Goal: Task Accomplishment & Management: Use online tool/utility

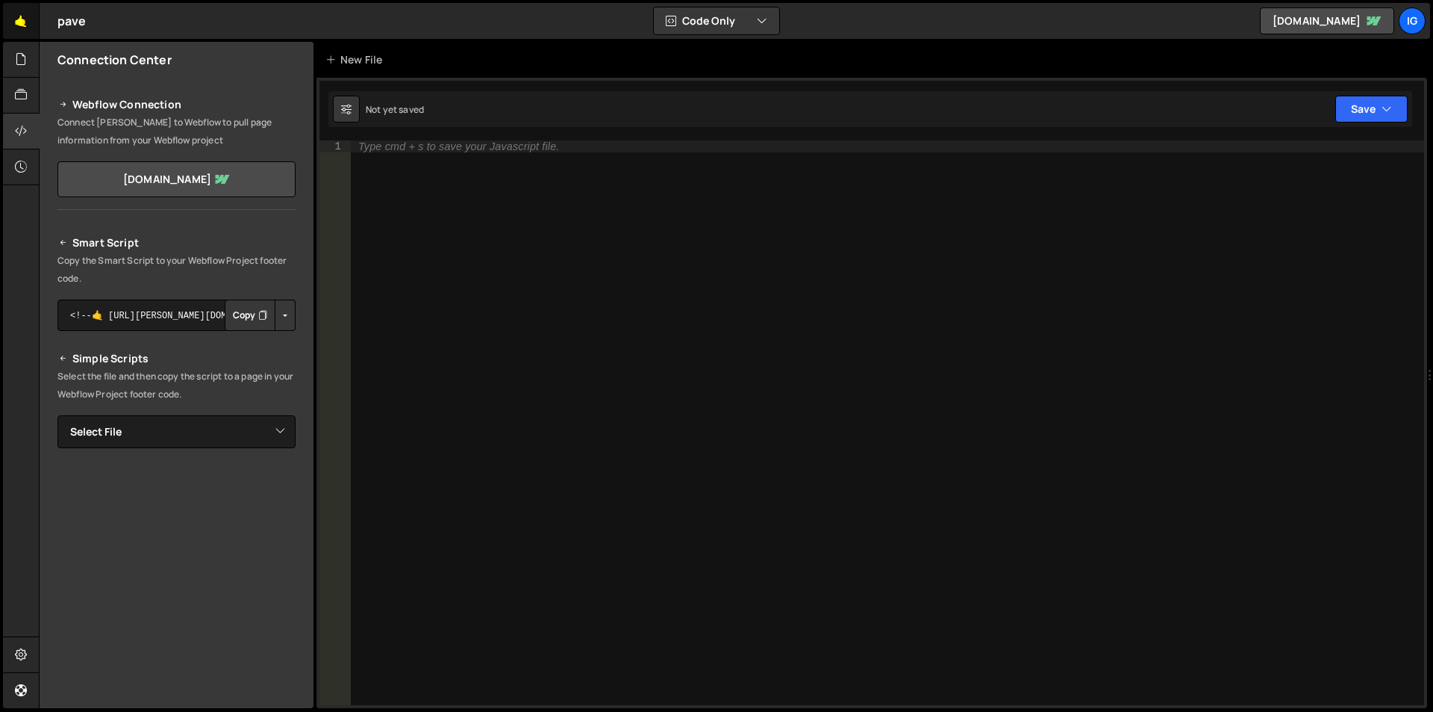
click at [34, 30] on link "🤙" at bounding box center [21, 21] width 37 height 36
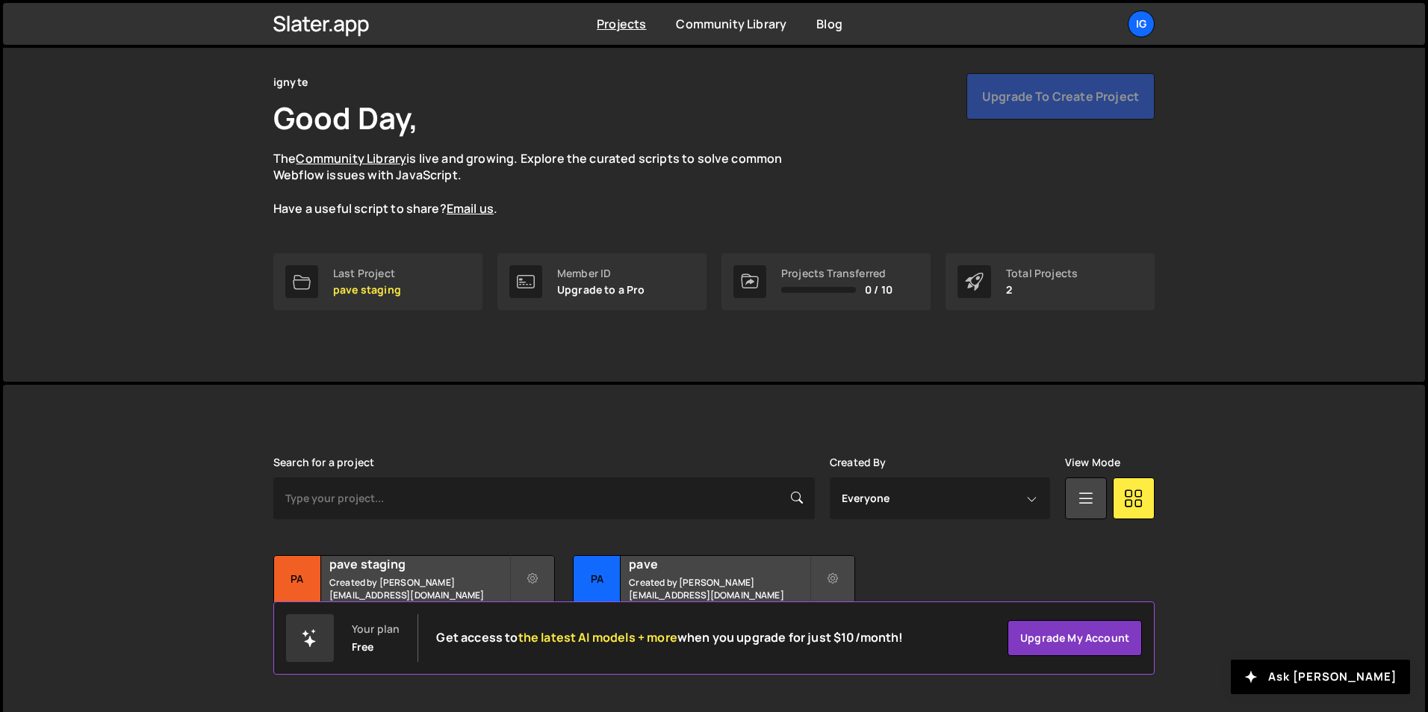
scroll to position [57, 0]
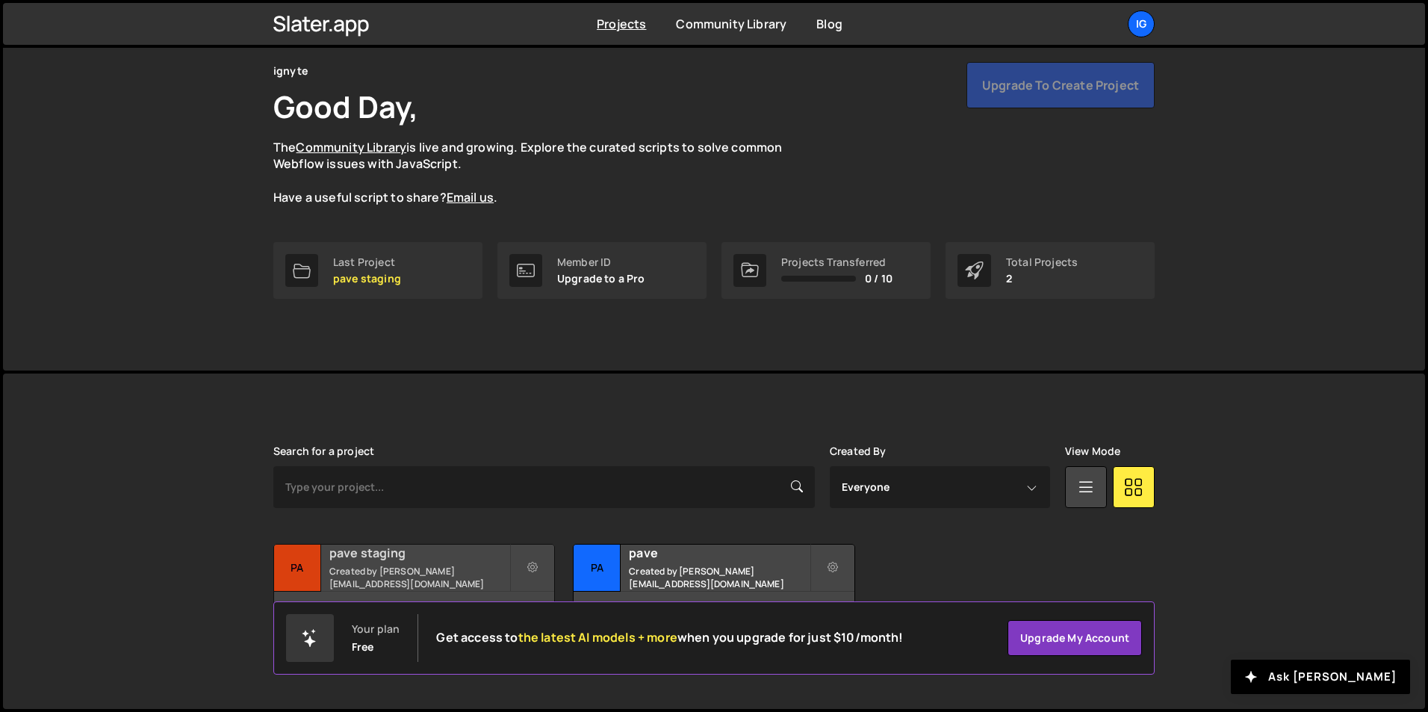
click at [385, 567] on div "pave staging Created by sam@ignyte.studio" at bounding box center [414, 567] width 280 height 46
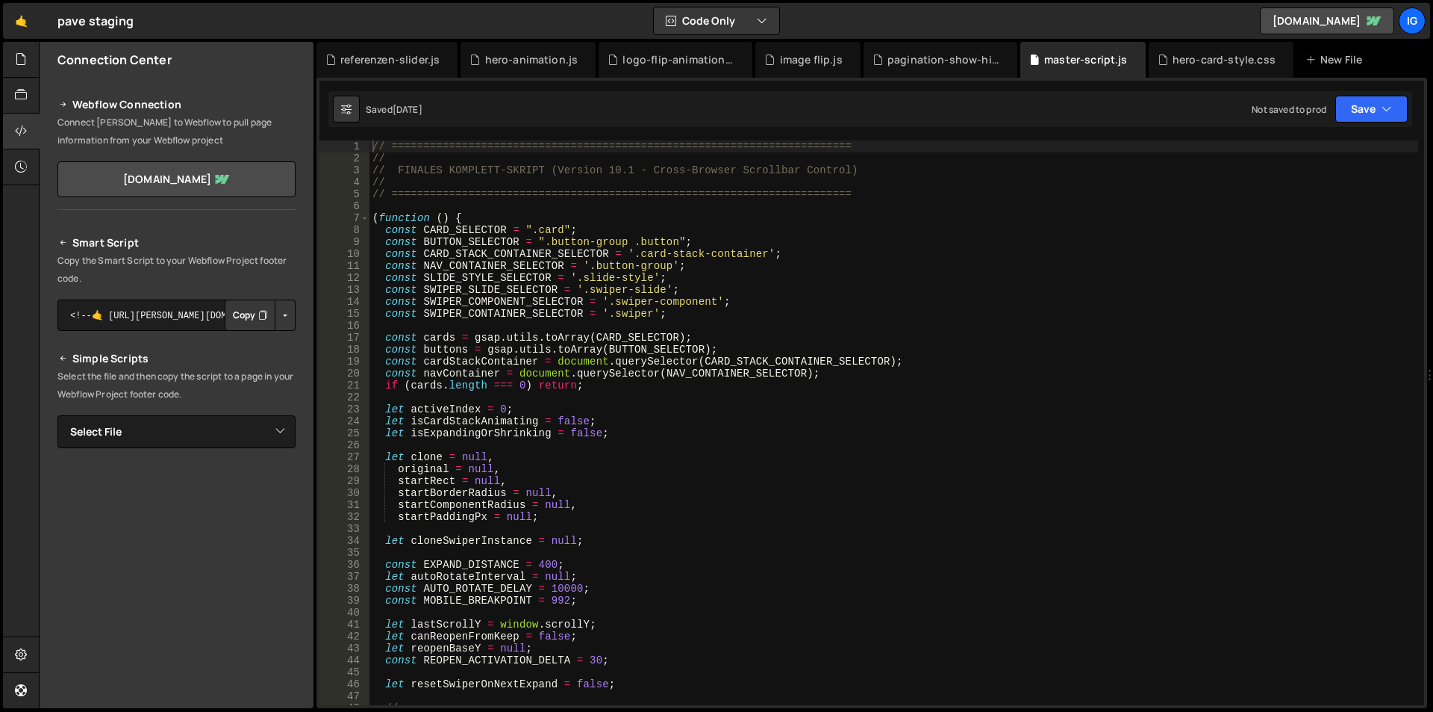
click at [524, 184] on div "// ======================================================================== // …" at bounding box center [894, 434] width 1049 height 588
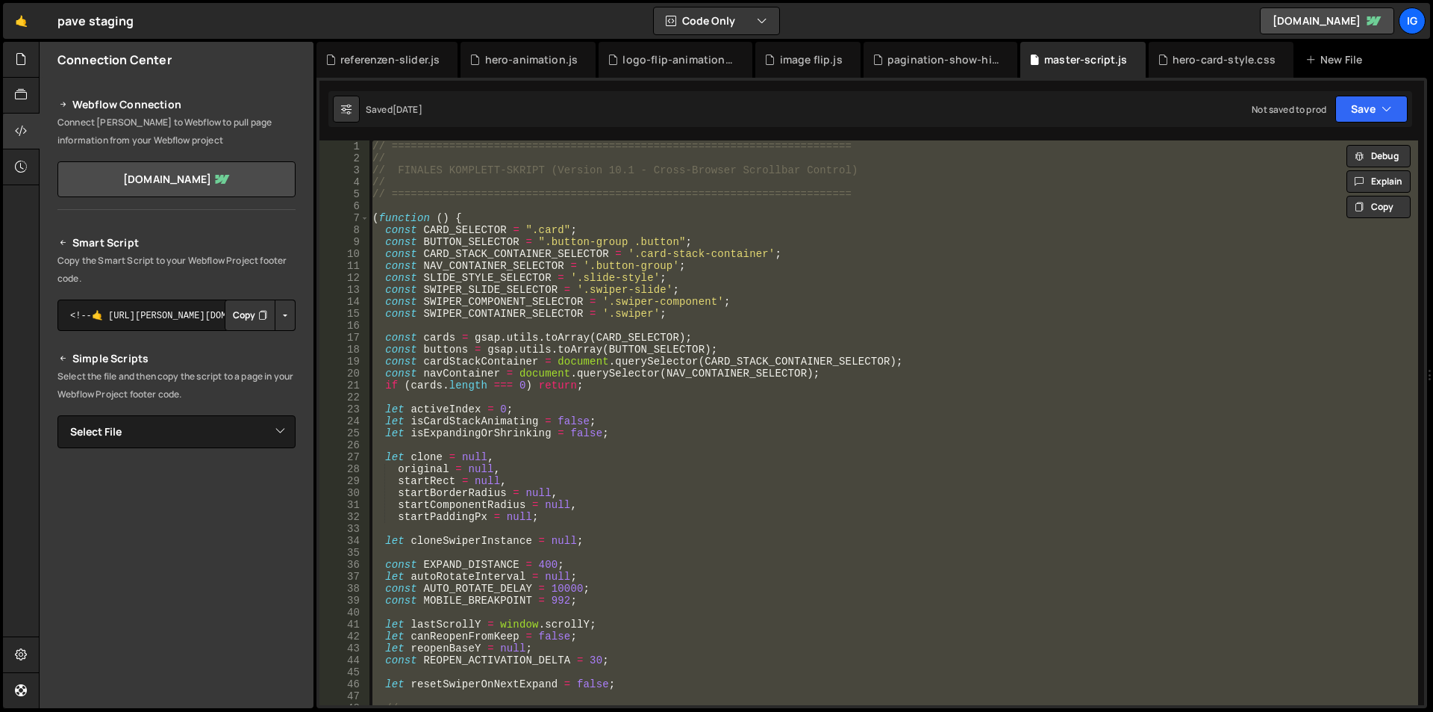
click at [677, 317] on div "// ======================================================================== // …" at bounding box center [894, 422] width 1049 height 564
click at [497, 313] on div "// ======================================================================== // …" at bounding box center [894, 422] width 1049 height 564
type textarea "const SWIPER_CONTAINER_SELECTOR = '.swiper';"
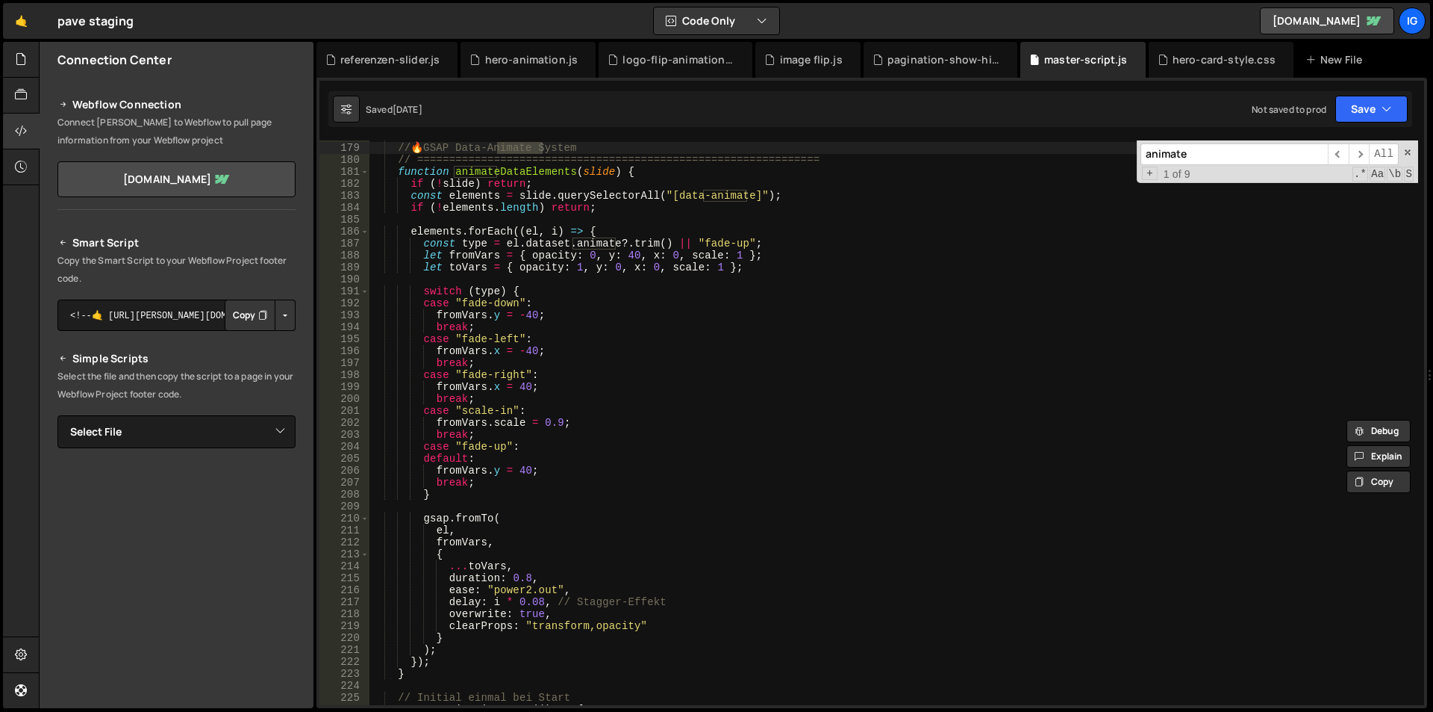
scroll to position [2080, 0]
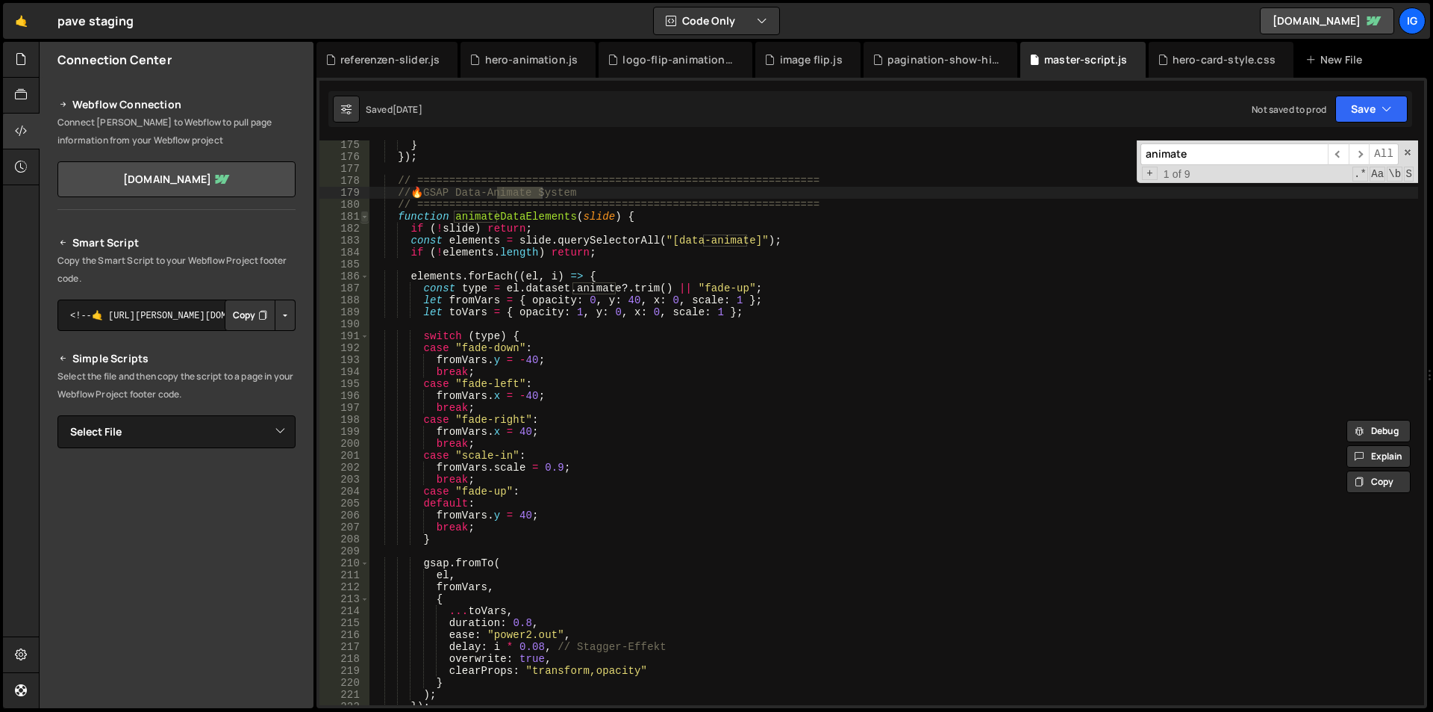
type input "animate"
click at [366, 217] on span at bounding box center [365, 217] width 8 height 12
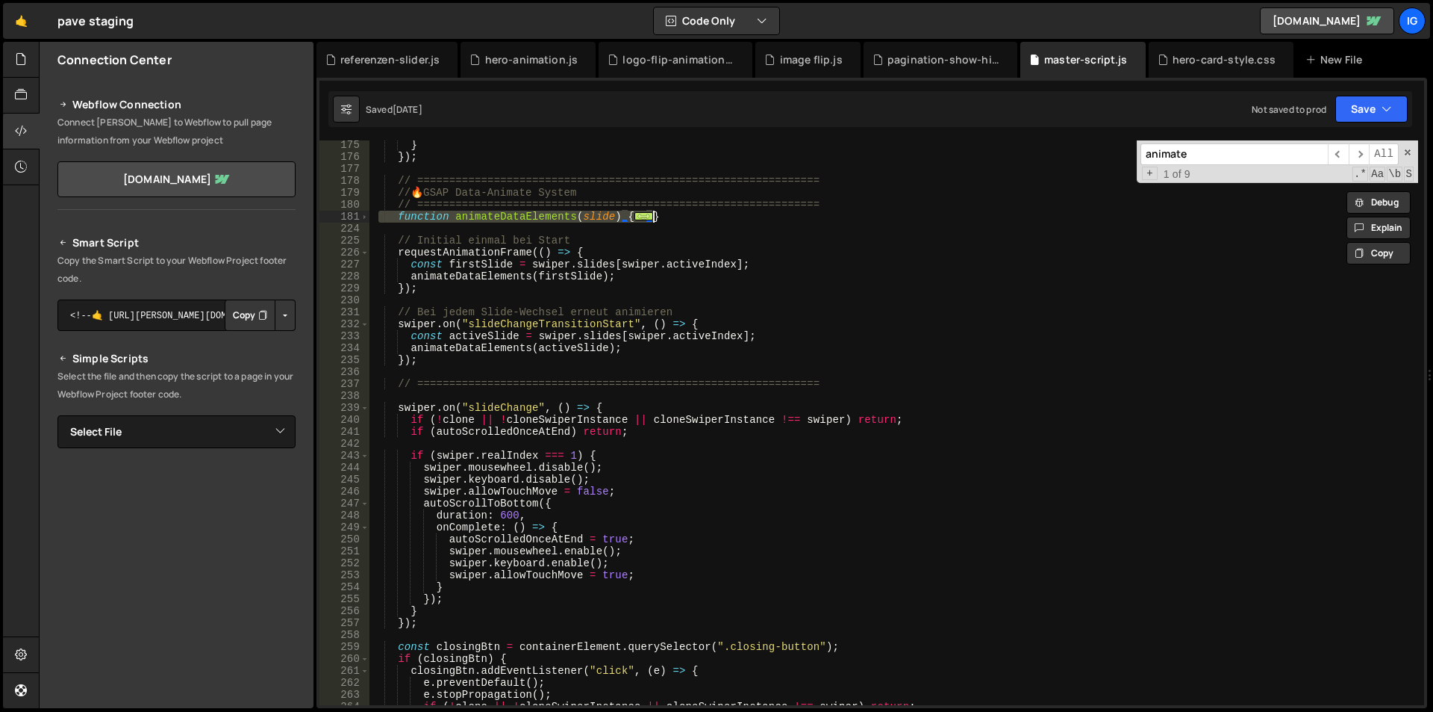
drag, startPoint x: 376, startPoint y: 219, endPoint x: 694, endPoint y: 217, distance: 317.3
click at [694, 217] on div "} }) ; // =============================================================== // 🔥 …" at bounding box center [894, 433] width 1049 height 588
click at [666, 212] on div "} }) ; // =============================================================== // 🔥 …" at bounding box center [894, 433] width 1049 height 588
drag, startPoint x: 583, startPoint y: 204, endPoint x: 355, endPoint y: 213, distance: 228.6
click at [355, 213] on div "} 175 176 177 178 179 180 181 224 225 226 227 228 229 230 231 232 233 234 235 2…" at bounding box center [872, 422] width 1105 height 564
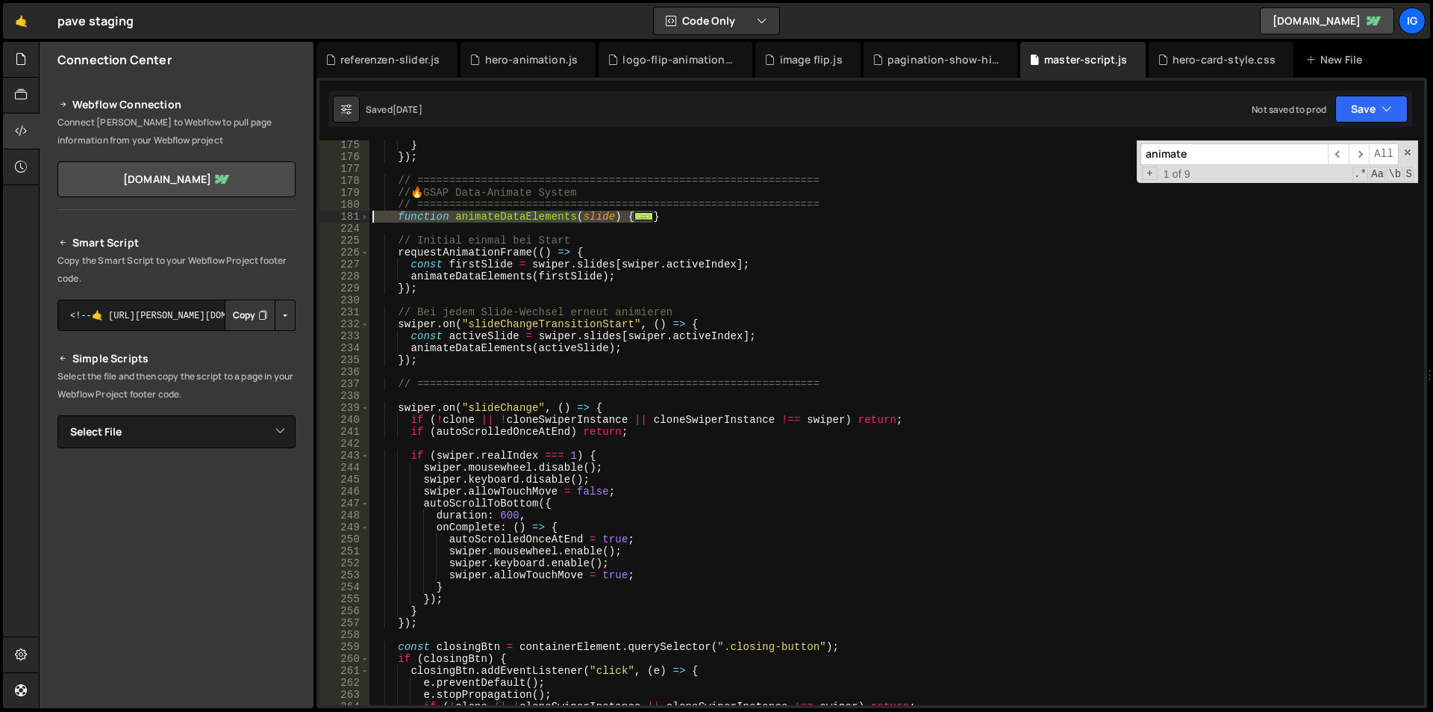
type textarea "function animateDataElements(slide) { if (!slide) return;"
paste textarea
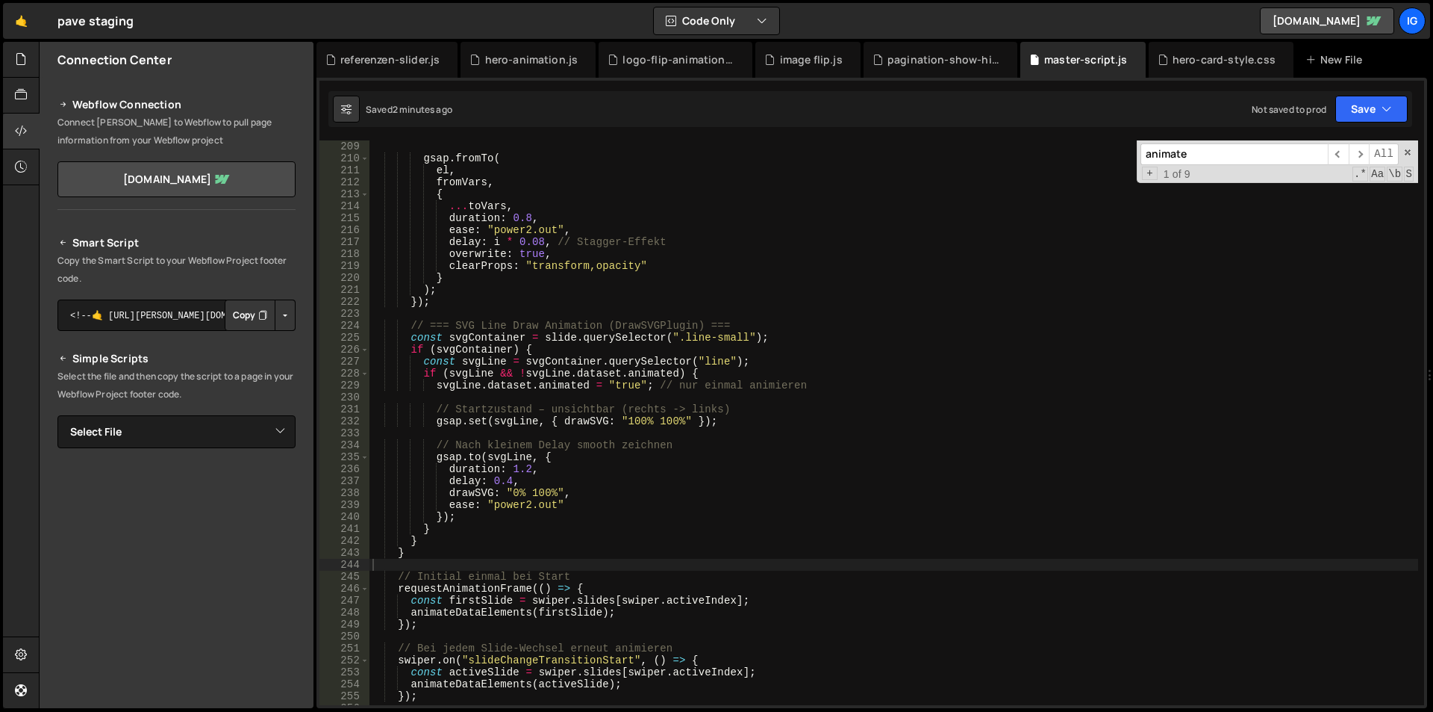
scroll to position [2530, 0]
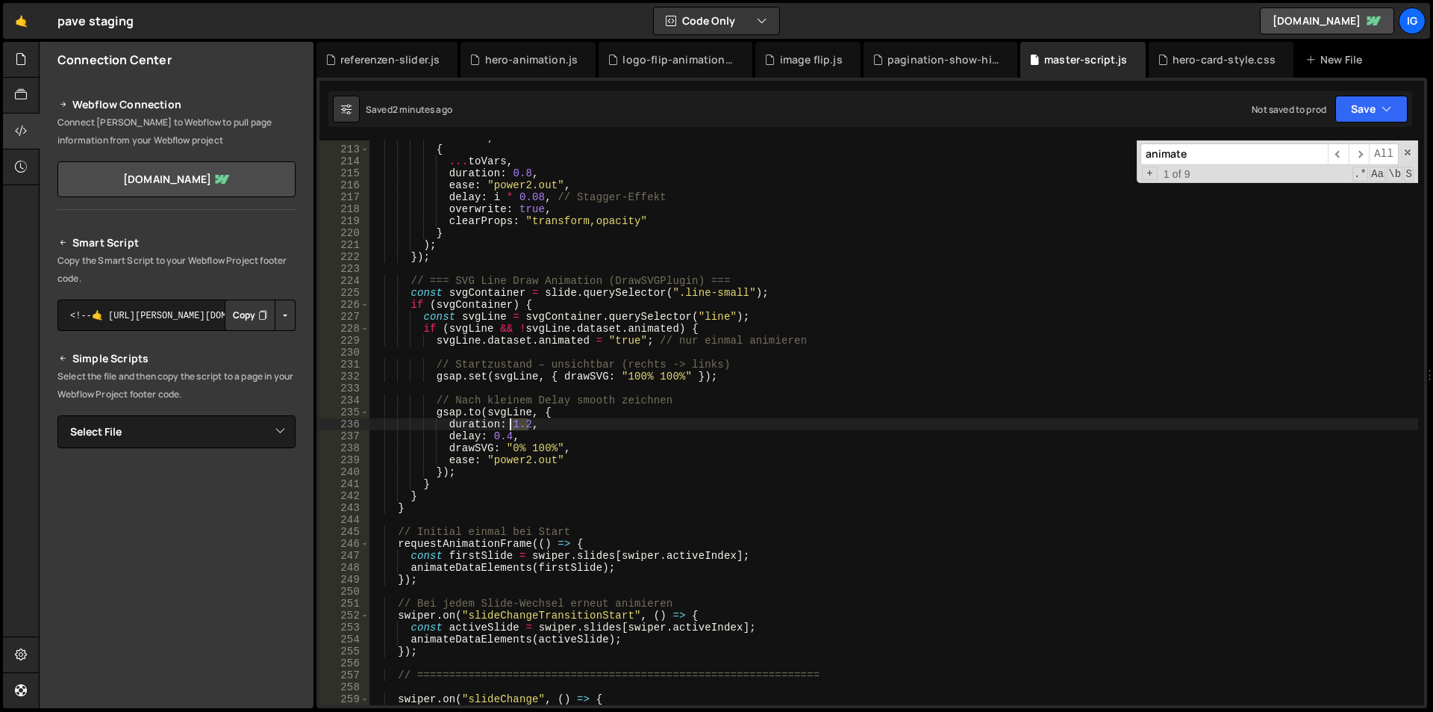
drag, startPoint x: 529, startPoint y: 423, endPoint x: 507, endPoint y: 426, distance: 22.6
click at [507, 426] on div "fromVars , { ... toVars , duration : 0.8 , ease : "power2.out" , delay : i * 0.…" at bounding box center [894, 425] width 1049 height 588
click at [499, 441] on div "fromVars , { ... toVars , duration : 0.8 , ease : "power2.out" , delay : i * 0.…" at bounding box center [894, 425] width 1049 height 588
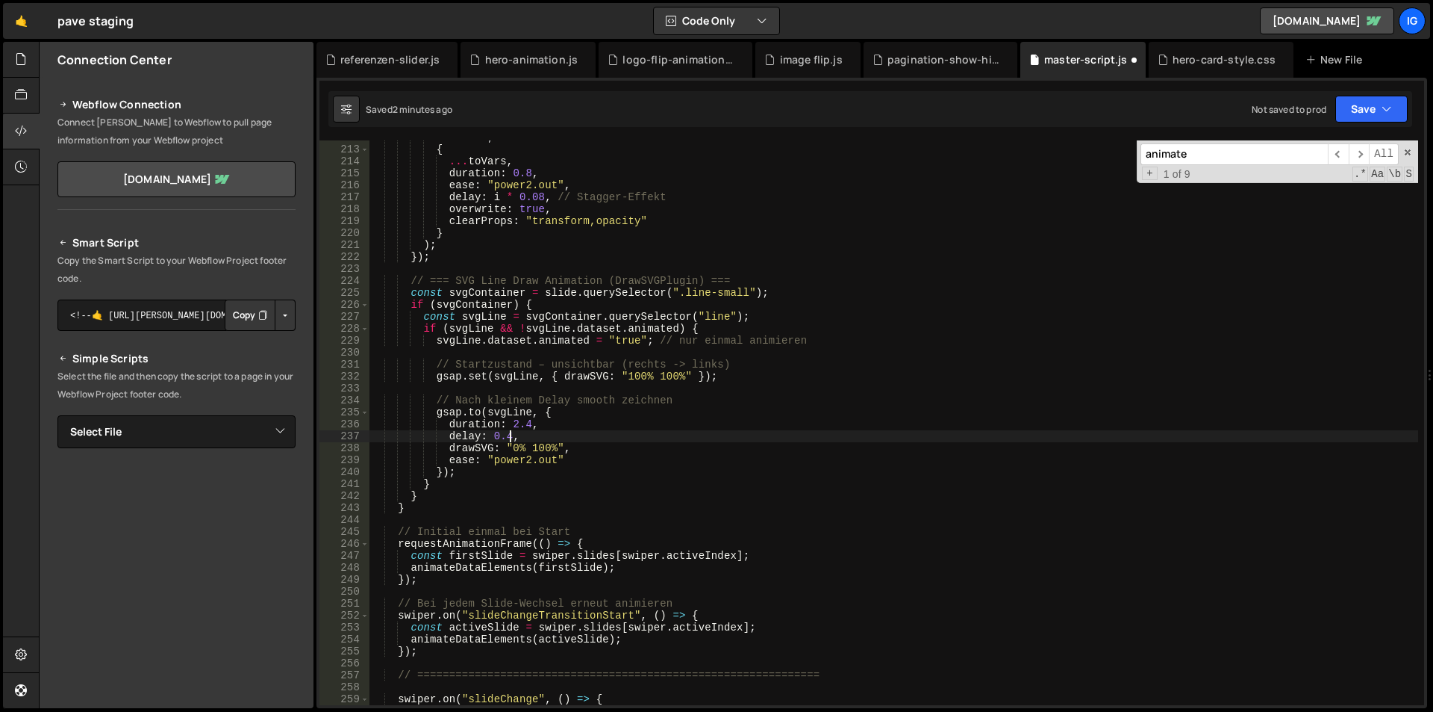
click at [508, 436] on div "fromVars , { ... toVars , duration : 0.8 , ease : "power2.out" , delay : i * 0.…" at bounding box center [894, 425] width 1049 height 588
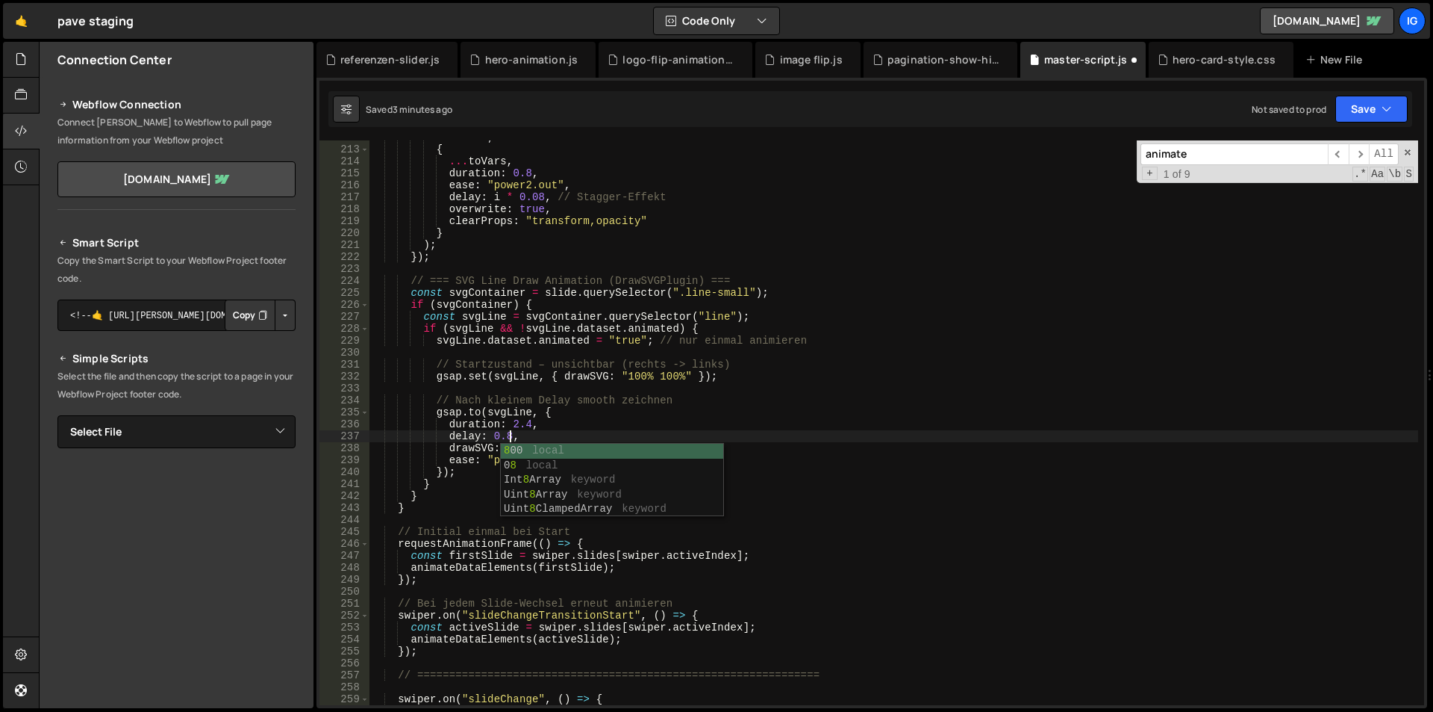
click at [484, 448] on div "fromVars , { ... toVars , duration : 0.8 , ease : "power2.out" , delay : i * 0.…" at bounding box center [894, 425] width 1049 height 588
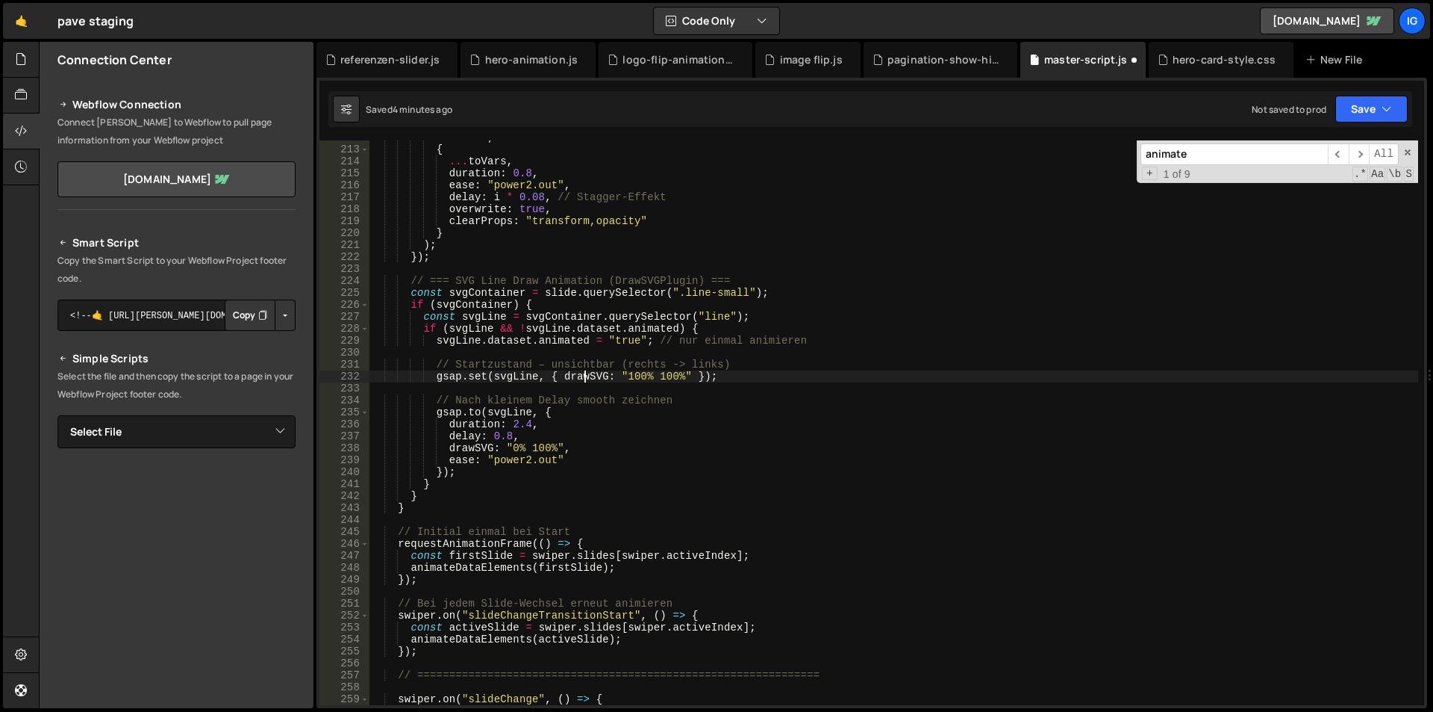
click at [583, 382] on div "fromVars , { ... toVars , duration : 0.8 , ease : "power2.out" , delay : i * 0.…" at bounding box center [894, 425] width 1049 height 588
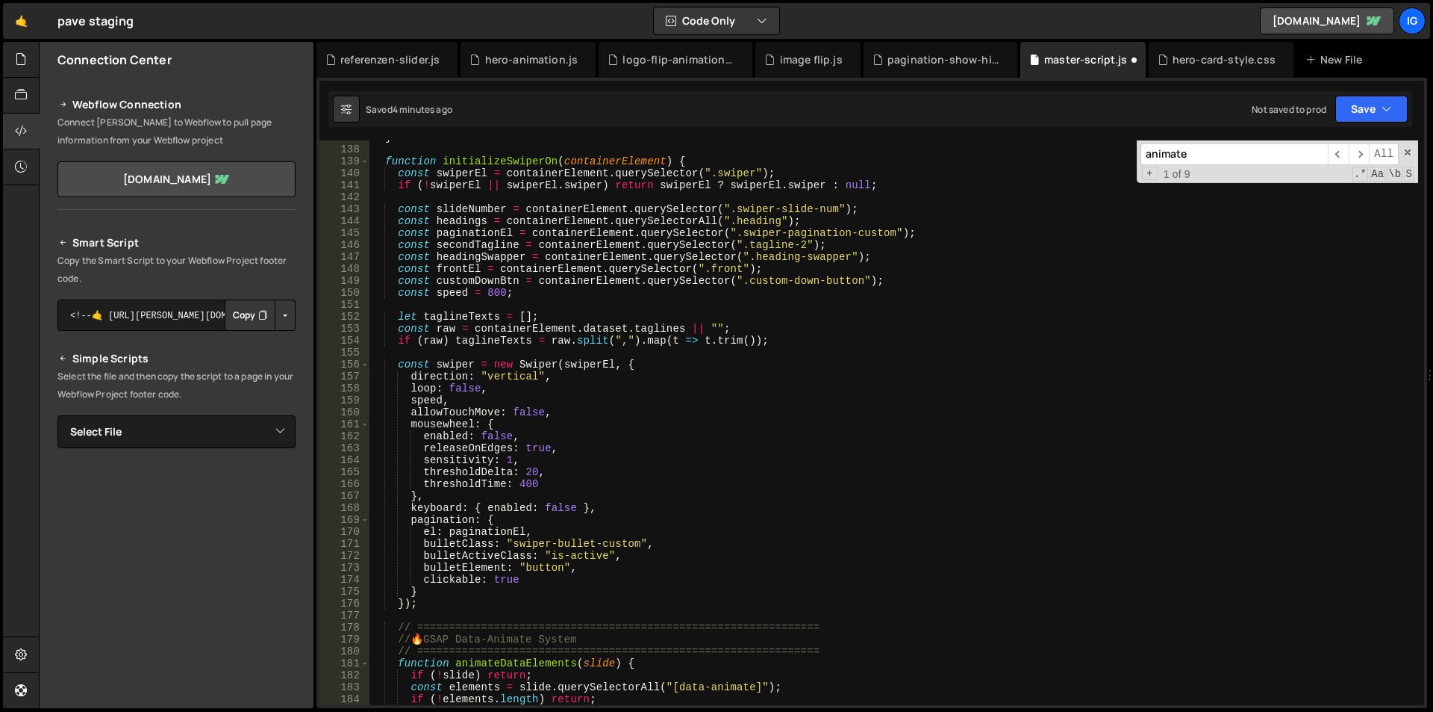
scroll to position [1902, 0]
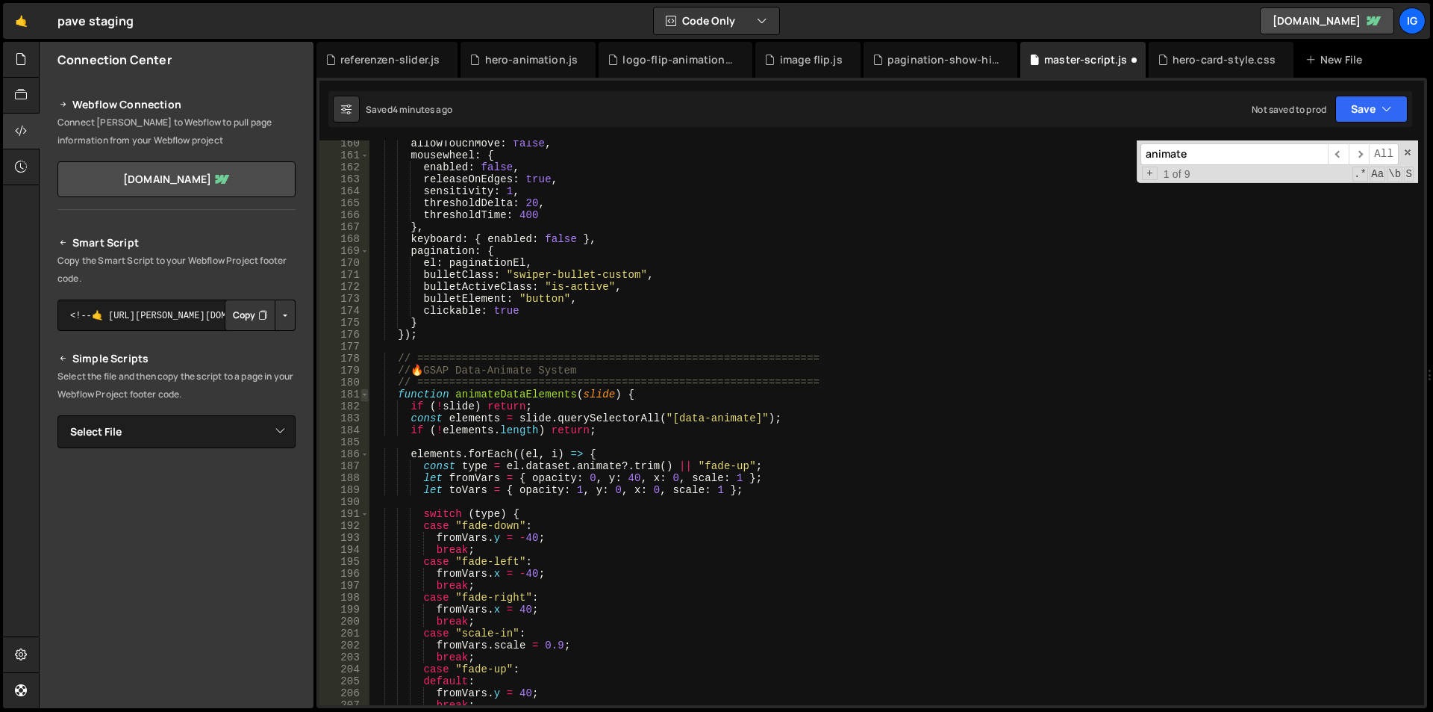
click at [363, 390] on span at bounding box center [365, 394] width 8 height 12
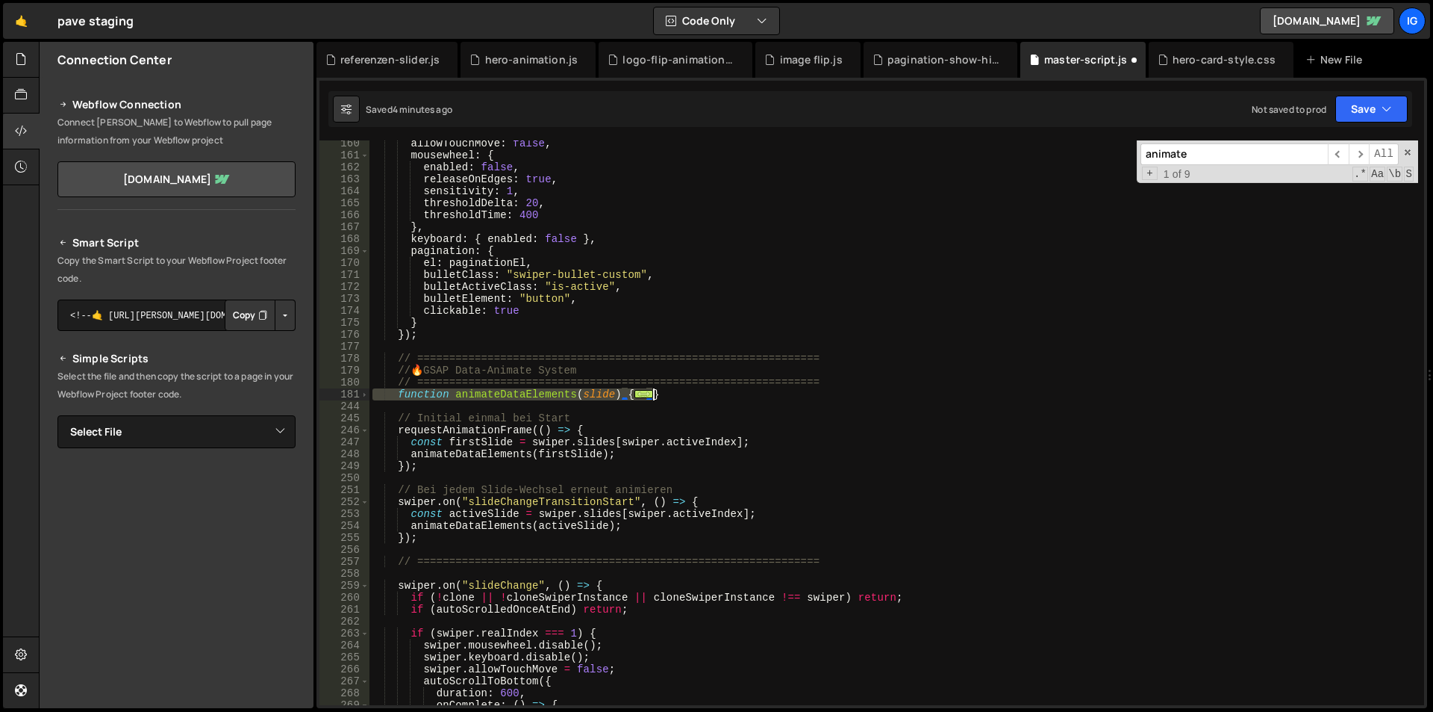
drag, startPoint x: 373, startPoint y: 397, endPoint x: 670, endPoint y: 393, distance: 297.2
click at [670, 393] on div "allowTouchMove : false , mousewheel : { enabled : false , releaseOnEdges : true…" at bounding box center [894, 431] width 1049 height 588
type textarea "} }"
paste textarea
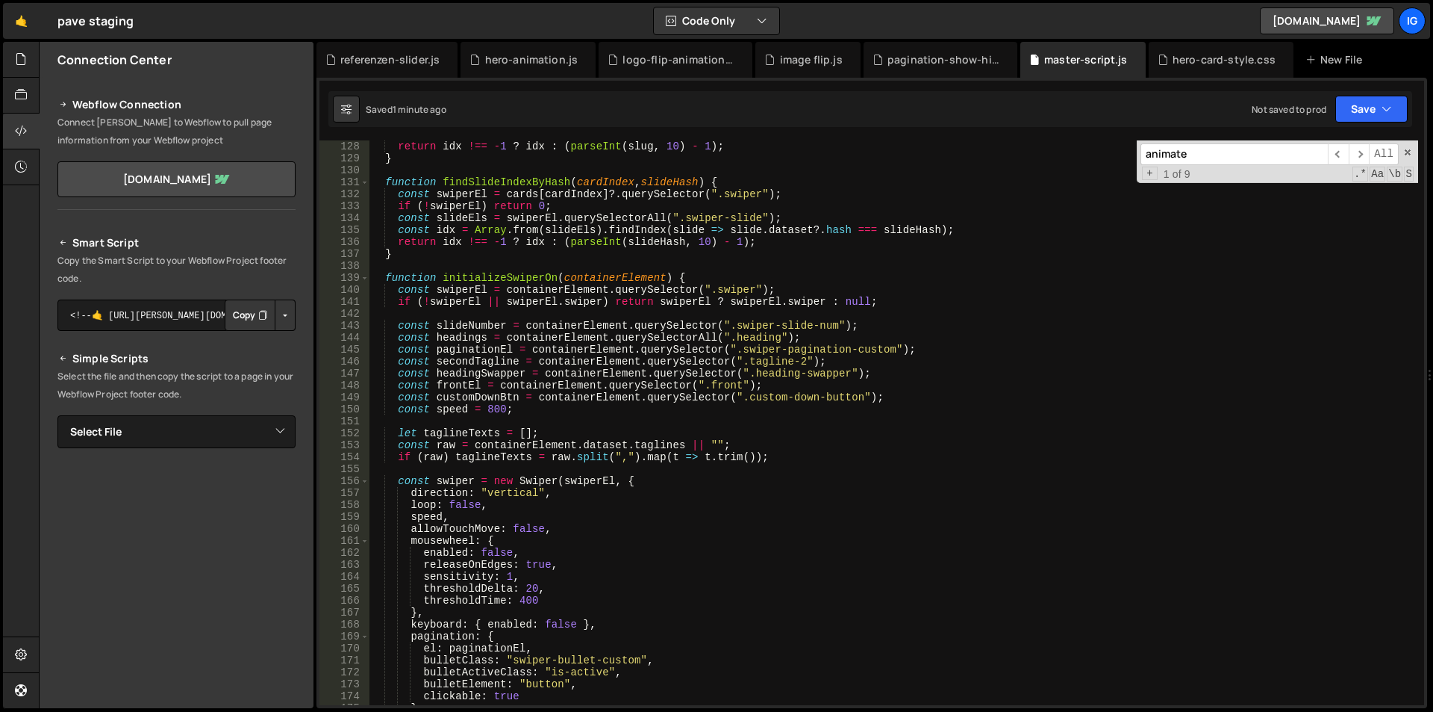
scroll to position [1428, 0]
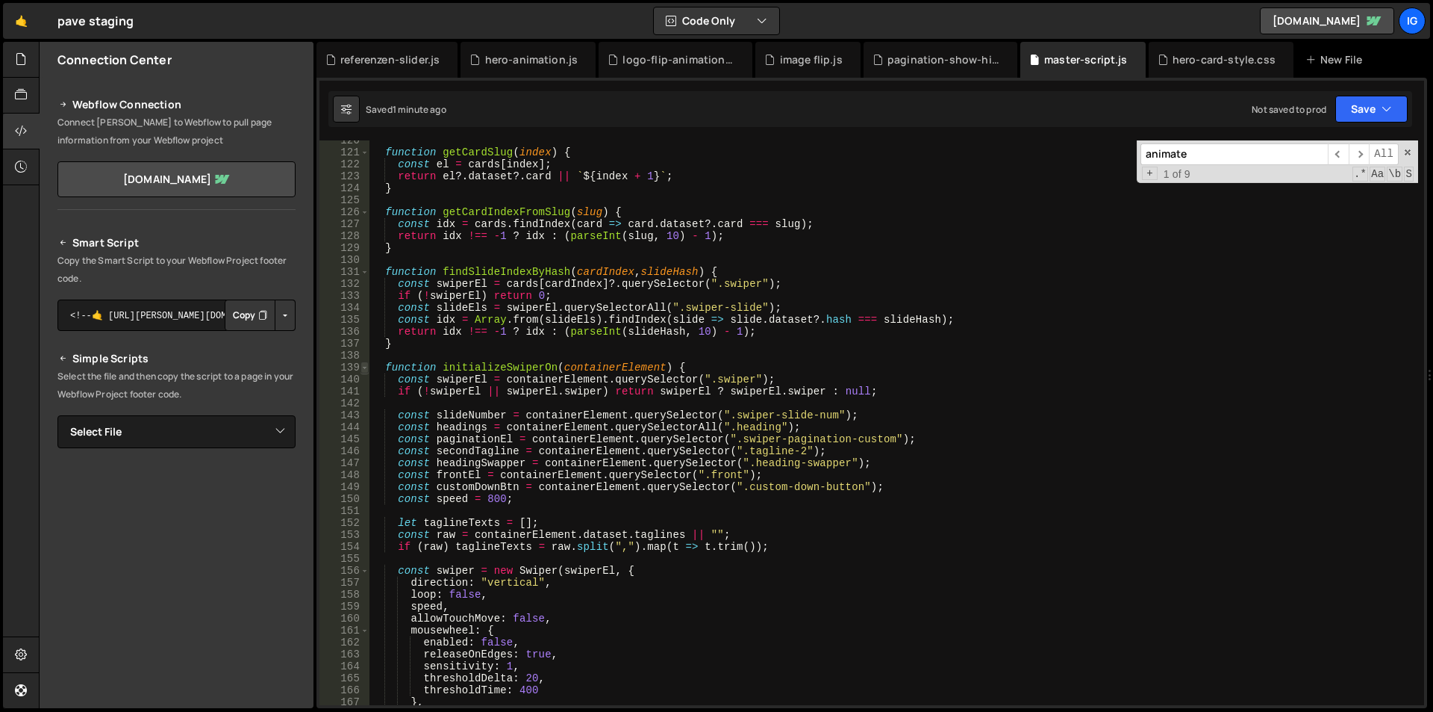
click at [362, 364] on span at bounding box center [365, 367] width 8 height 12
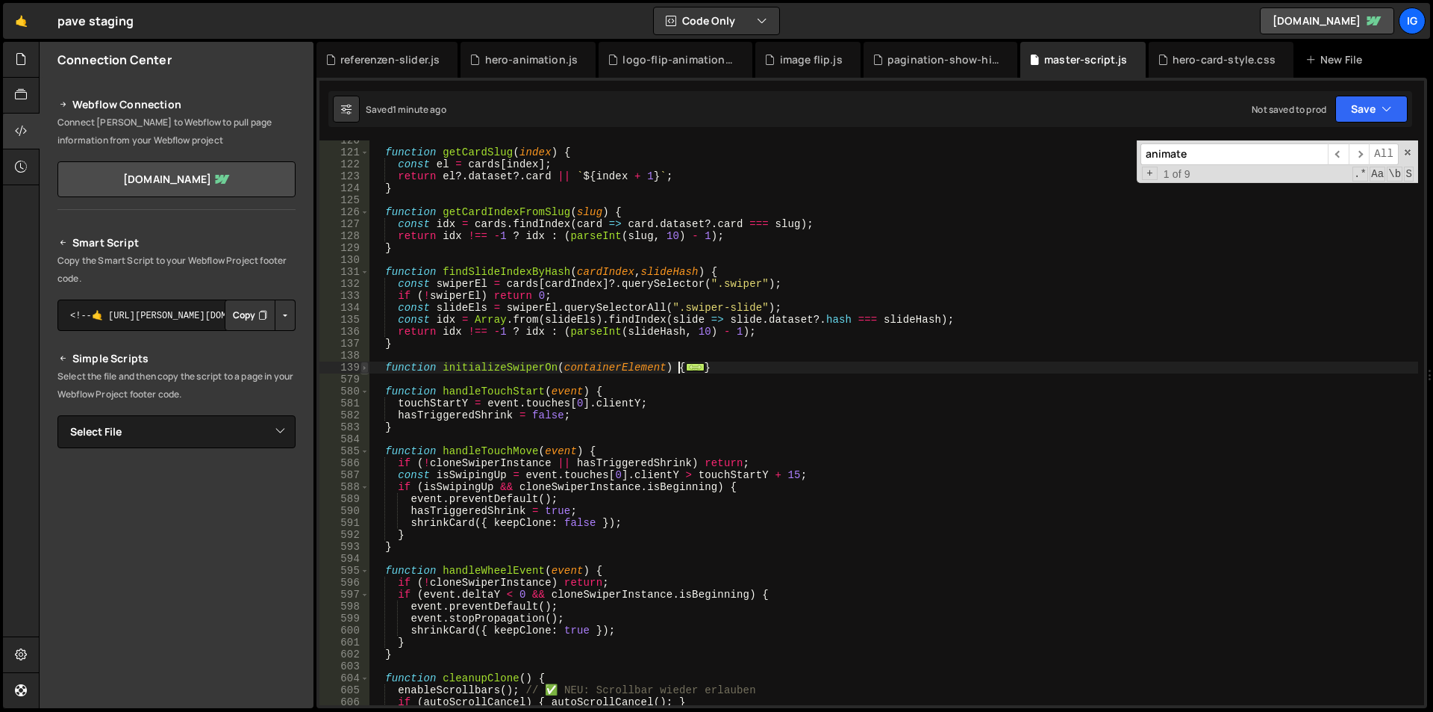
click at [367, 369] on span at bounding box center [365, 367] width 8 height 12
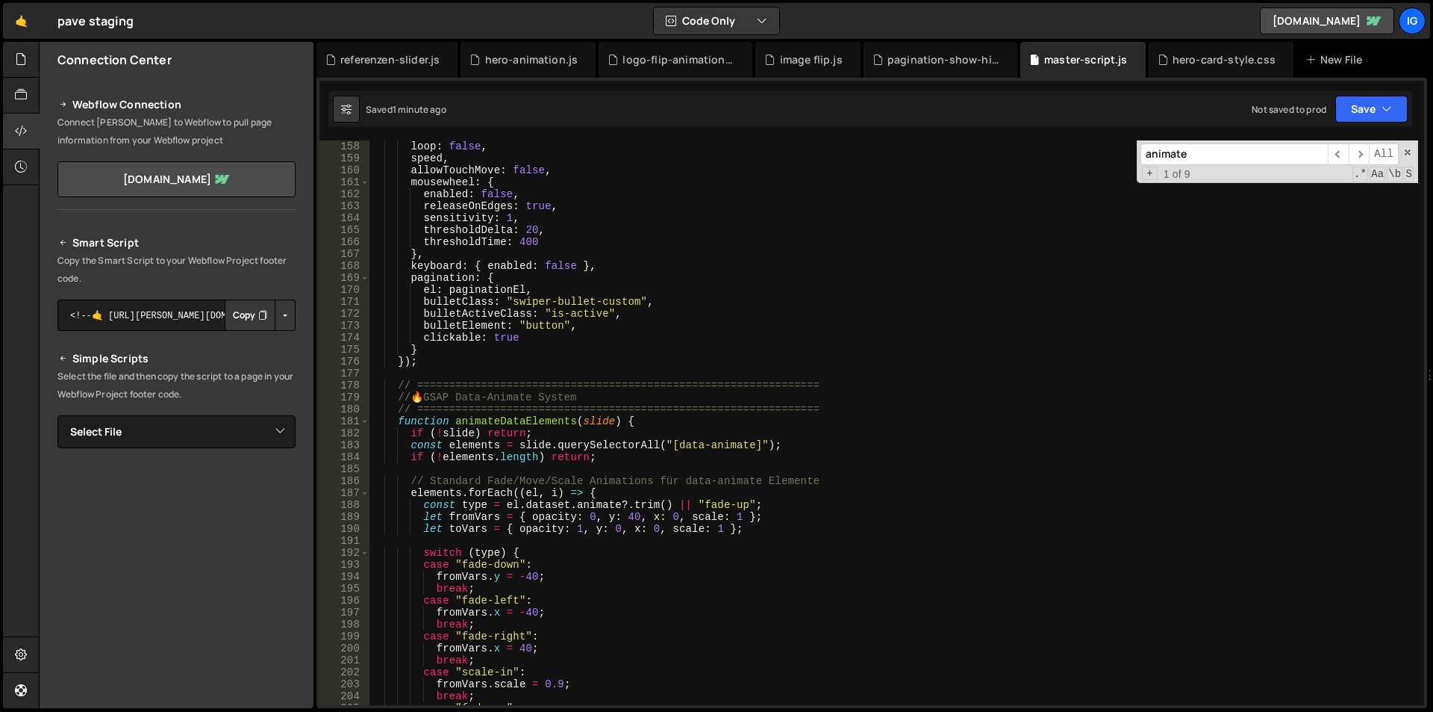
scroll to position [1965, 0]
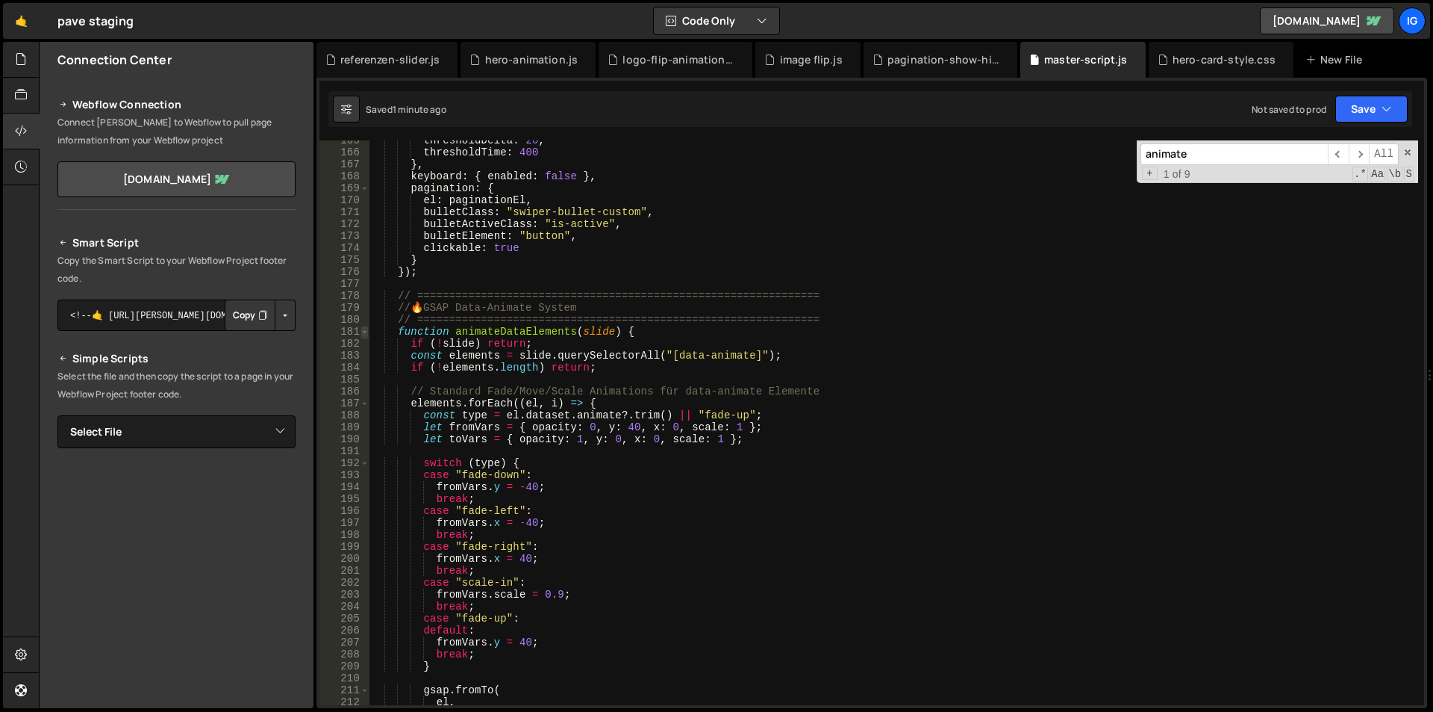
click at [368, 334] on span at bounding box center [365, 332] width 8 height 12
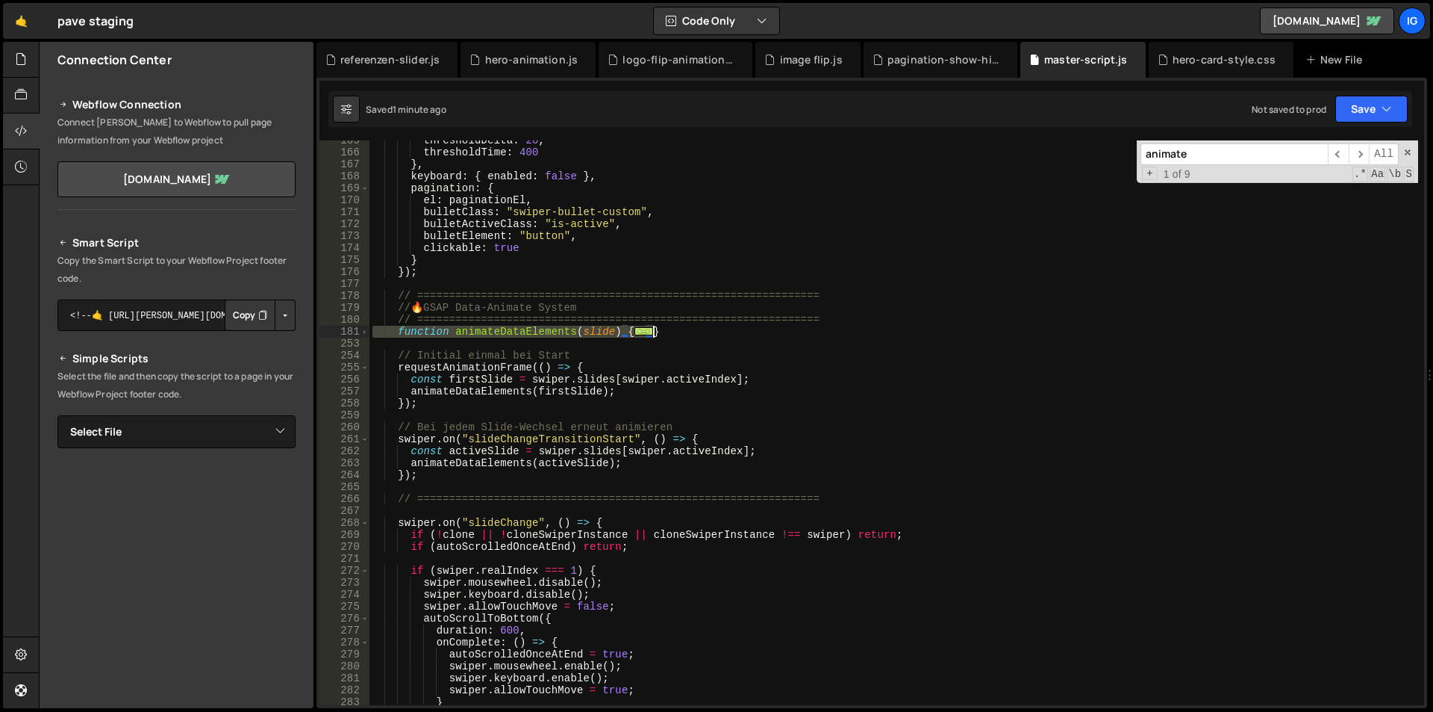
drag, startPoint x: 372, startPoint y: 331, endPoint x: 700, endPoint y: 335, distance: 328.5
click at [700, 335] on div "thresholdDelta : 20 , thresholdTime : 400 } , keyboard : { enabled : false } , …" at bounding box center [894, 428] width 1049 height 588
click at [679, 334] on div "thresholdDelta : 20 , thresholdTime : 400 } , keyboard : { enabled : false } , …" at bounding box center [894, 422] width 1049 height 564
drag, startPoint x: 642, startPoint y: 327, endPoint x: 337, endPoint y: 328, distance: 304.6
click at [339, 329] on div "} 165 166 167 168 169 170 171 172 173 174 175 176 177 178 179 180 181 253 254 2…" at bounding box center [872, 422] width 1105 height 564
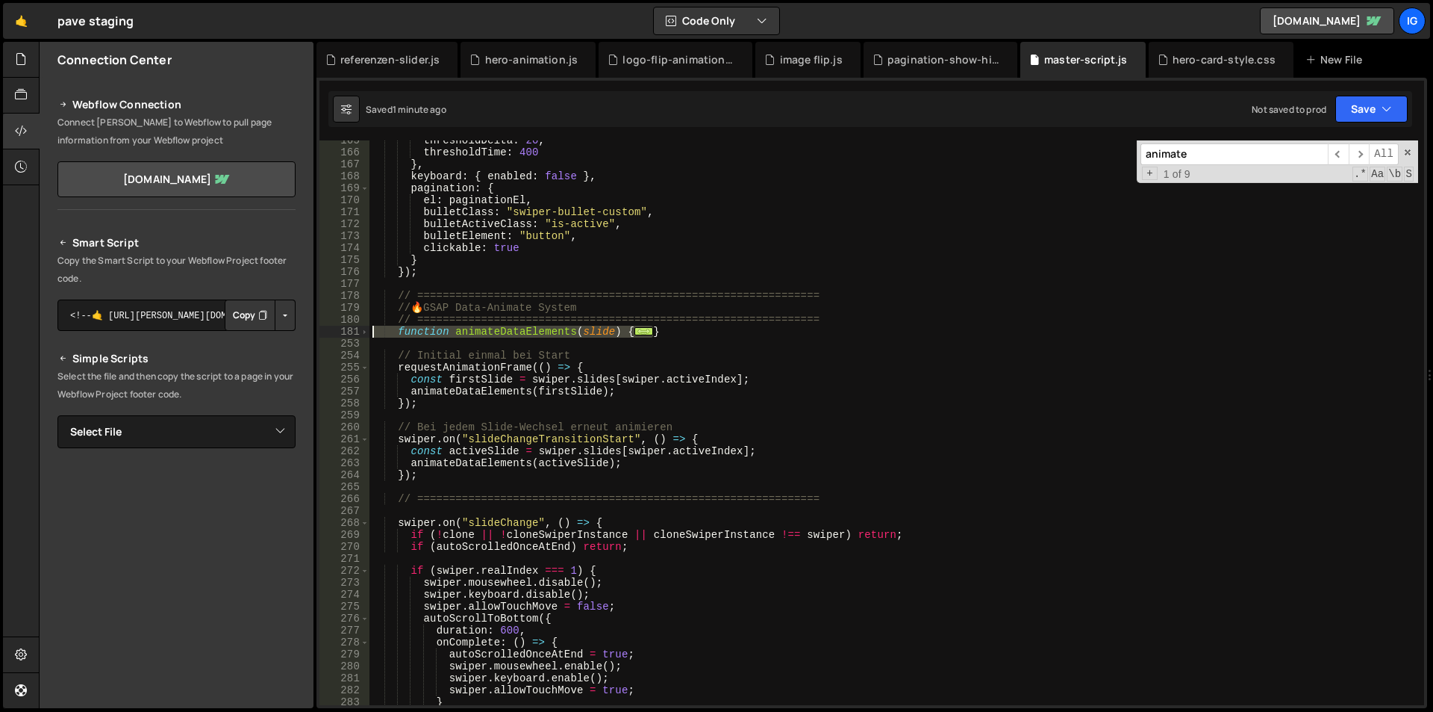
type textarea "function animateDataElements(slide) { if (!slide) return;"
paste textarea
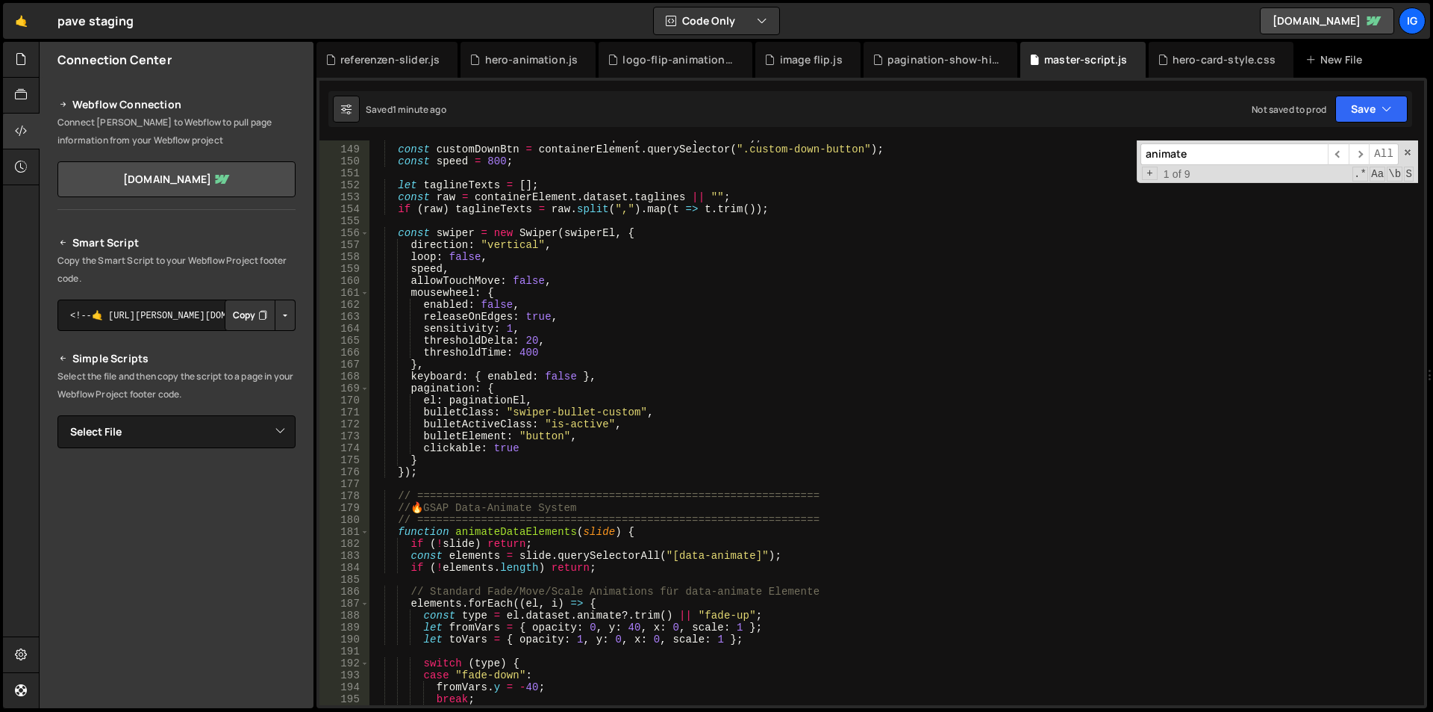
scroll to position [1899, 0]
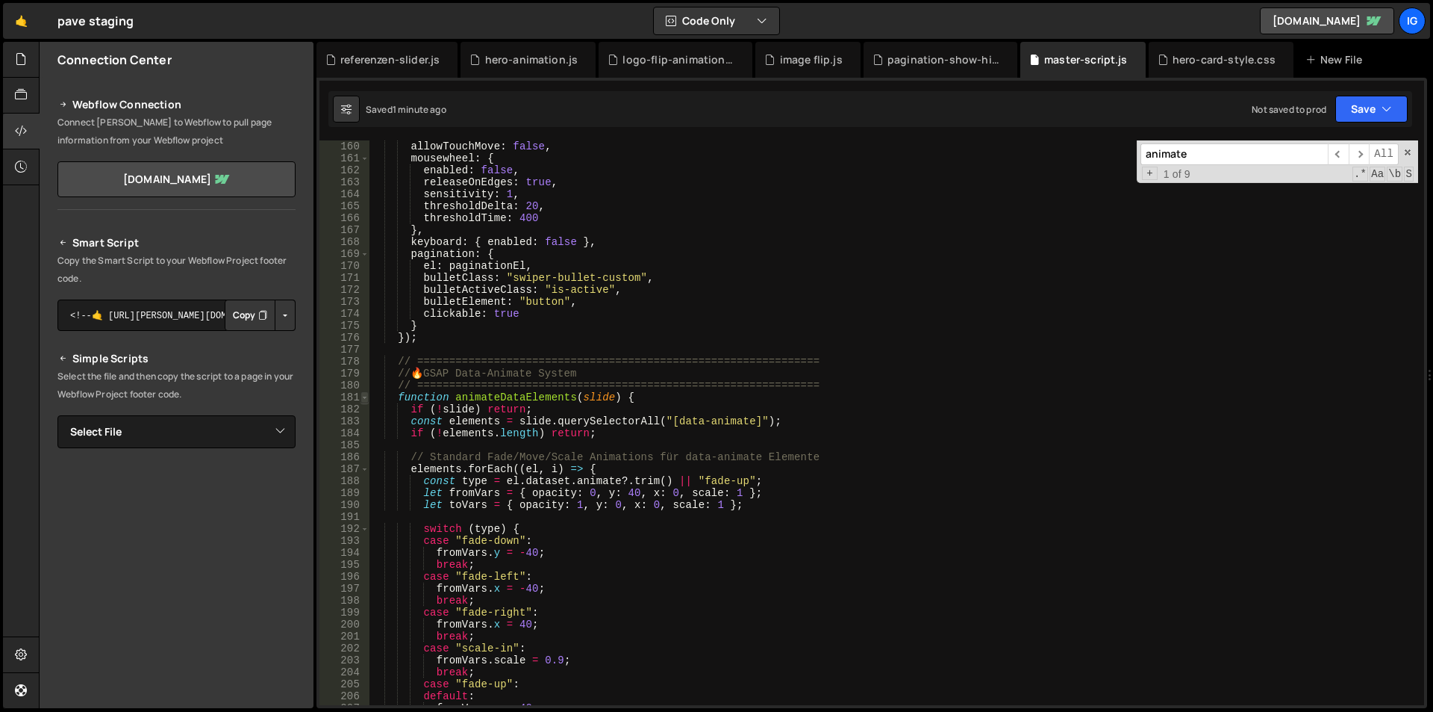
click at [363, 396] on span at bounding box center [365, 397] width 8 height 12
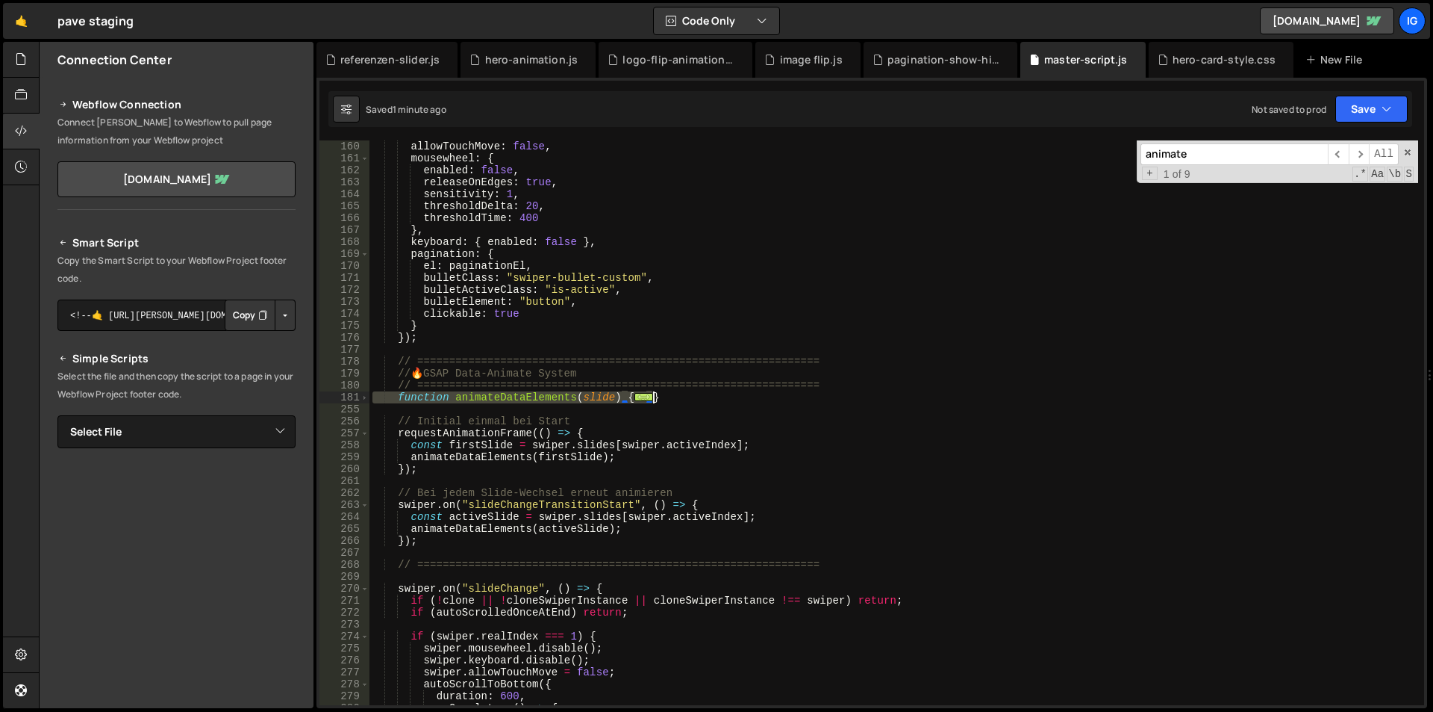
drag, startPoint x: 373, startPoint y: 399, endPoint x: 659, endPoint y: 402, distance: 286.0
click at [659, 402] on div "allowTouchMove : false , mousewheel : { enabled : false , releaseOnEdges : true…" at bounding box center [894, 434] width 1049 height 588
type textarea "} }"
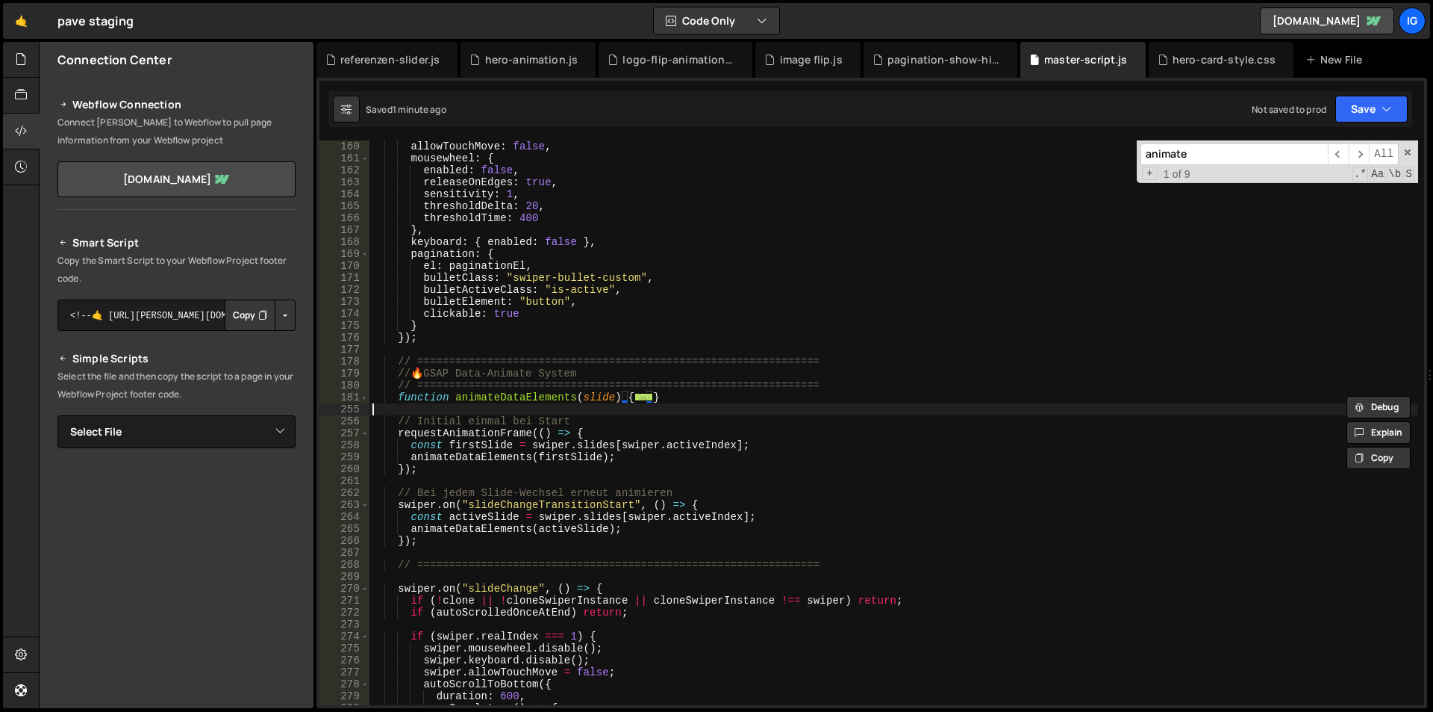
click at [686, 405] on div "allowTouchMove : false , mousewheel : { enabled : false , releaseOnEdges : true…" at bounding box center [894, 434] width 1049 height 588
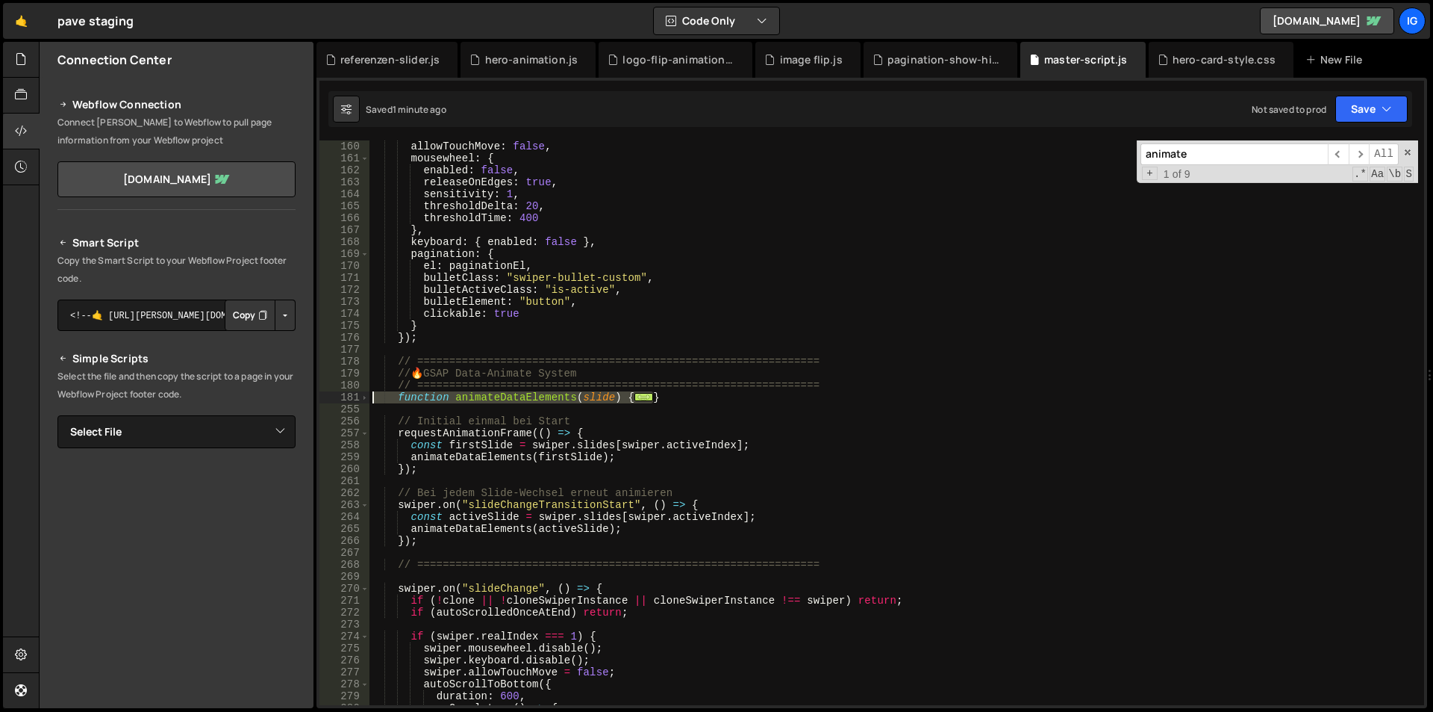
drag, startPoint x: 679, startPoint y: 397, endPoint x: 355, endPoint y: 396, distance: 323.3
click at [355, 396] on div "160 161 162 163 164 165 166 167 168 169 170 171 172 173 174 175 176 177 178 179…" at bounding box center [872, 422] width 1105 height 564
type textarea "function animateDataElements(slide) { if (!slide) return;"
paste textarea
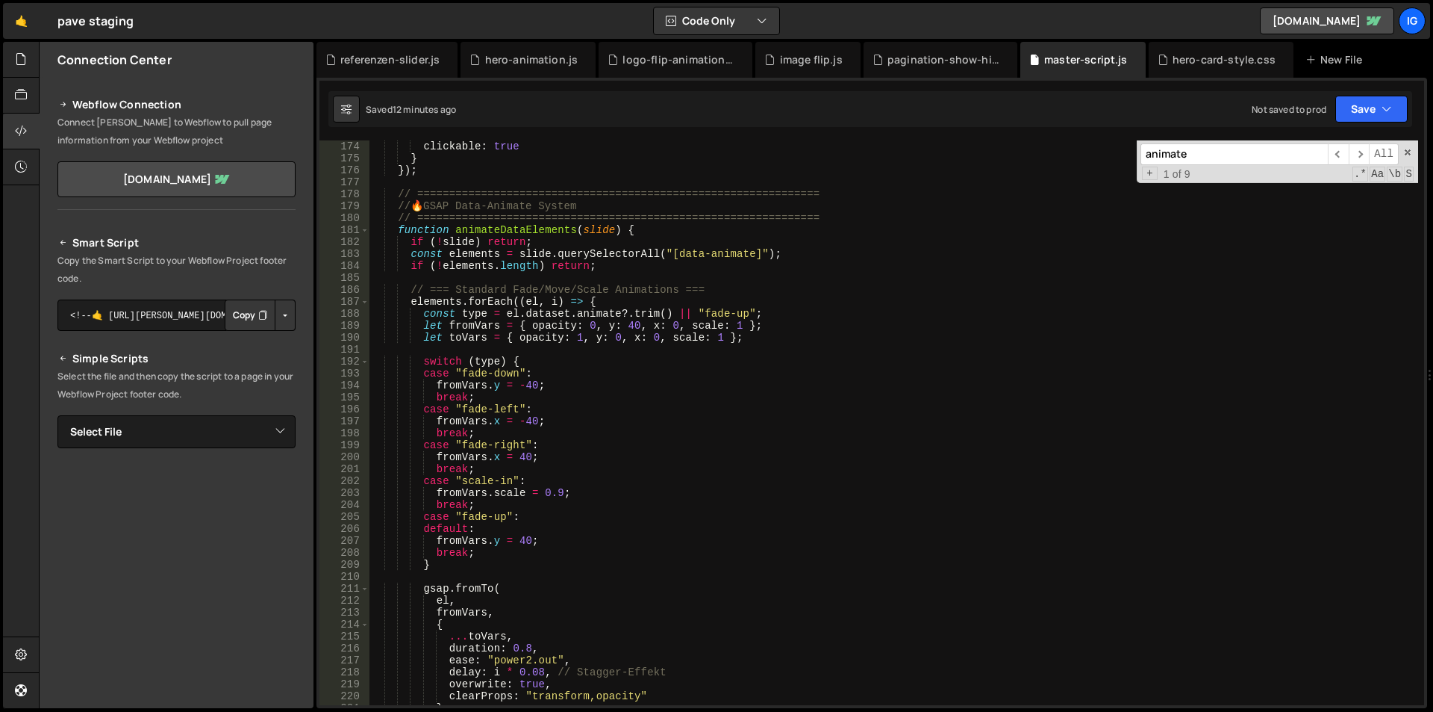
scroll to position [1753, 0]
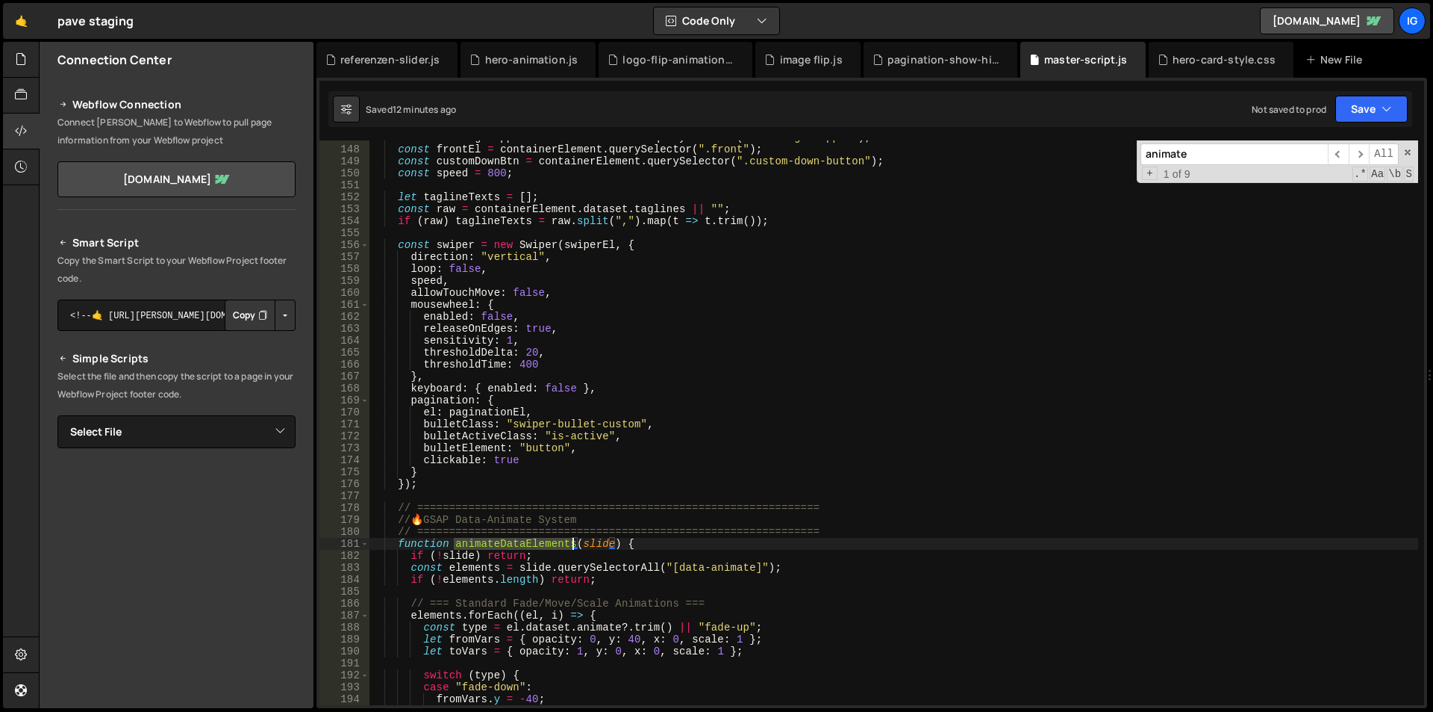
drag, startPoint x: 456, startPoint y: 545, endPoint x: 573, endPoint y: 541, distance: 117.3
click at [573, 541] on div "const headingSwapper = containerElement . querySelector ( ".heading-swapper" ) …" at bounding box center [894, 425] width 1049 height 588
click at [367, 541] on span at bounding box center [365, 544] width 8 height 12
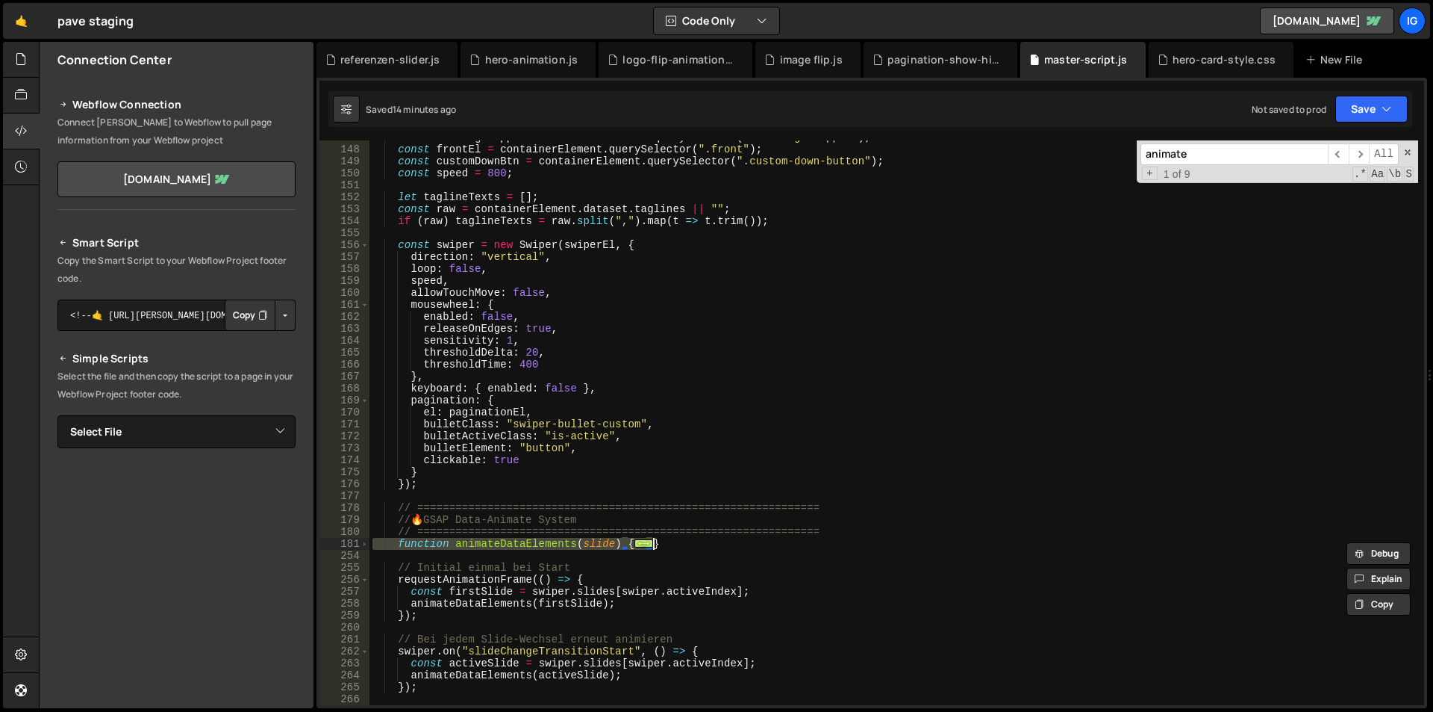
drag, startPoint x: 373, startPoint y: 545, endPoint x: 679, endPoint y: 541, distance: 305.4
click at [679, 541] on div "const headingSwapper = containerElement . querySelector ( ".heading-swapper" ) …" at bounding box center [894, 425] width 1049 height 588
type textarea "} }"
paste textarea
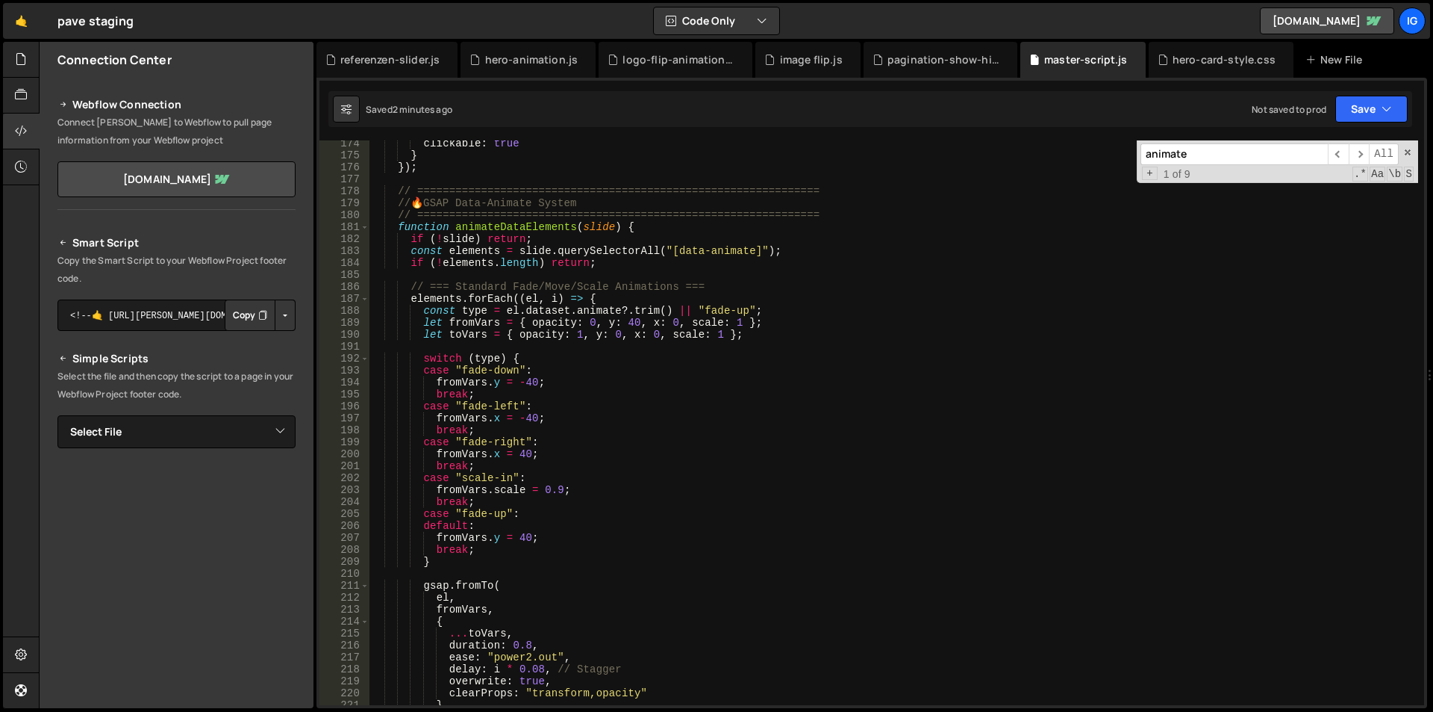
scroll to position [1935, 0]
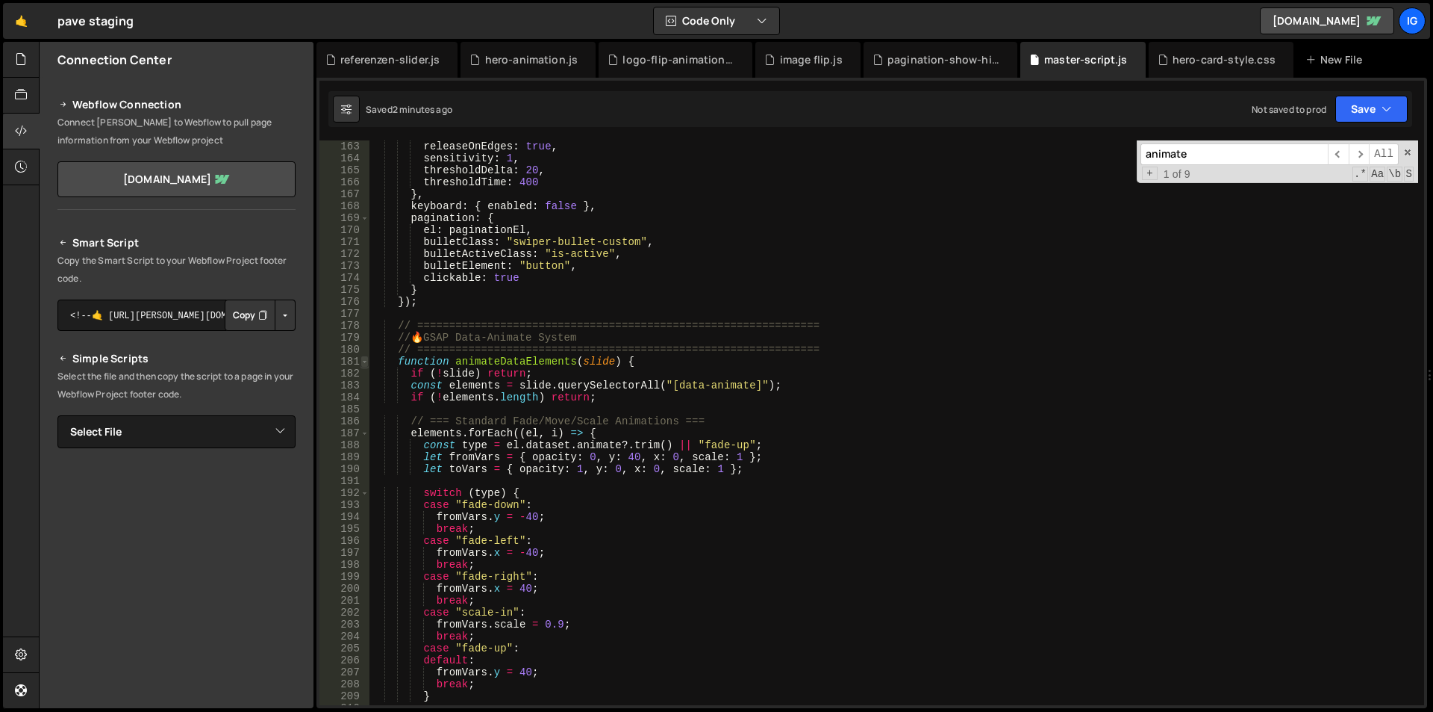
click at [368, 363] on span at bounding box center [365, 361] width 8 height 12
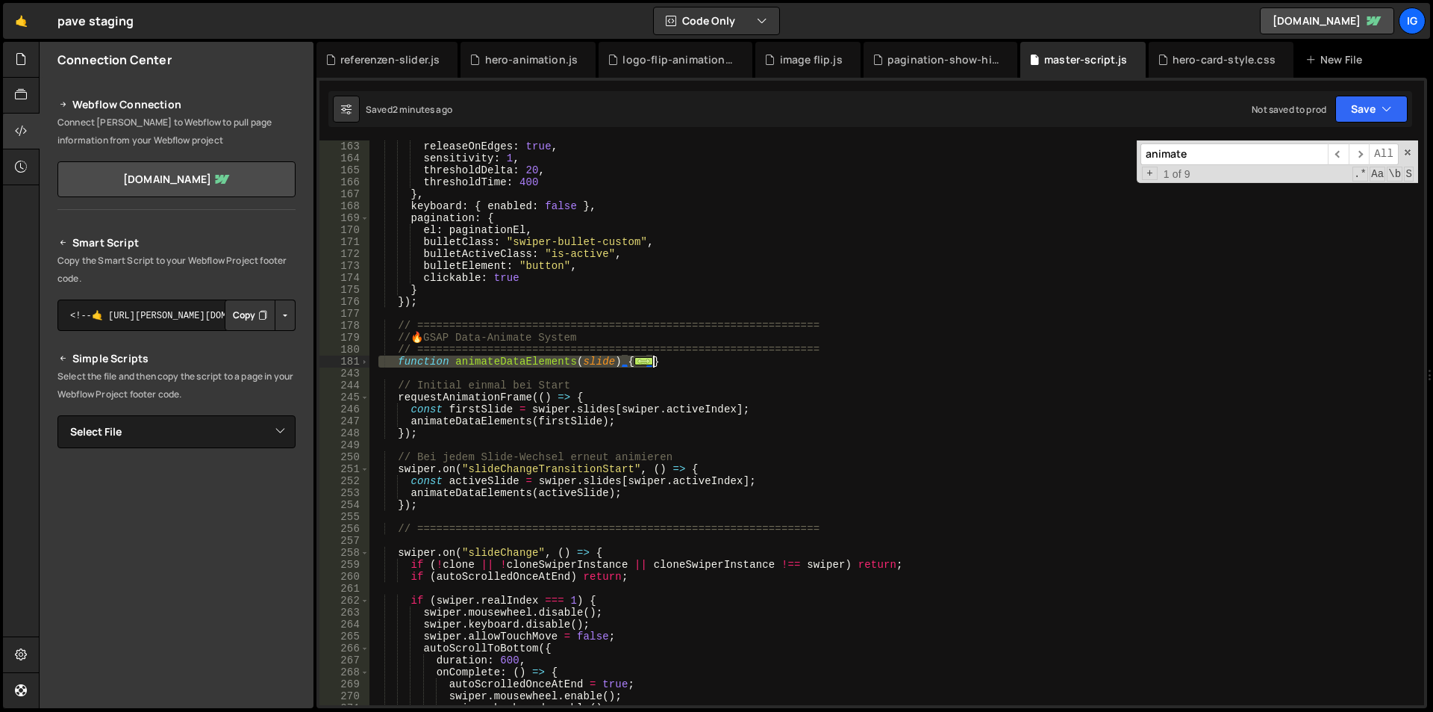
drag, startPoint x: 378, startPoint y: 361, endPoint x: 691, endPoint y: 364, distance: 312.8
click at [691, 364] on div "releaseOnEdges : true , sensitivity : 1 , thresholdDelta : 20 , thresholdTime :…" at bounding box center [894, 434] width 1049 height 588
type textarea "} }"
paste textarea
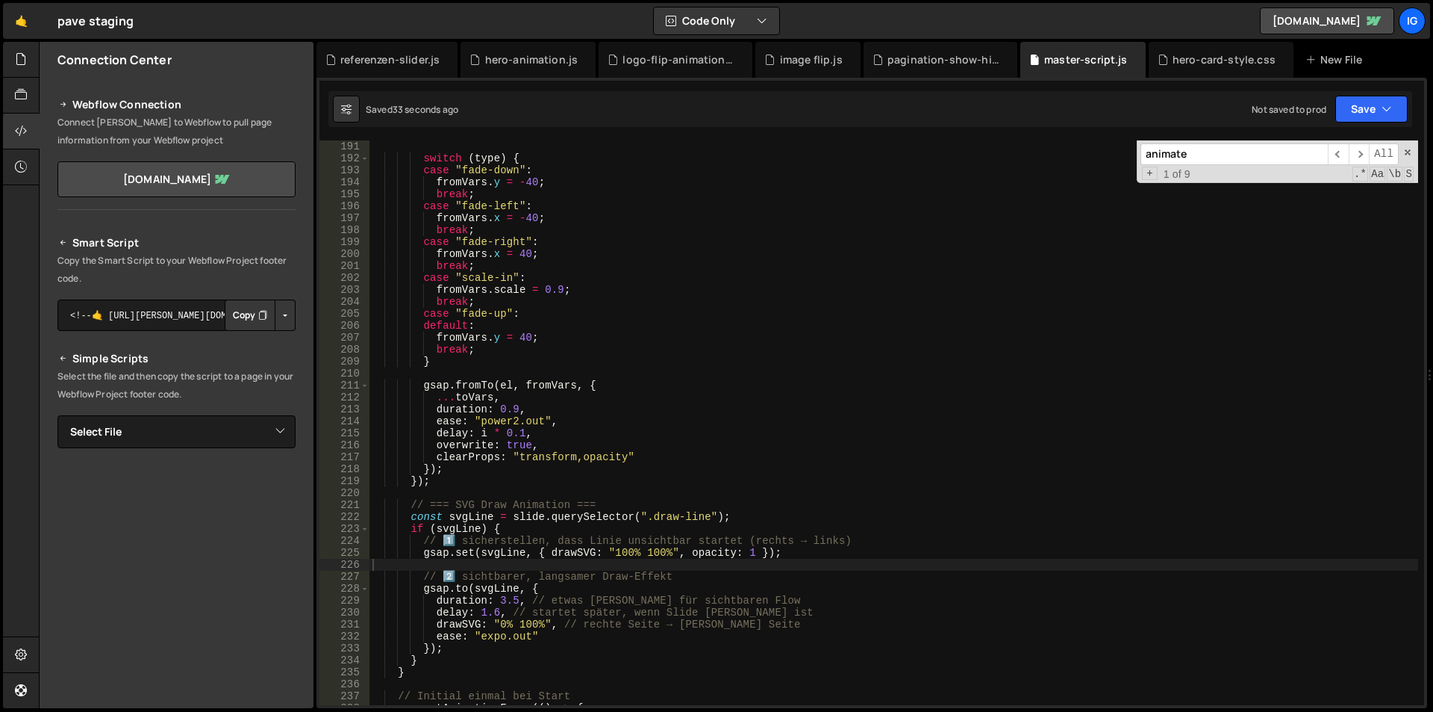
scroll to position [2315, 0]
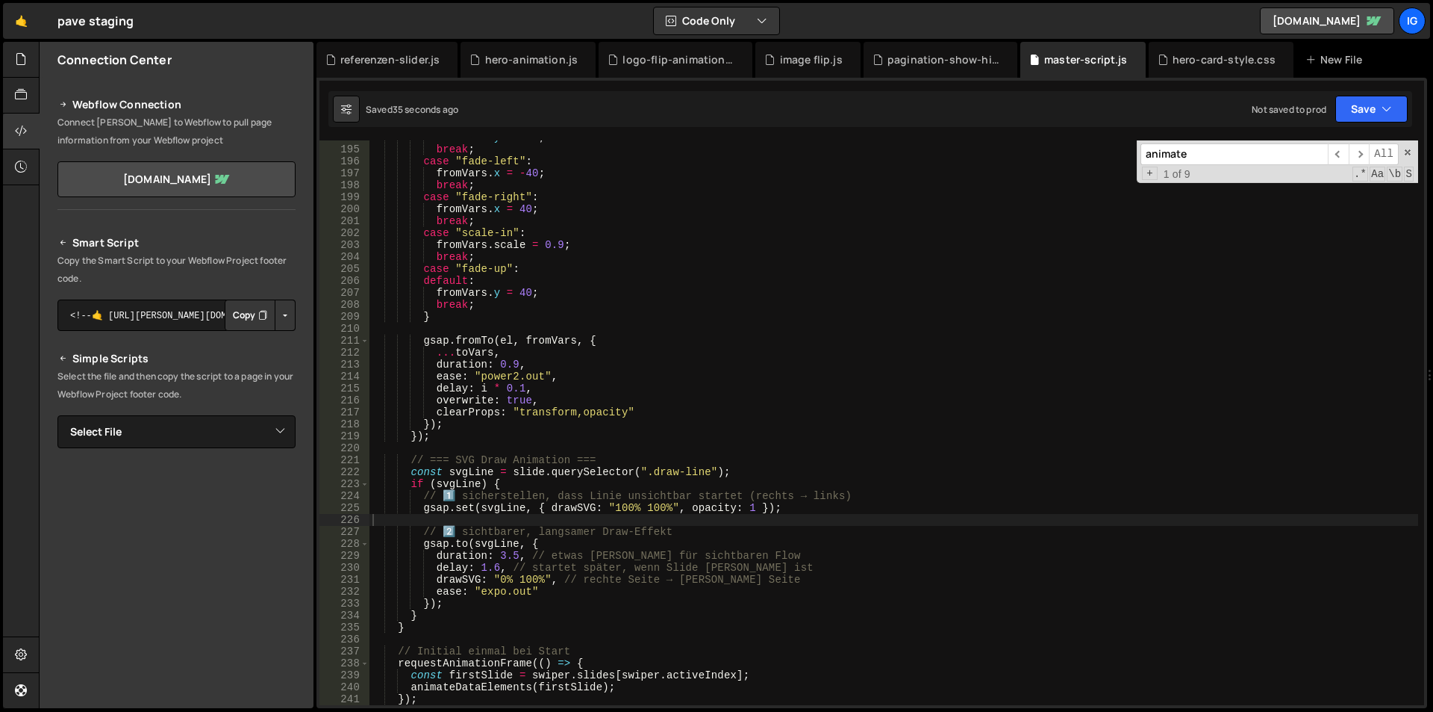
click at [484, 570] on div "fromVars . y = - 40 ; break ; case "fade-left" : fromVars . x = - 40 ; break ; …" at bounding box center [894, 425] width 1049 height 588
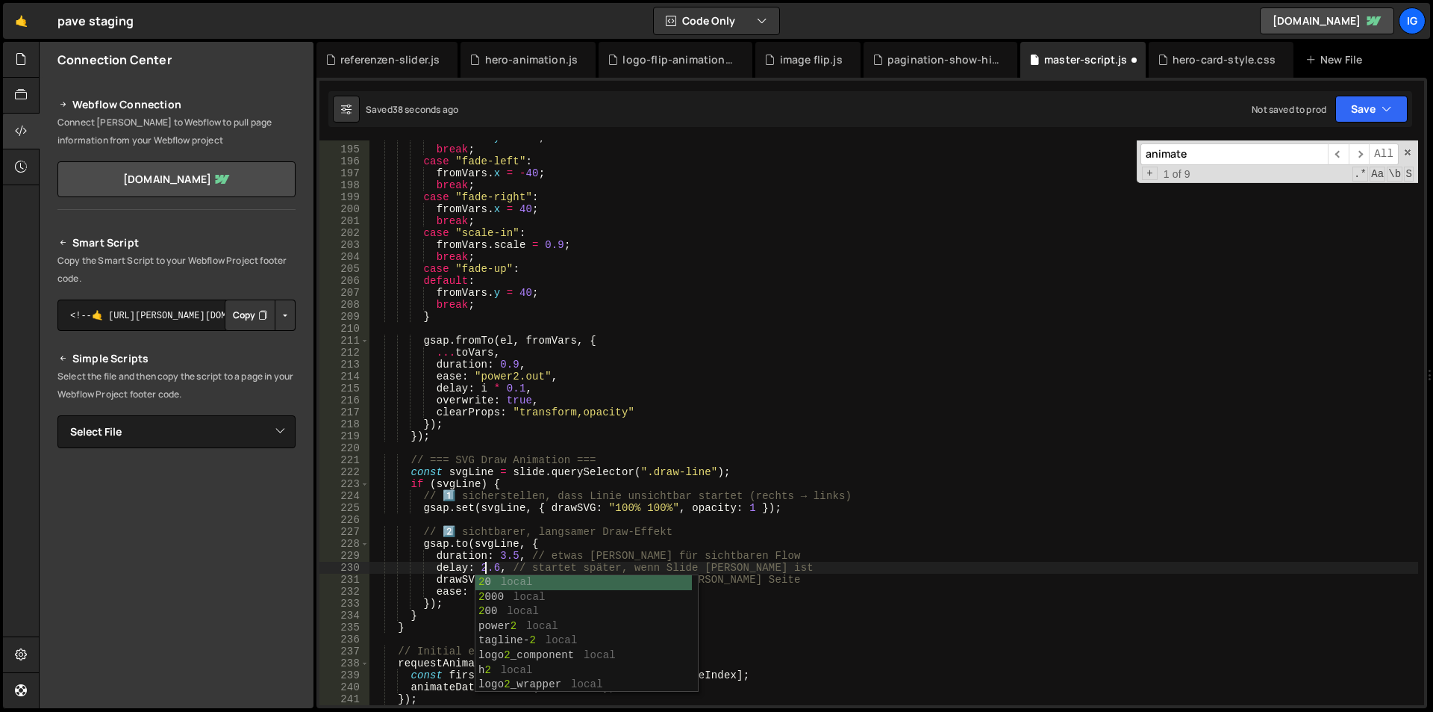
scroll to position [0, 47]
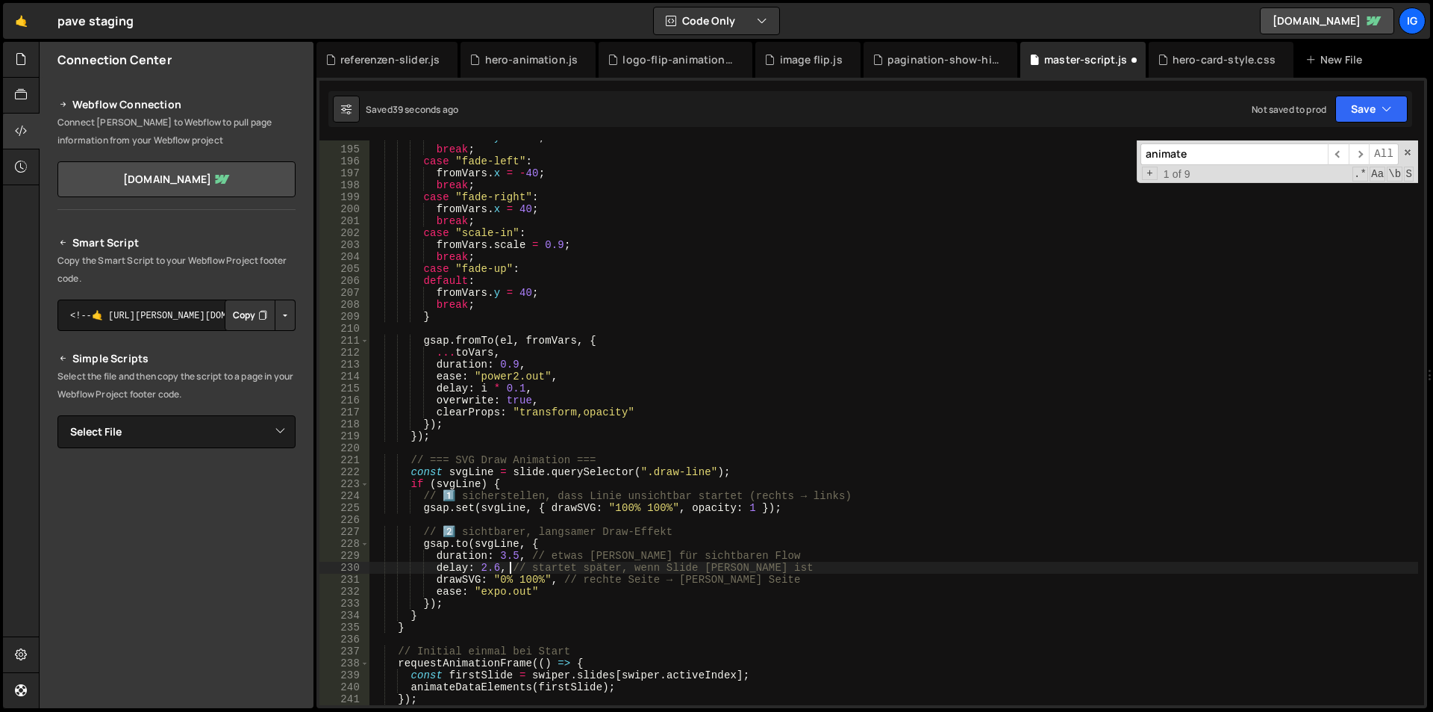
click at [508, 567] on div "fromVars . y = - 40 ; break ; case "fade-left" : fromVars . x = - 40 ; break ; …" at bounding box center [894, 425] width 1049 height 588
click at [484, 567] on div "fromVars . y = - 40 ; break ; case "fade-left" : fromVars . x = - 40 ; break ; …" at bounding box center [894, 425] width 1049 height 588
click at [505, 559] on div "fromVars . y = - 40 ; break ; case "fade-left" : fromVars . x = - 40 ; break ; …" at bounding box center [894, 425] width 1049 height 588
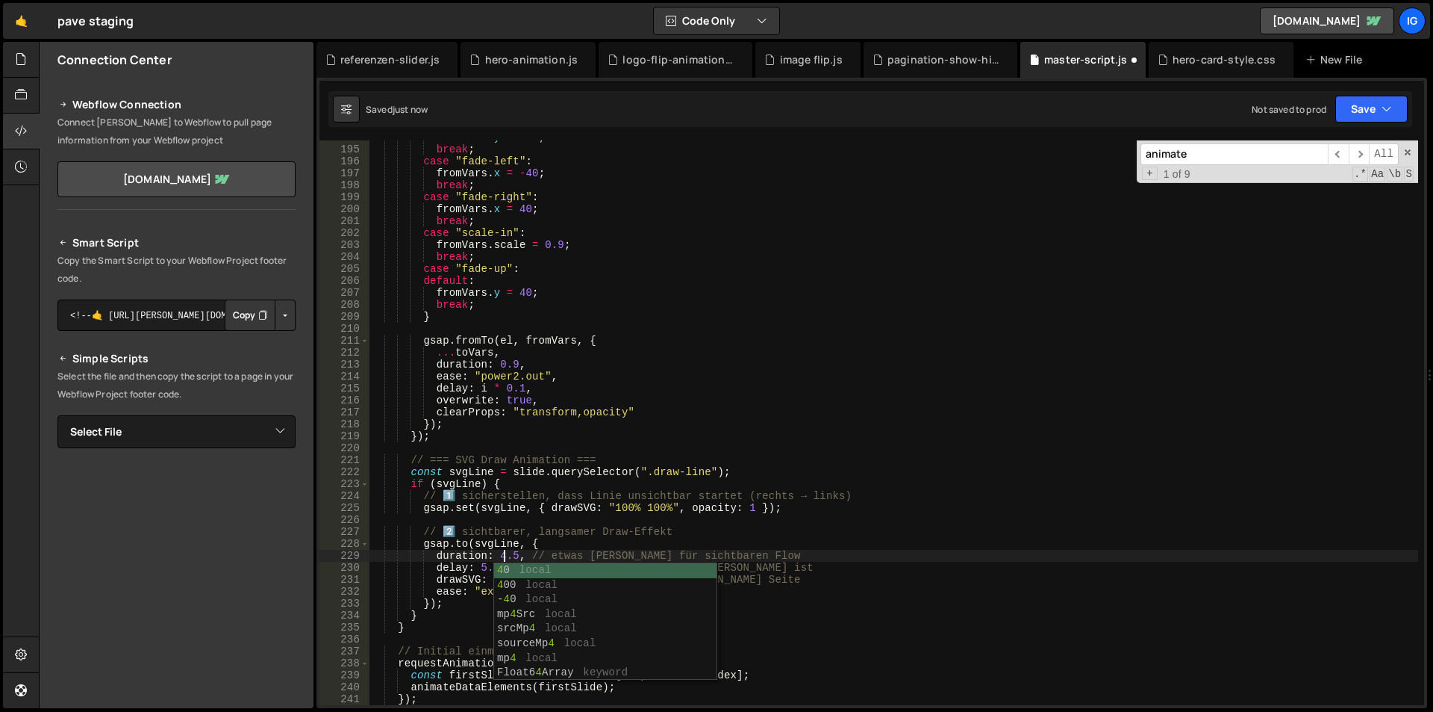
scroll to position [0, 55]
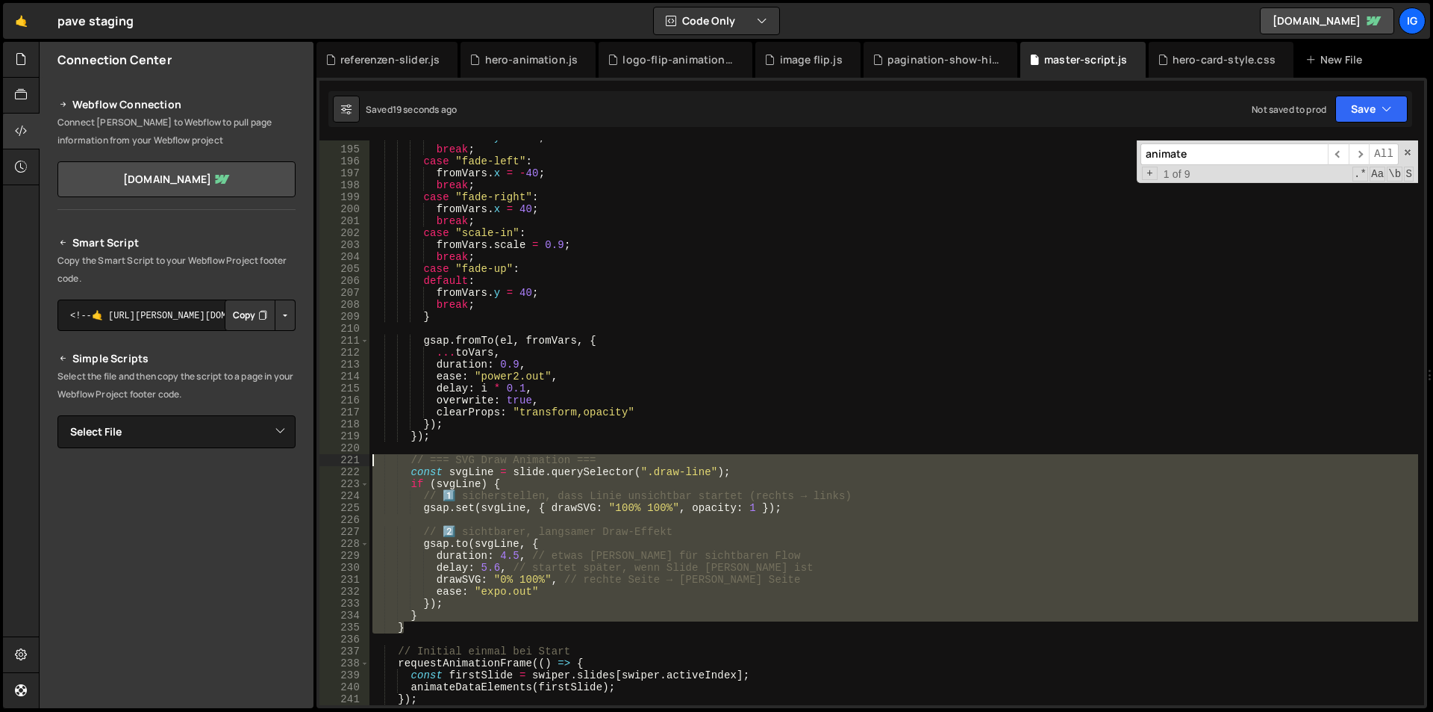
drag, startPoint x: 420, startPoint y: 622, endPoint x: 335, endPoint y: 462, distance: 181.0
click at [335, 462] on div "duration: 4.5, // etwas [PERSON_NAME] für sichtbaren Flow 194 195 196 197 198 1…" at bounding box center [872, 422] width 1105 height 564
click at [430, 613] on div "fromVars . y = - 40 ; break ; case "fade-left" : fromVars . x = - 40 ; break ; …" at bounding box center [894, 422] width 1049 height 564
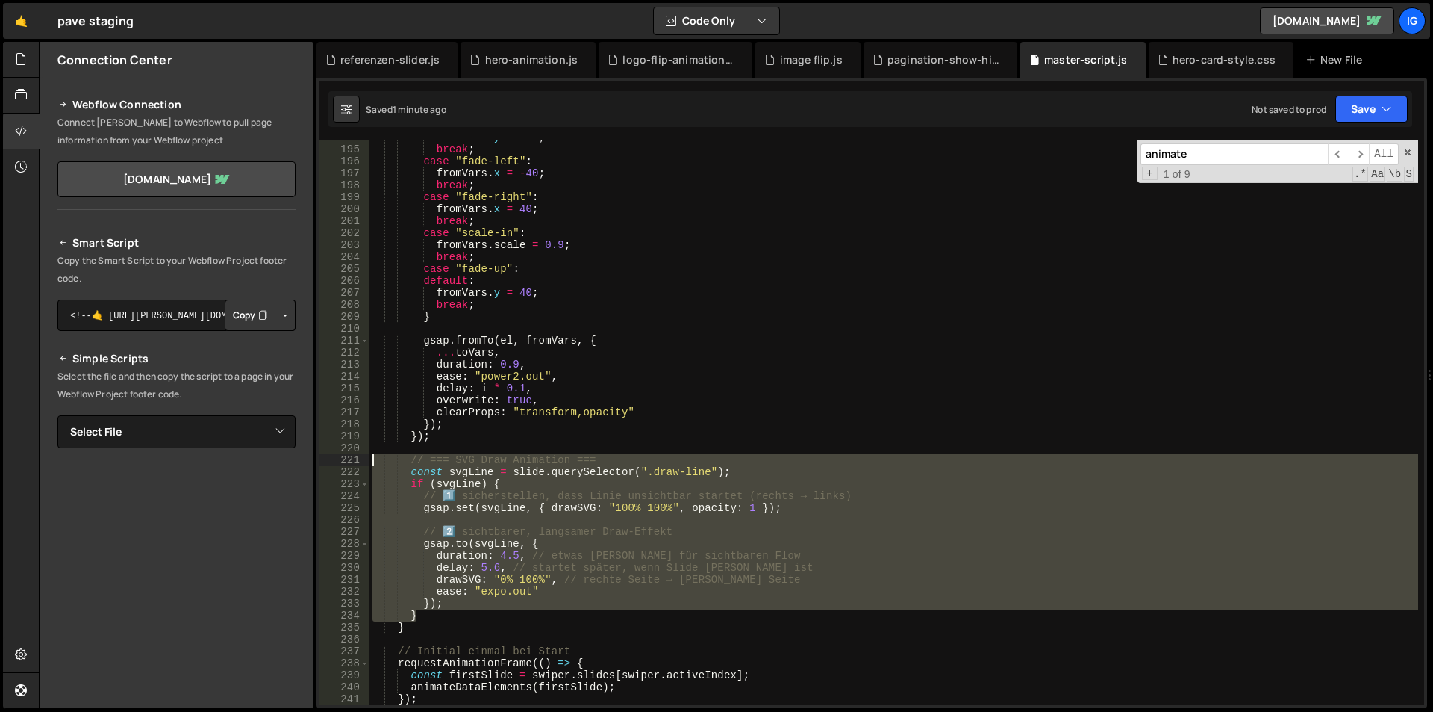
drag, startPoint x: 429, startPoint y: 613, endPoint x: 344, endPoint y: 462, distance: 172.8
click at [344, 462] on div "} 194 195 196 197 198 199 200 201 202 203 204 205 206 207 208 209 210 211 212 2…" at bounding box center [872, 422] width 1105 height 564
type textarea "// === SVG Draw Animation === const svgLine = slide.querySelector(".draw-line");"
paste textarea
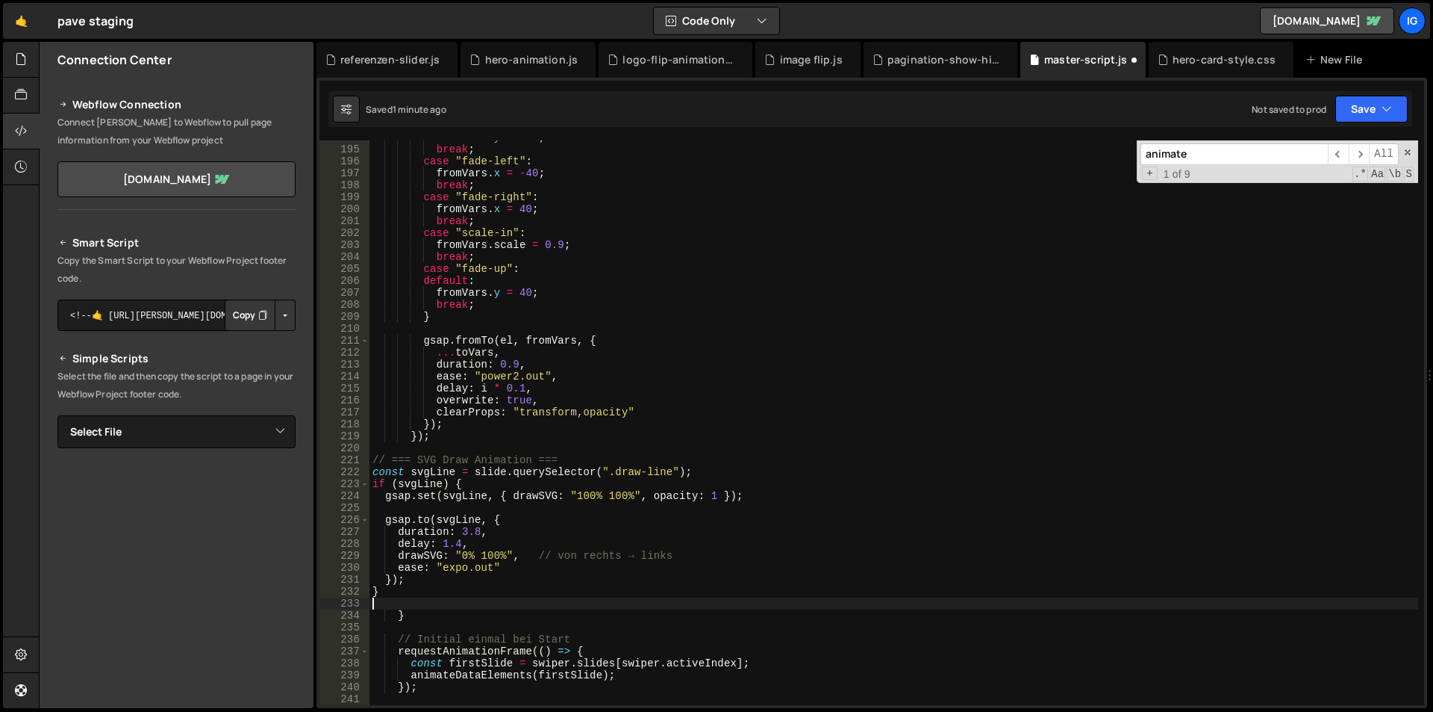
scroll to position [0, 0]
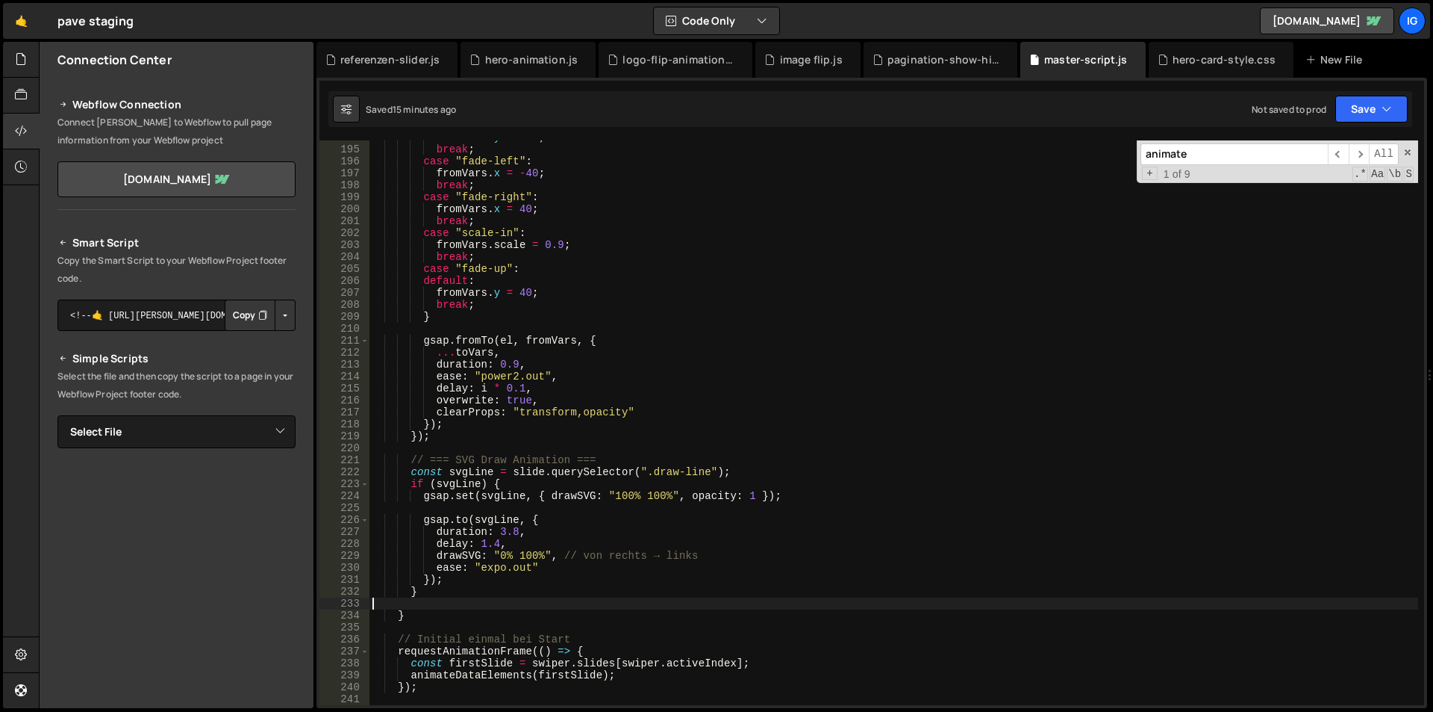
click at [620, 281] on div "fromVars . y = - 40 ; break ; case "fade-left" : fromVars . x = - 40 ; break ; …" at bounding box center [894, 425] width 1049 height 588
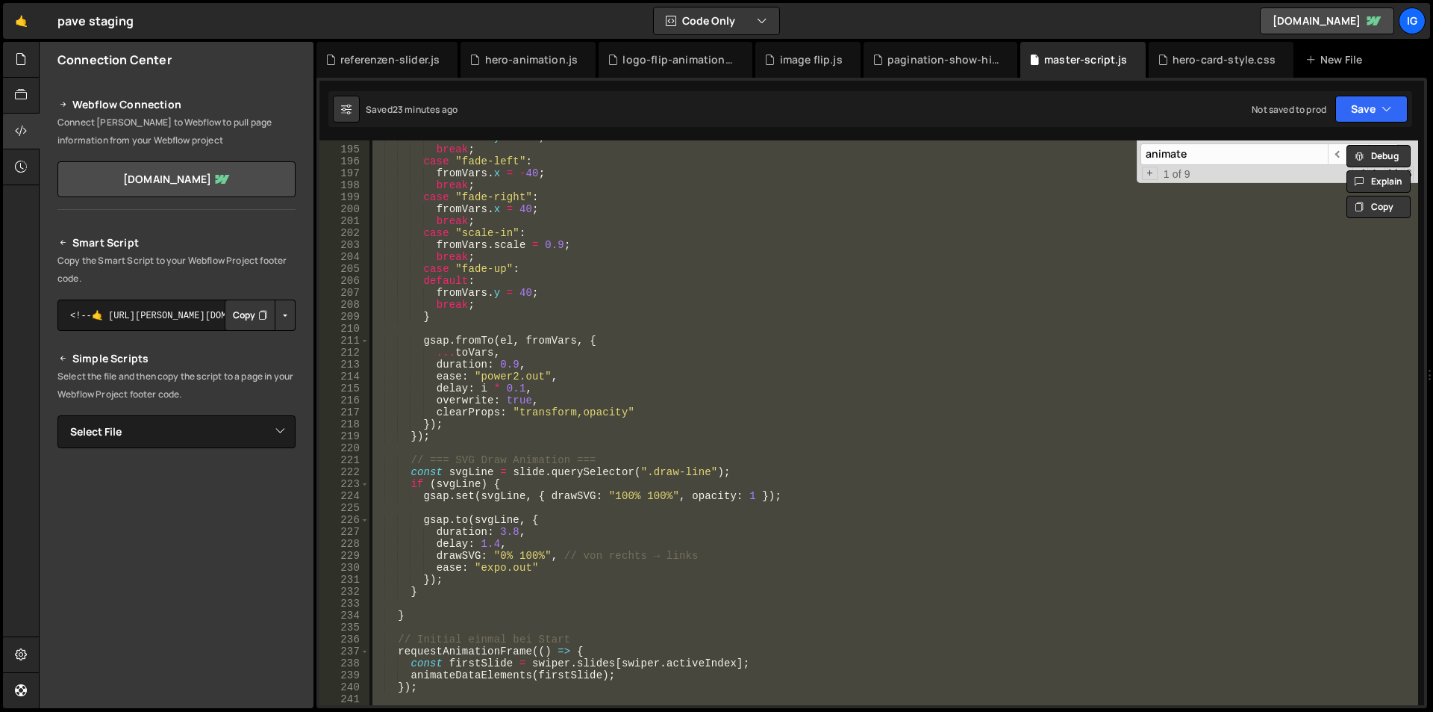
click at [594, 342] on div "fromVars . y = - 40 ; break ; case "fade-left" : fromVars . x = - 40 ; break ; …" at bounding box center [894, 422] width 1049 height 564
type textarea "gsap.fromTo(el, fromVars, {"
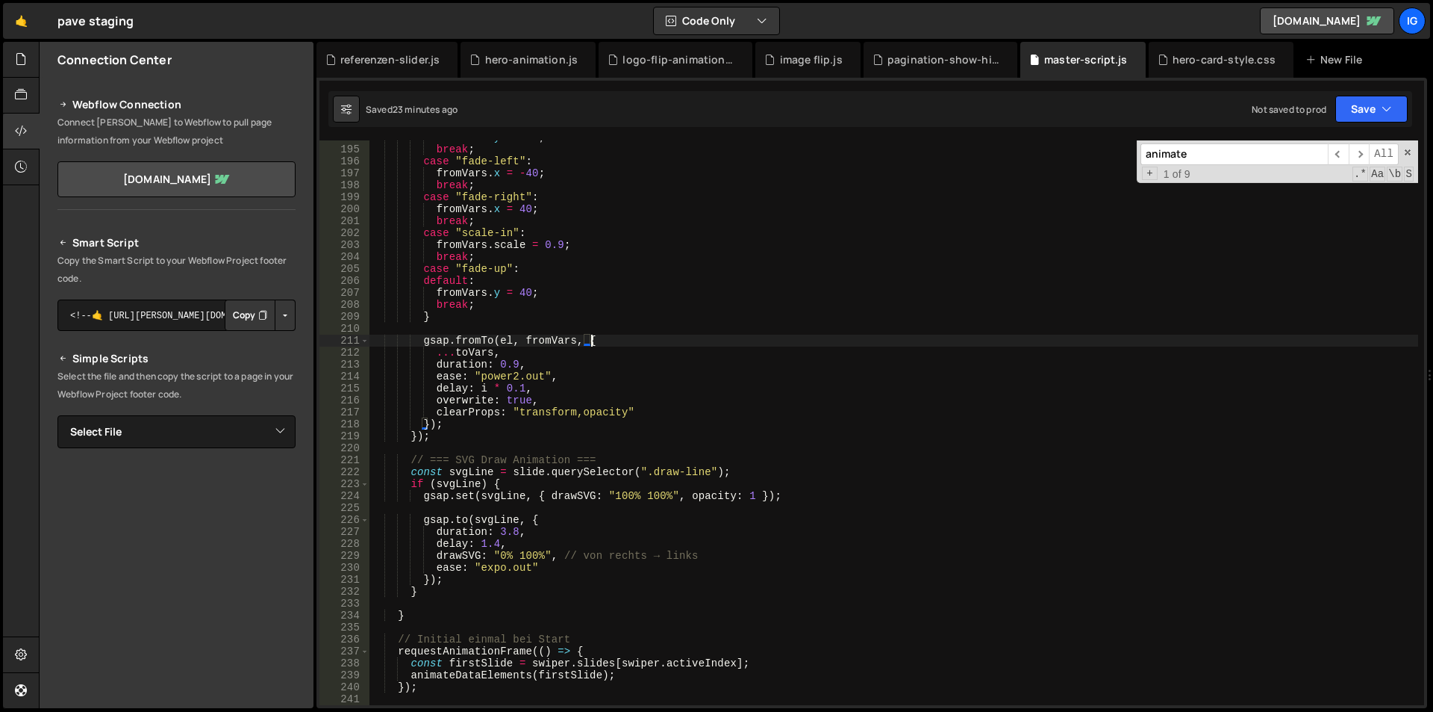
click at [620, 323] on div "fromVars . y = - 40 ; break ; case "fade-left" : fromVars . x = - 40 ; break ; …" at bounding box center [894, 425] width 1049 height 588
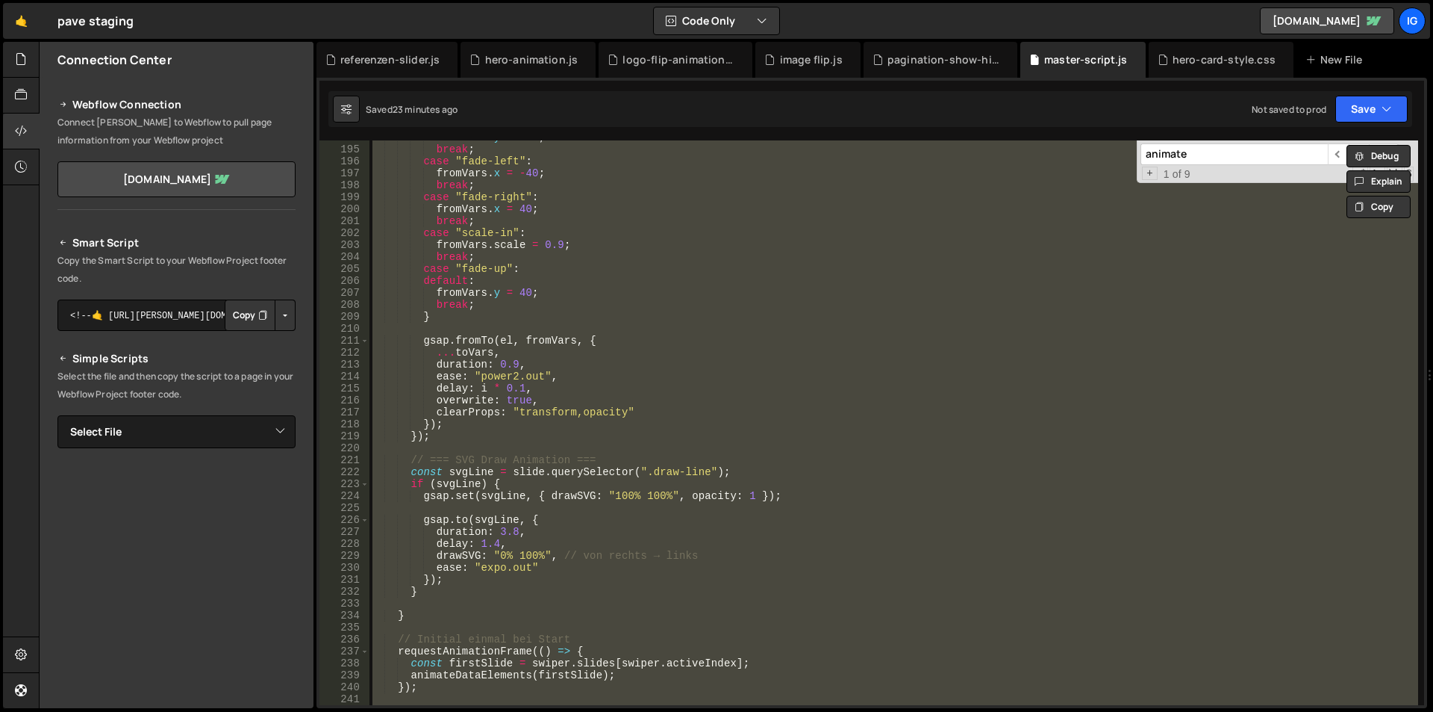
click at [491, 261] on div "fromVars . y = - 40 ; break ; case "fade-left" : fromVars . x = - 40 ; break ; …" at bounding box center [894, 422] width 1049 height 564
type textarea "break;"
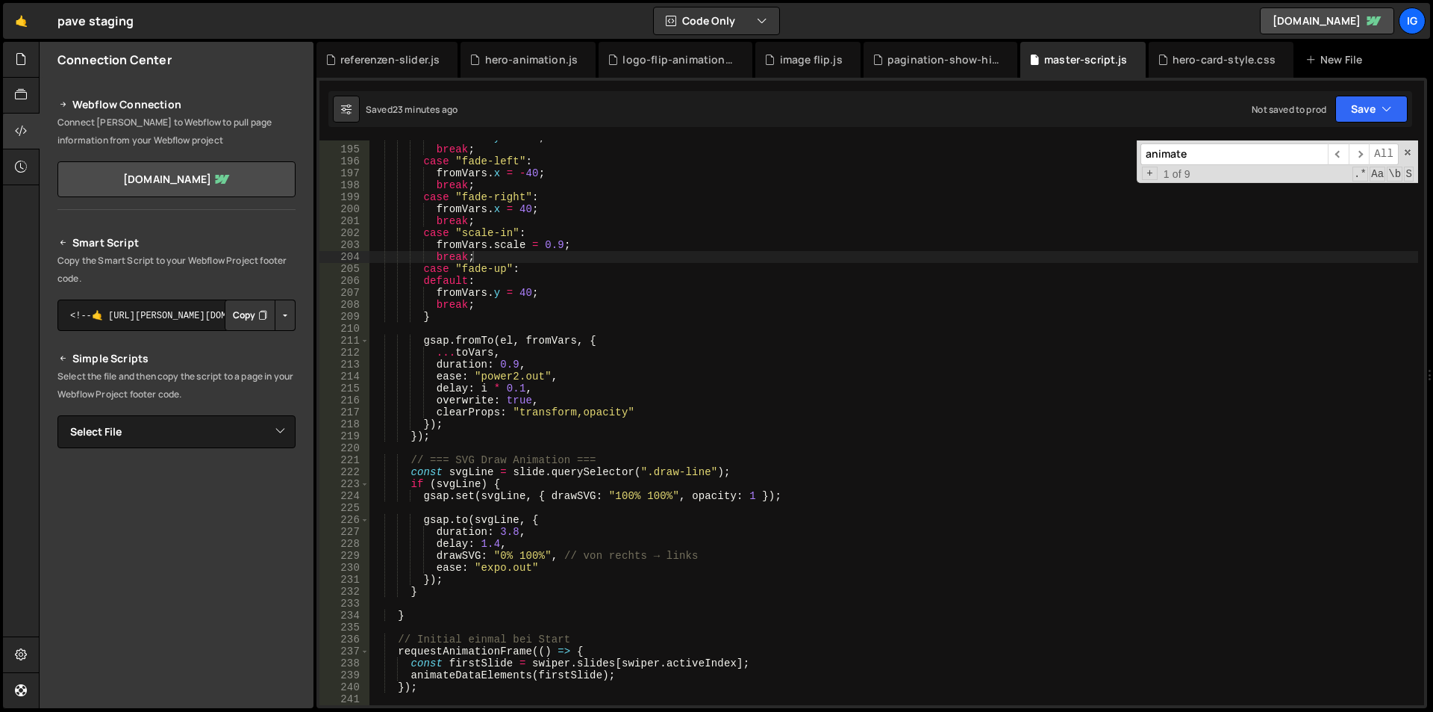
click at [1251, 153] on input "animate" at bounding box center [1234, 154] width 187 height 22
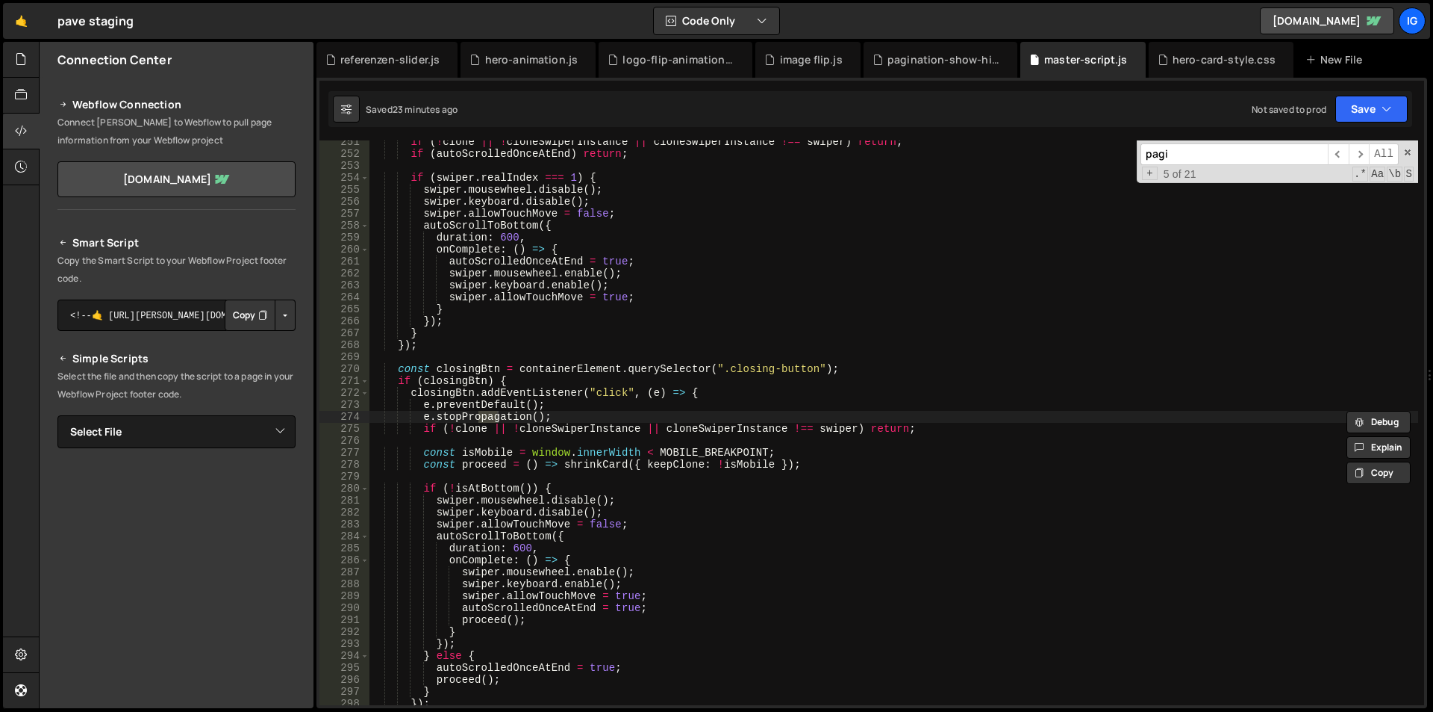
scroll to position [5213, 0]
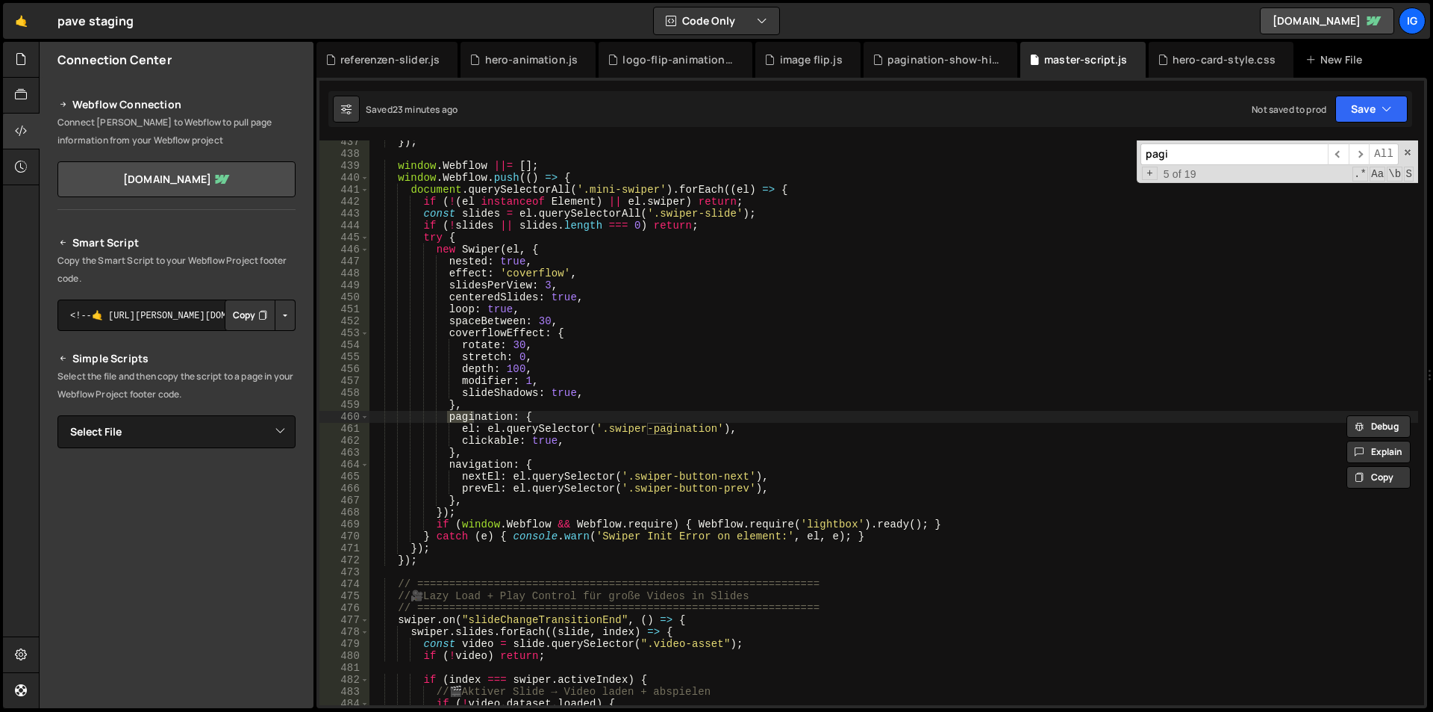
type input "pagi"
click at [446, 411] on div "}) ; window . Webflow ||= [ ] ; window . Webflow . push (( ) => { document . qu…" at bounding box center [894, 422] width 1049 height 564
click at [448, 415] on div "}) ; window . Webflow ||= [ ] ; window . Webflow . push (( ) => { document . qu…" at bounding box center [894, 430] width 1049 height 588
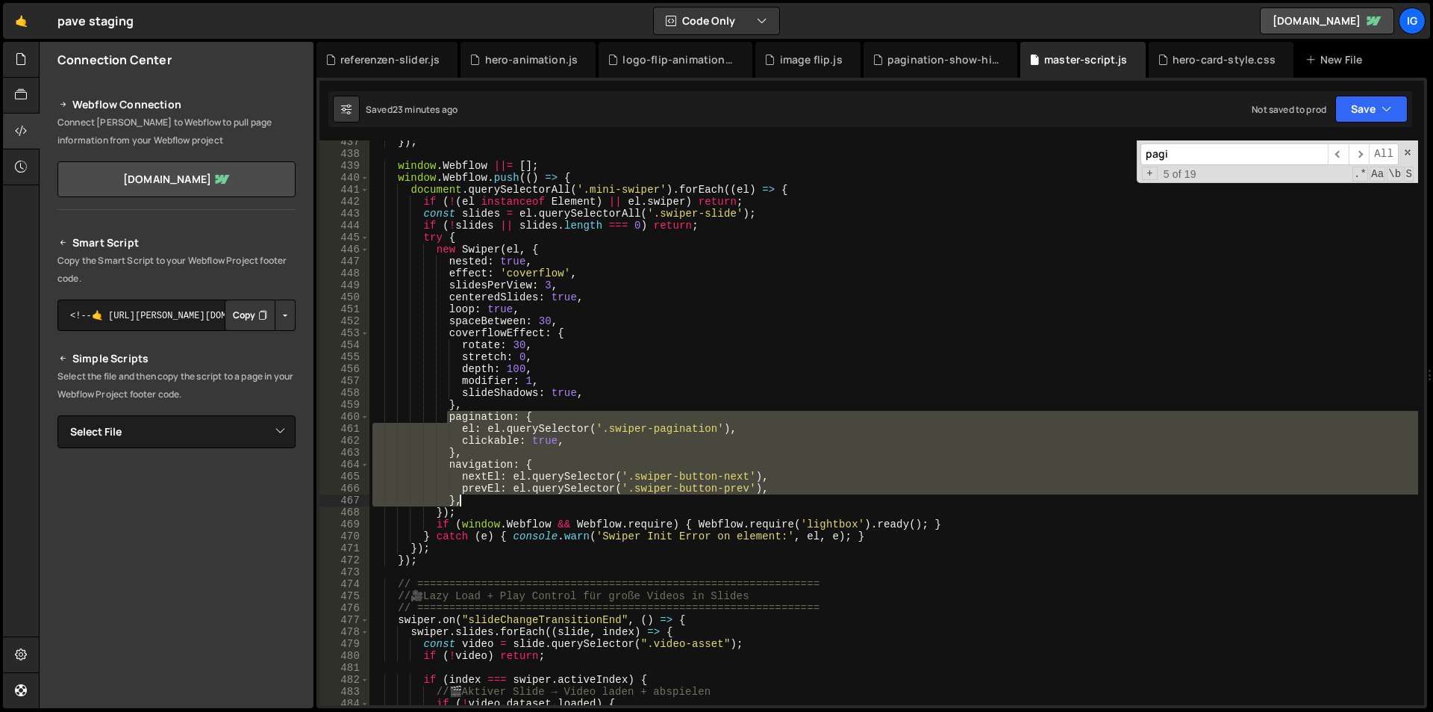
click at [469, 496] on div "}) ; window . Webflow ||= [ ] ; window . Webflow . push (( ) => { document . qu…" at bounding box center [894, 430] width 1049 height 588
type textarea "prevEl: el.querySelector('.swiper-button-prev'), },"
click at [477, 499] on div "}) ; window . Webflow ||= [ ] ; window . Webflow . push (( ) => { document . qu…" at bounding box center [894, 422] width 1049 height 564
paste textarea
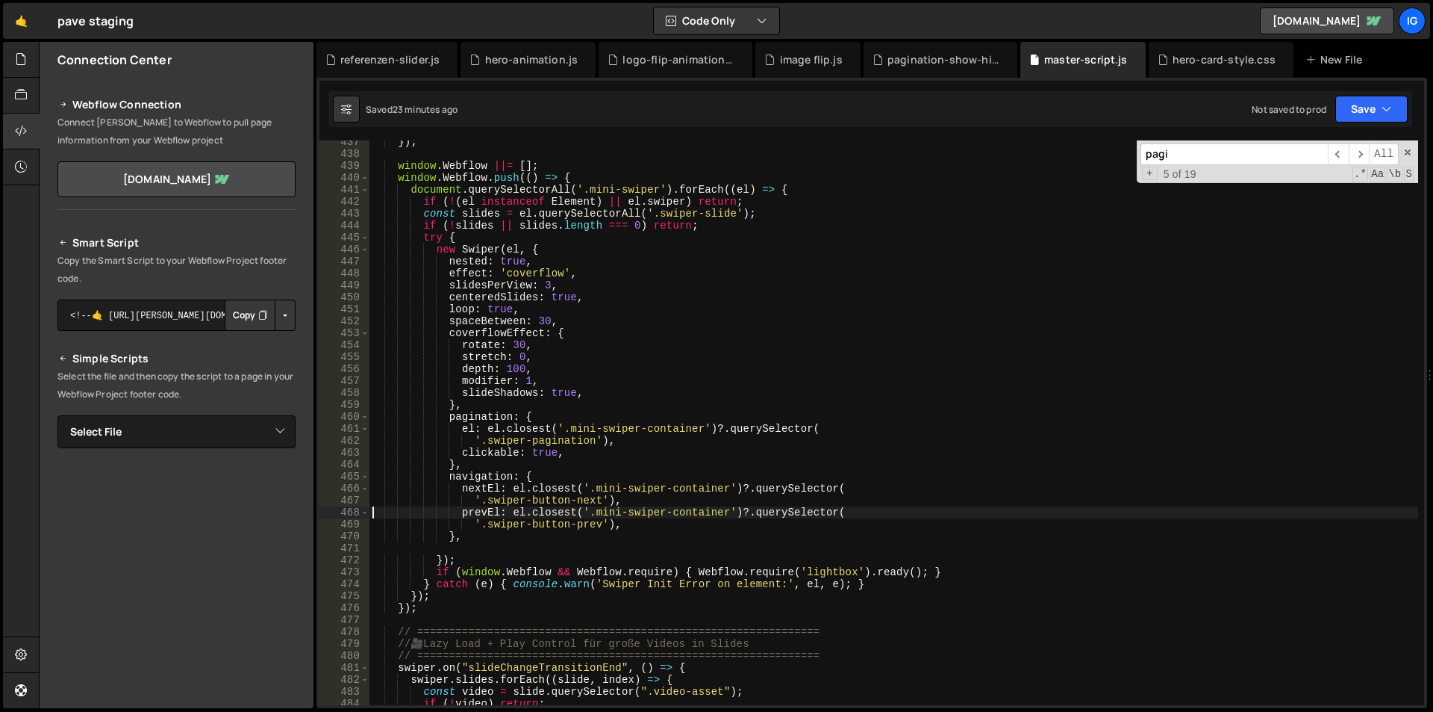
click at [470, 211] on div "}) ; window . Webflow ||= [ ] ; window . Webflow . push (( ) => { document . qu…" at bounding box center [894, 430] width 1049 height 588
type textarea "})();"
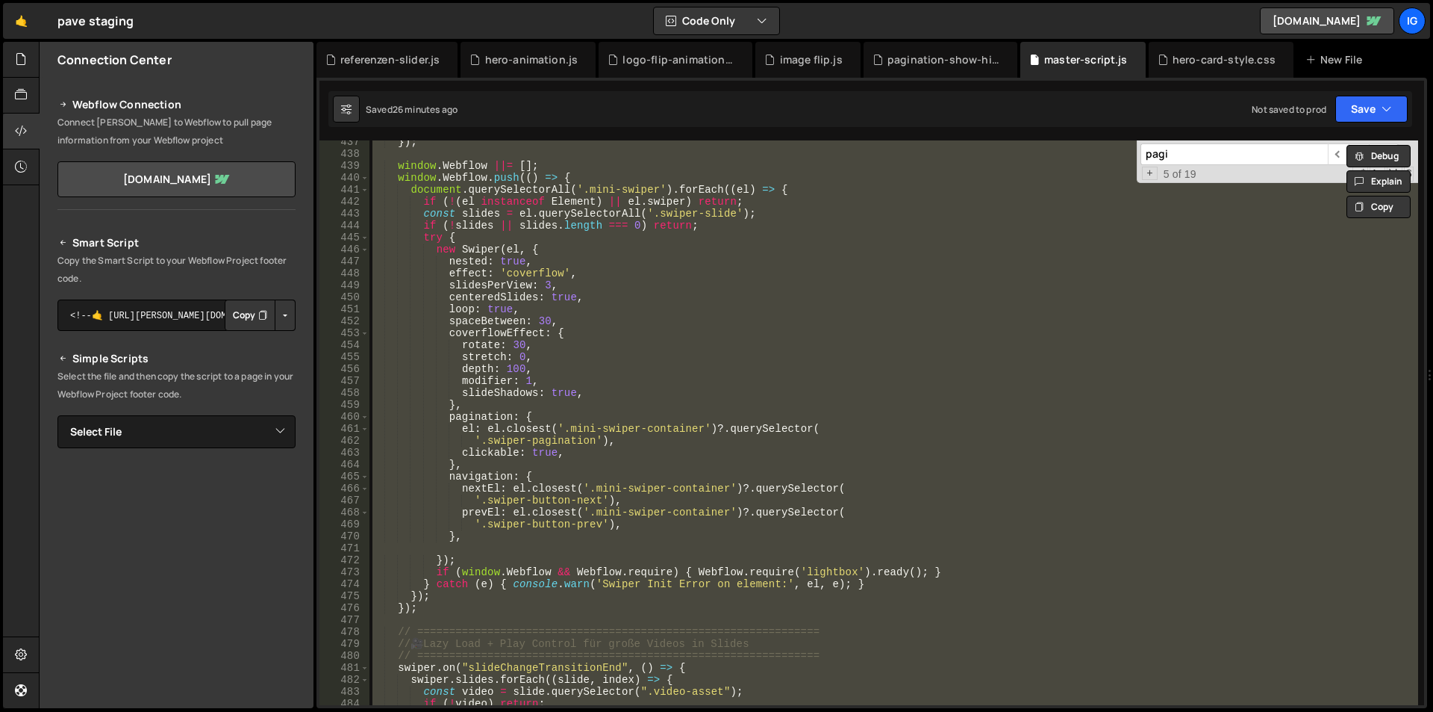
click at [1192, 150] on input "pagi" at bounding box center [1234, 154] width 187 height 22
click at [1192, 152] on input "pagi" at bounding box center [1234, 154] width 187 height 22
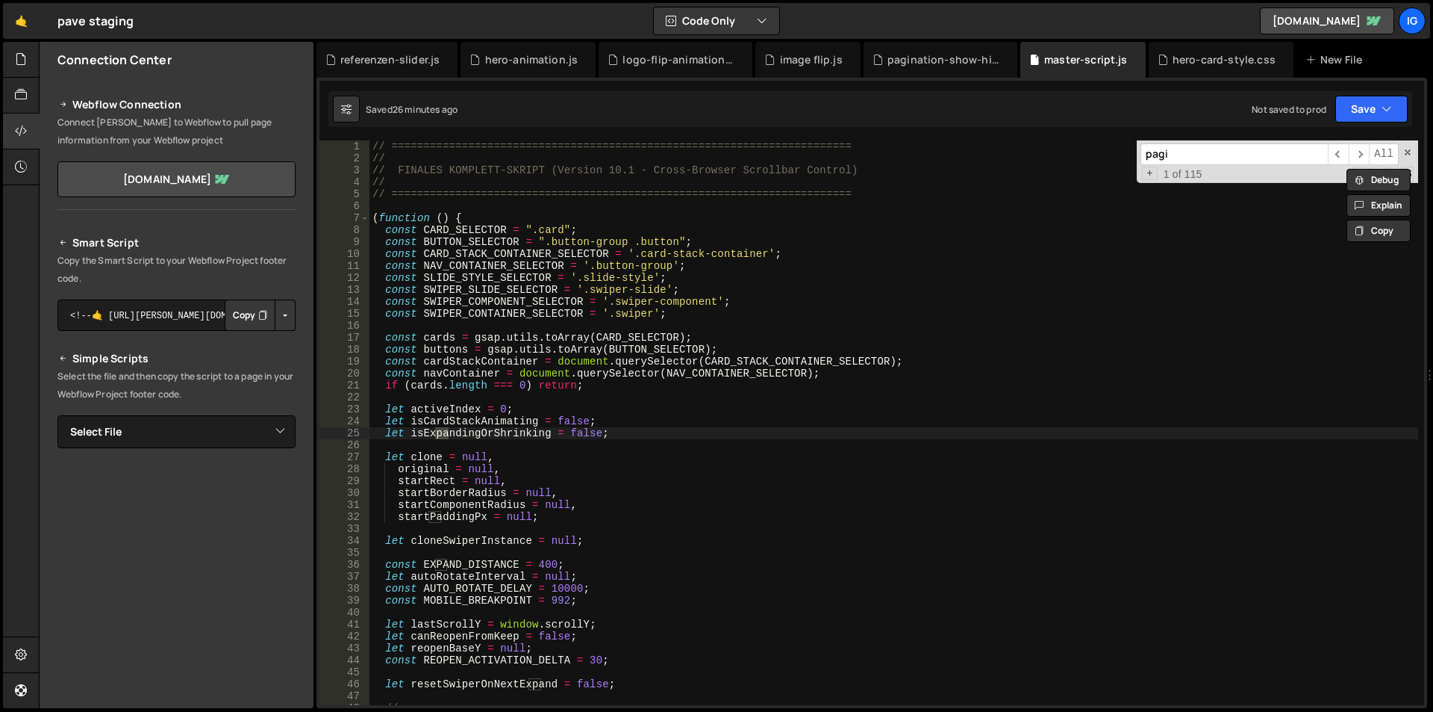
scroll to position [1450, 0]
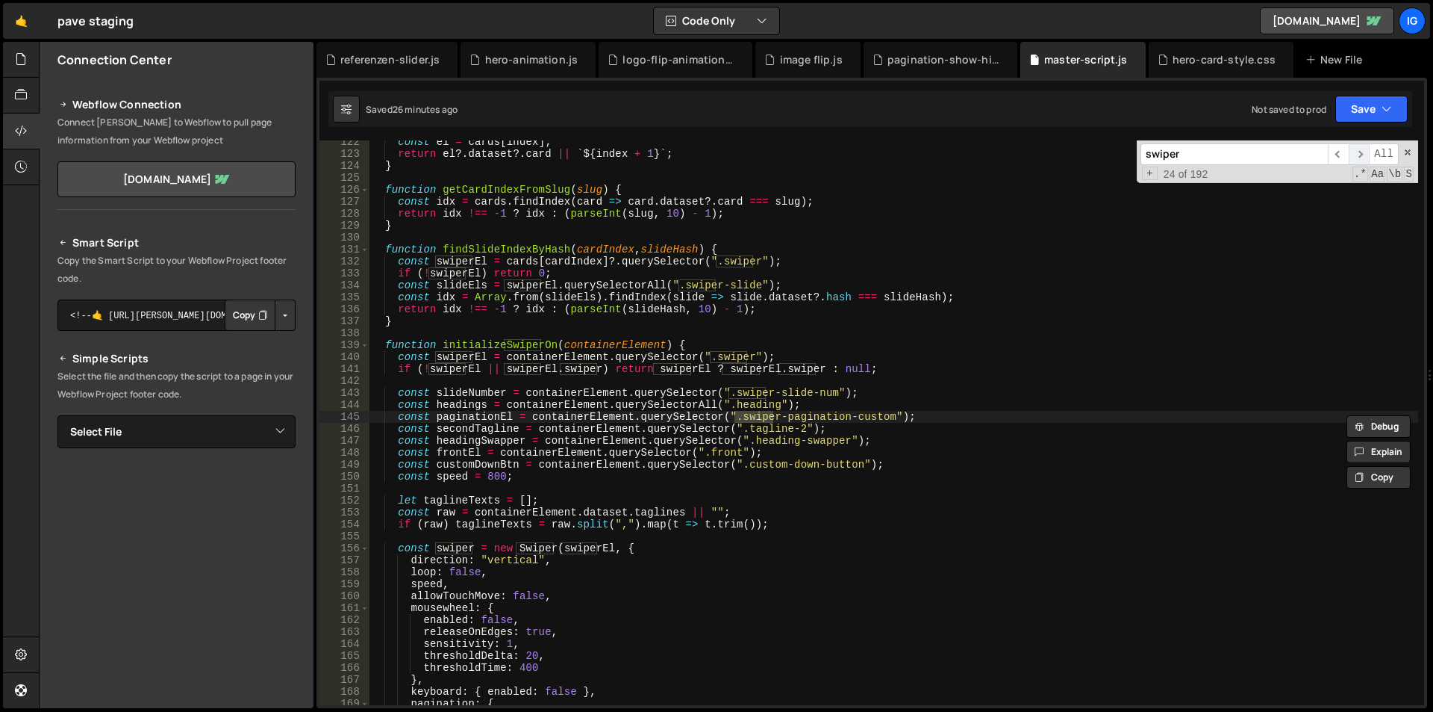
click at [1365, 161] on span "​" at bounding box center [1359, 154] width 21 height 22
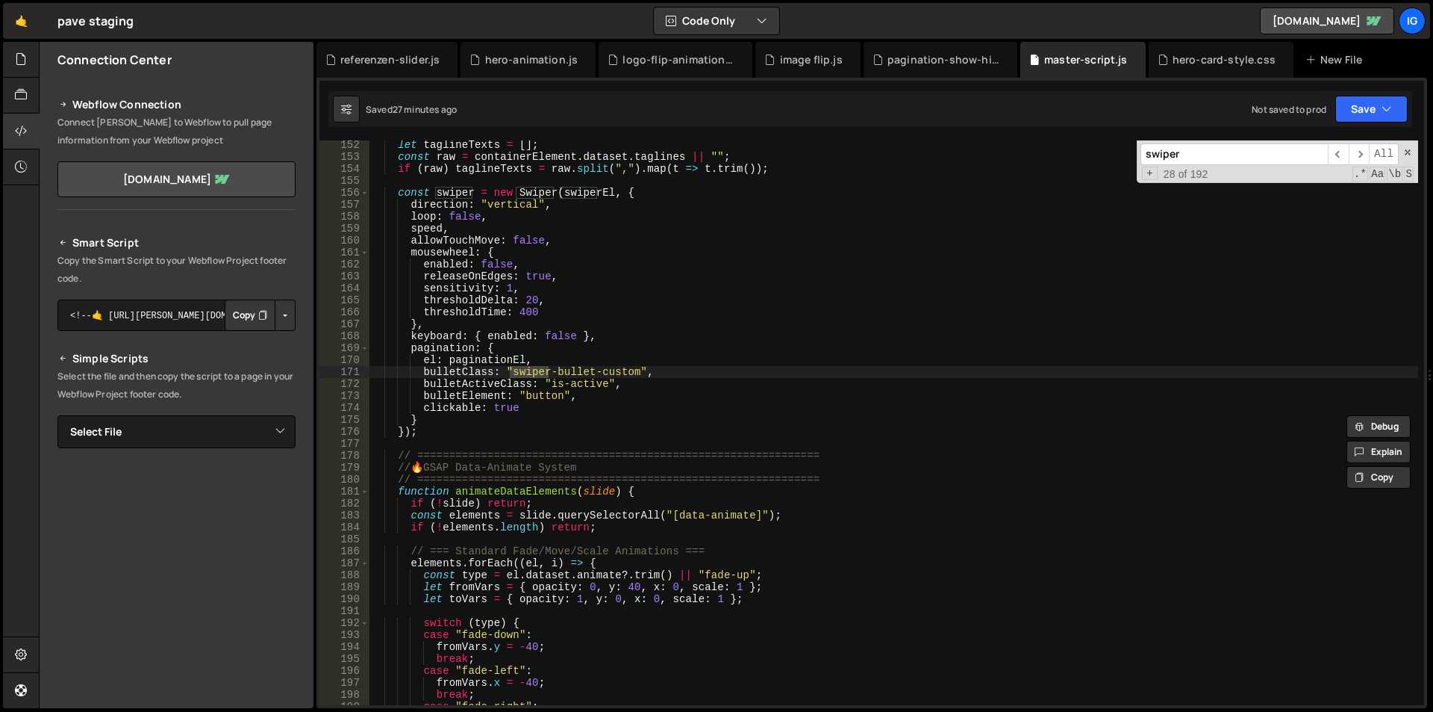
scroll to position [1492, 0]
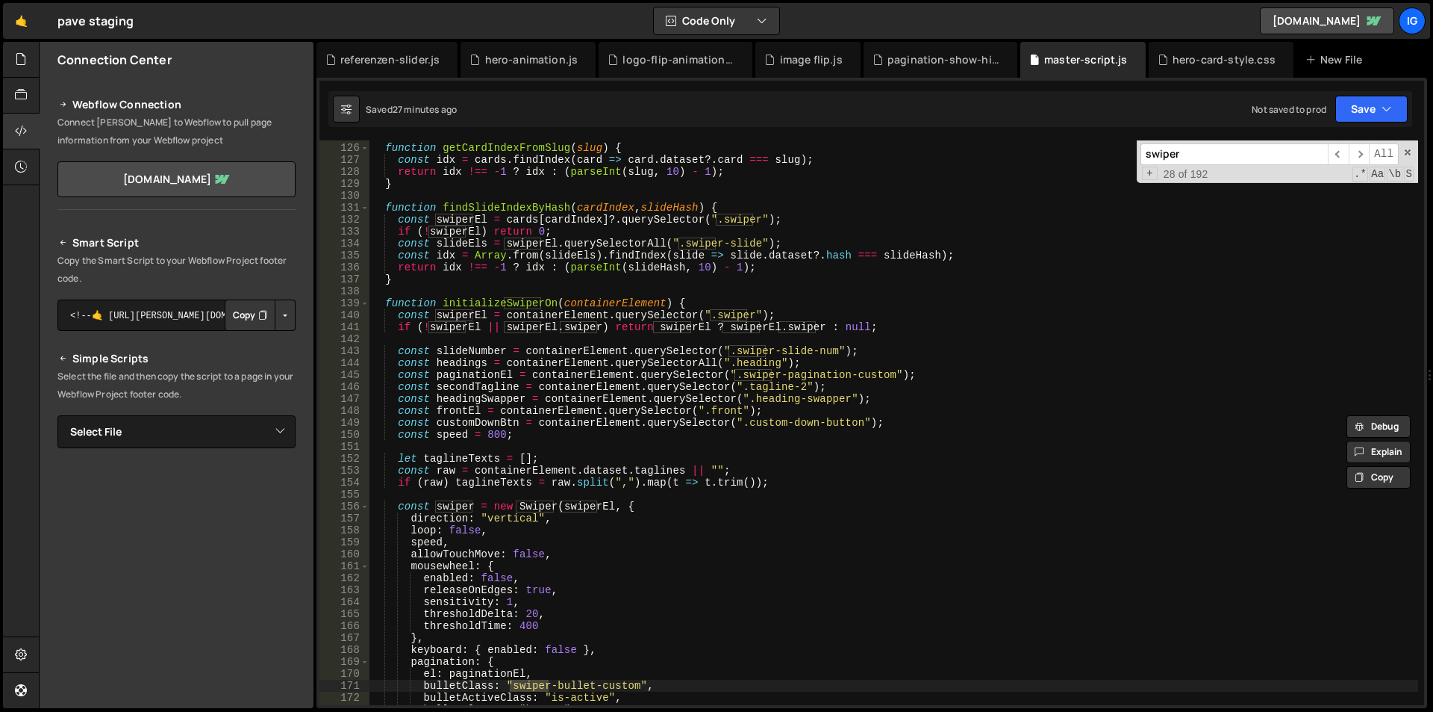
click at [1228, 161] on input "swiper" at bounding box center [1234, 154] width 187 height 22
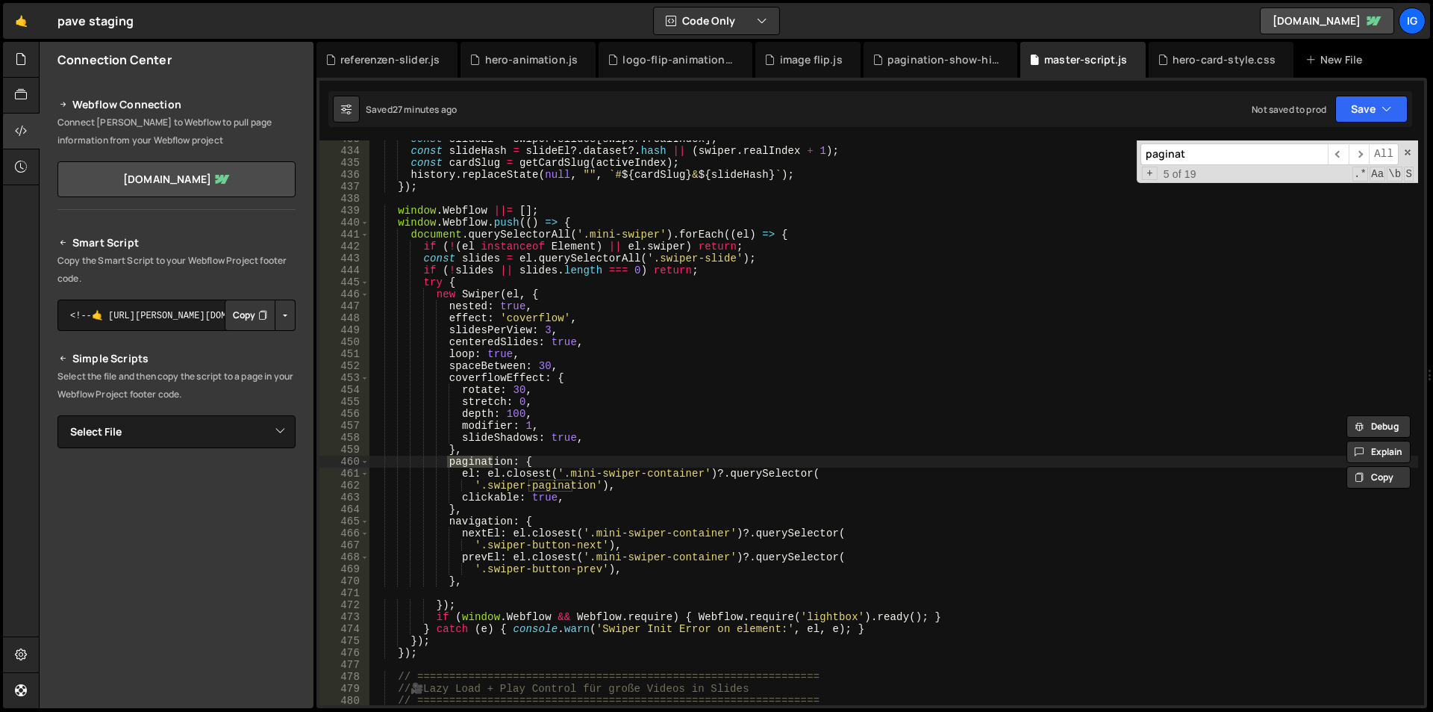
scroll to position [5168, 0]
type input "paginat"
click at [370, 207] on div "const slideEl = swiper . slides [ swiper . realIndex ] ; const slideHash = slid…" at bounding box center [894, 427] width 1049 height 588
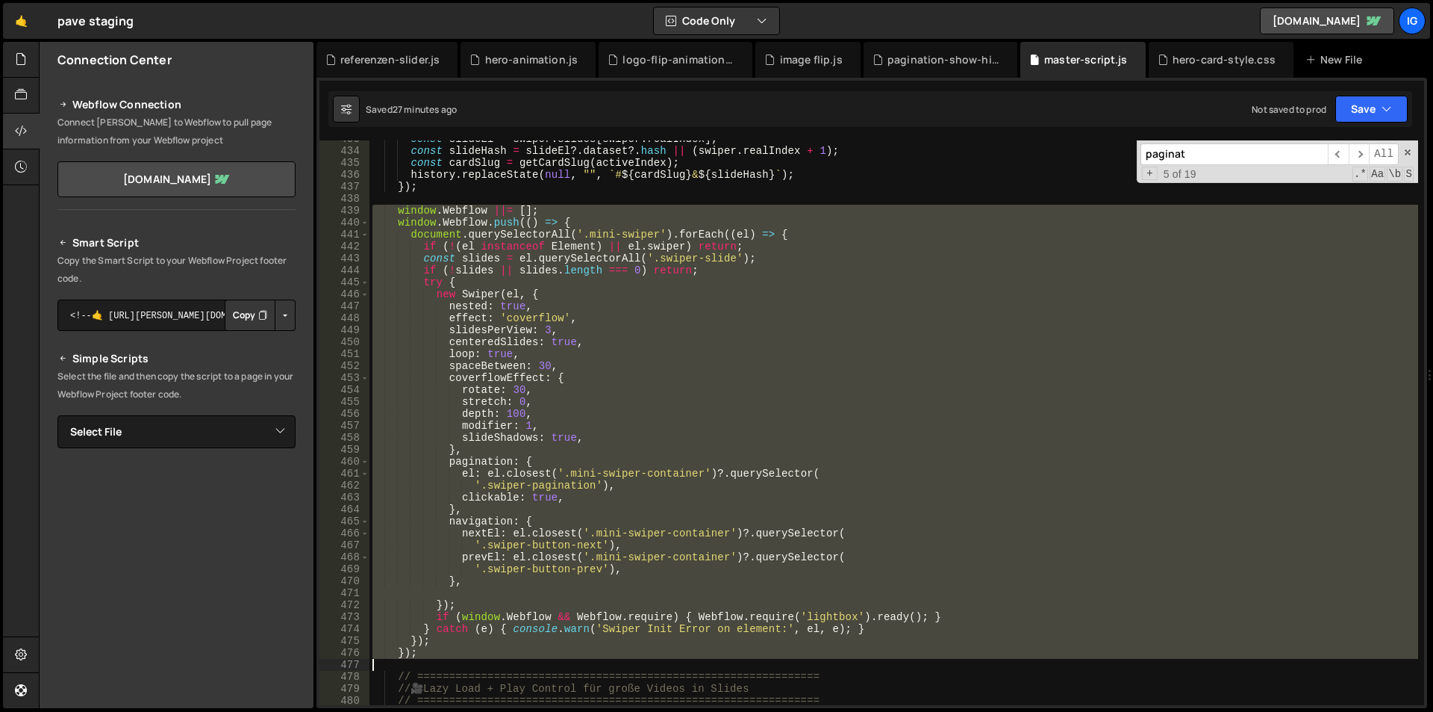
drag, startPoint x: 372, startPoint y: 210, endPoint x: 555, endPoint y: 659, distance: 484.8
click at [555, 659] on div "const slideEl = swiper . slides [ swiper . realIndex ] ; const slideHash = slid…" at bounding box center [894, 427] width 1049 height 588
type textarea "});"
click at [1192, 55] on div "hero-card-style.css" at bounding box center [1224, 59] width 103 height 15
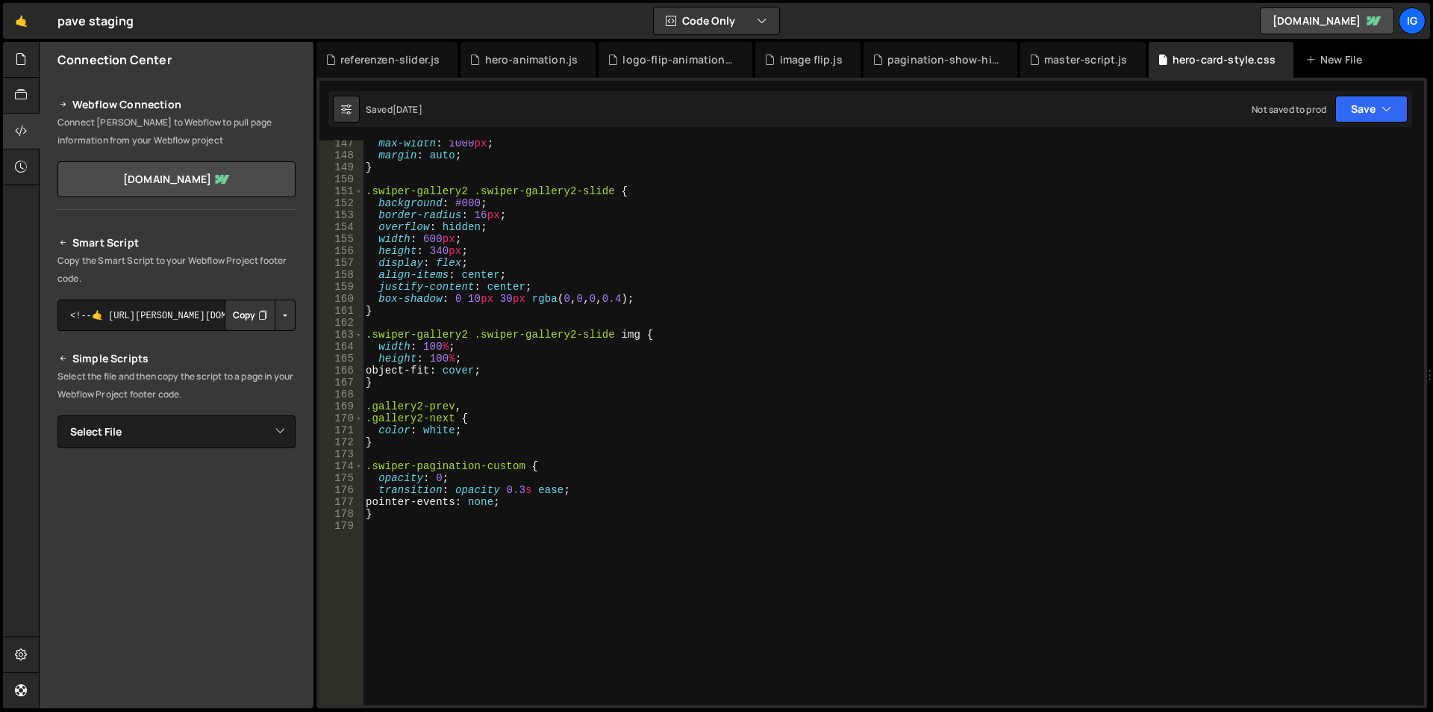
scroll to position [1837, 0]
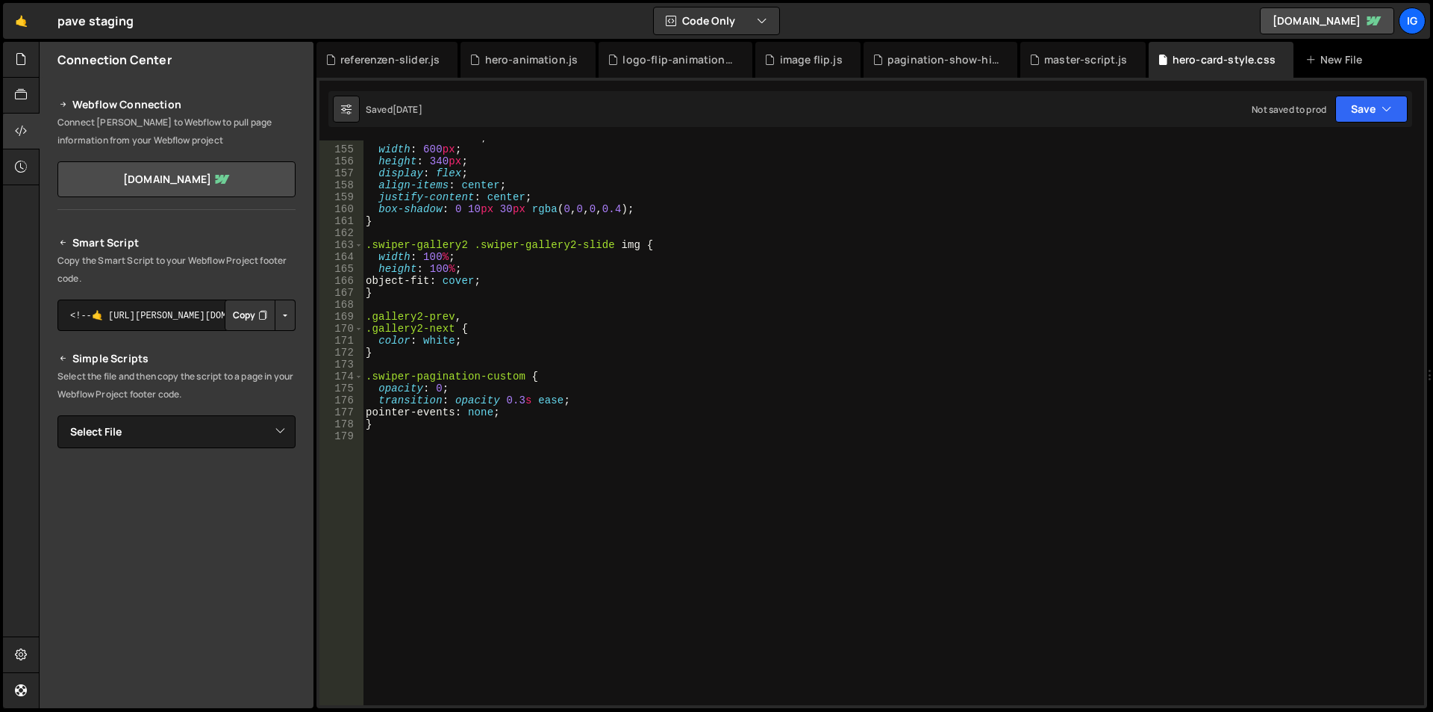
click at [443, 435] on div "overflow : hidden ; width : 600 px ; height : 340 px ; display : flex ; align-i…" at bounding box center [891, 425] width 1056 height 588
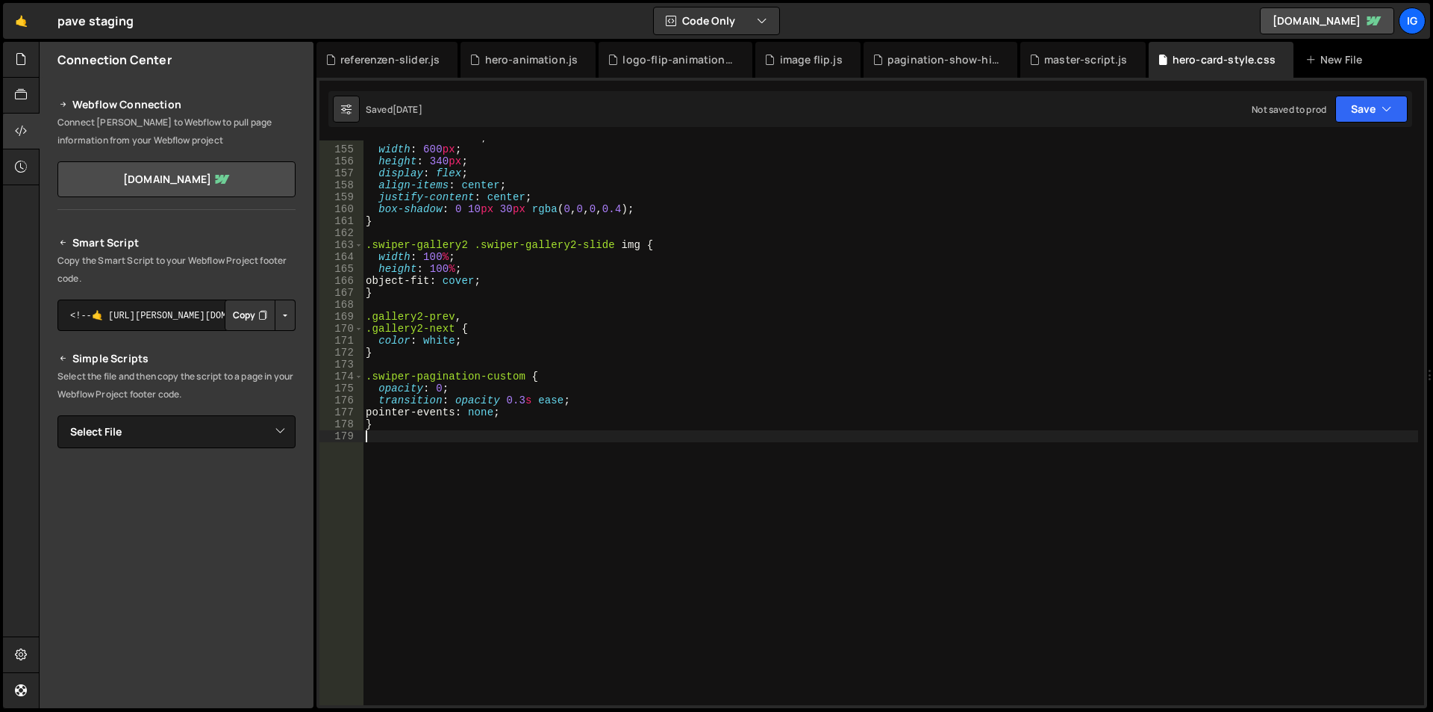
click at [420, 520] on div "overflow : hidden ; width : 600 px ; height : 340 px ; display : flex ; align-i…" at bounding box center [891, 425] width 1056 height 588
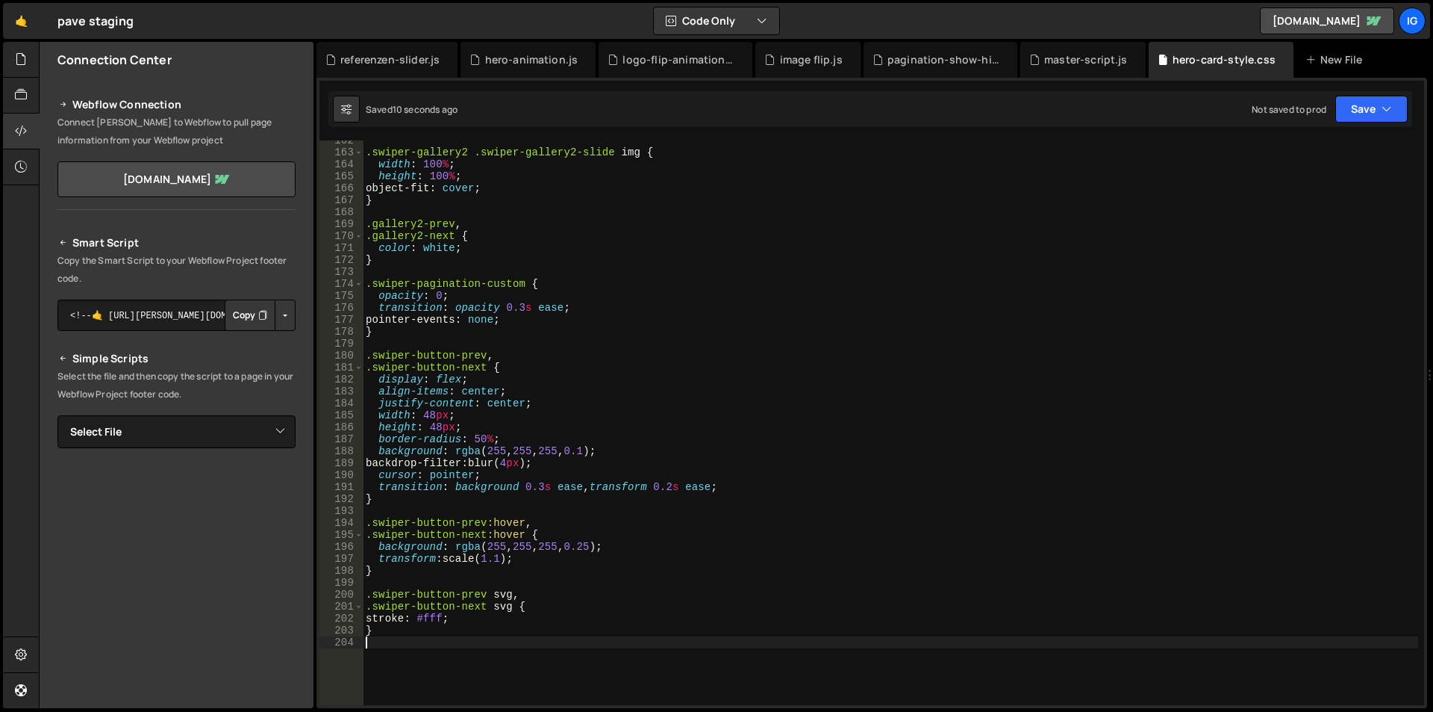
scroll to position [1929, 0]
click at [401, 633] on div ".swiper-gallery2 .swiper-gallery2-slide img { width : 100 % ; height : 100 % ; …" at bounding box center [891, 428] width 1056 height 588
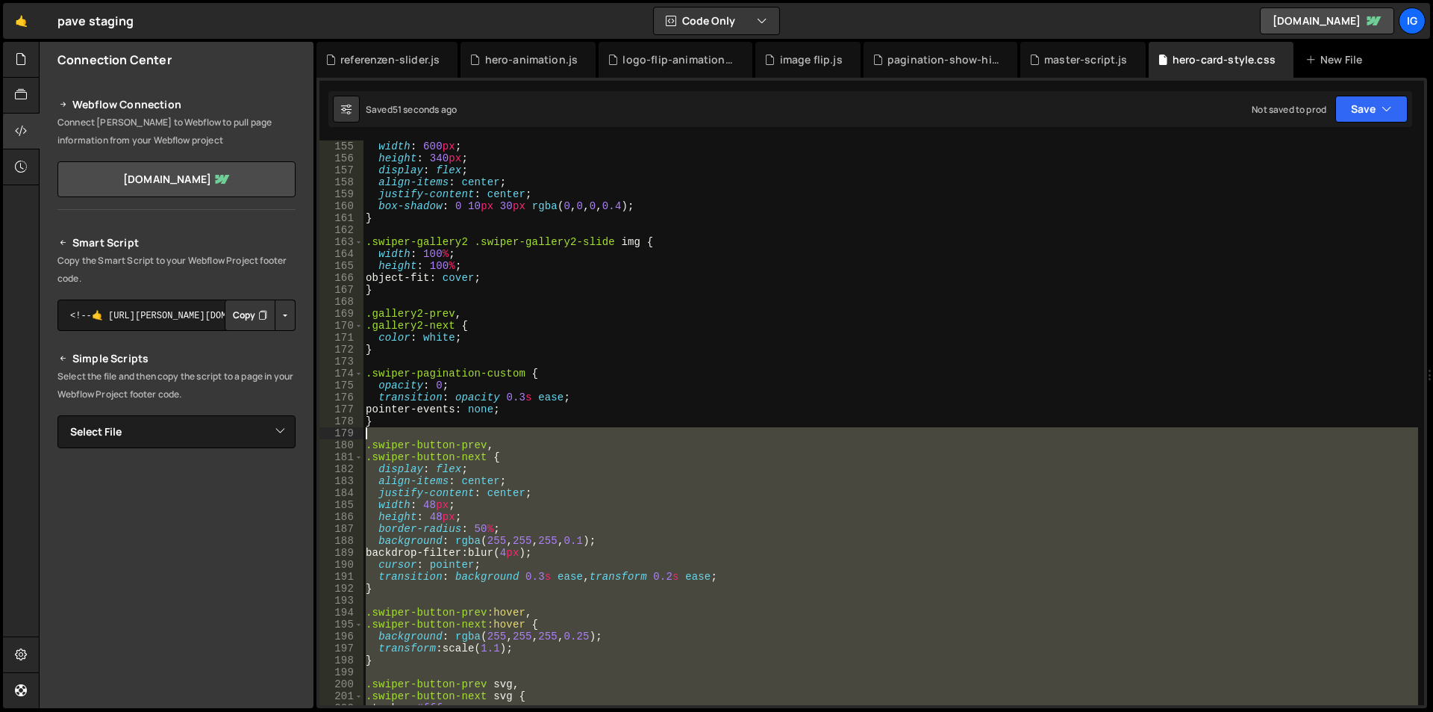
scroll to position [1795, 0]
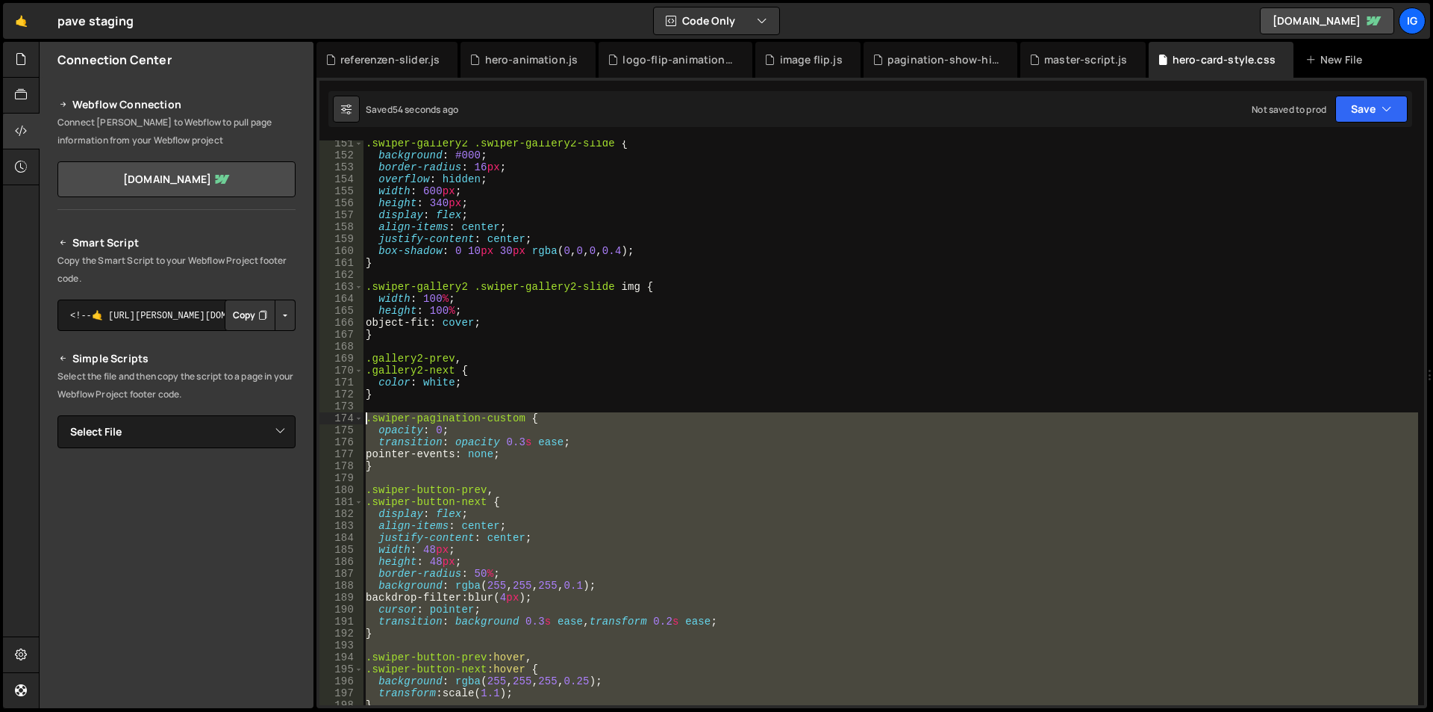
drag, startPoint x: 374, startPoint y: 532, endPoint x: 348, endPoint y: 417, distance: 118.6
click at [348, 417] on div "} 151 152 153 154 155 156 157 158 159 160 161 162 163 164 165 166 167 168 169 1…" at bounding box center [872, 422] width 1105 height 564
type textarea ".swiper-pagination-custom { opacity: 0;"
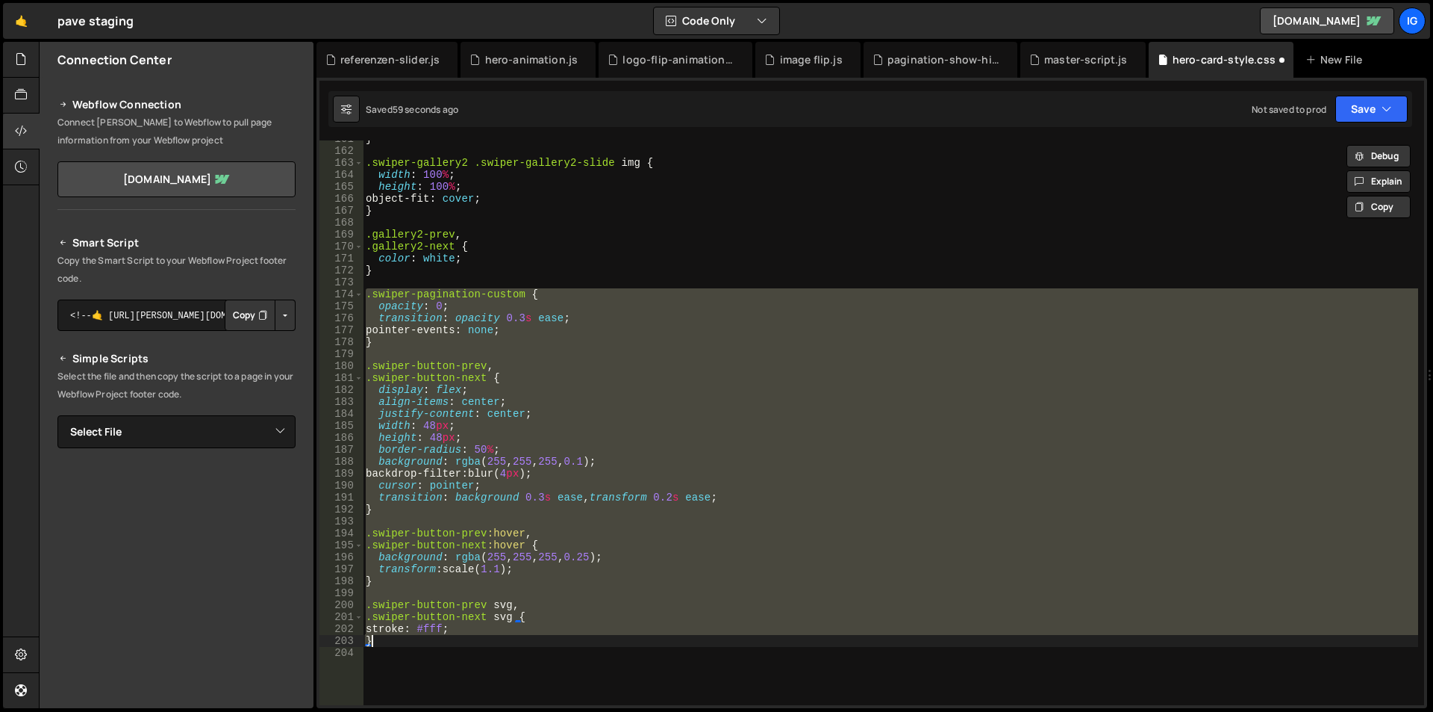
scroll to position [1919, 0]
type textarea "}"
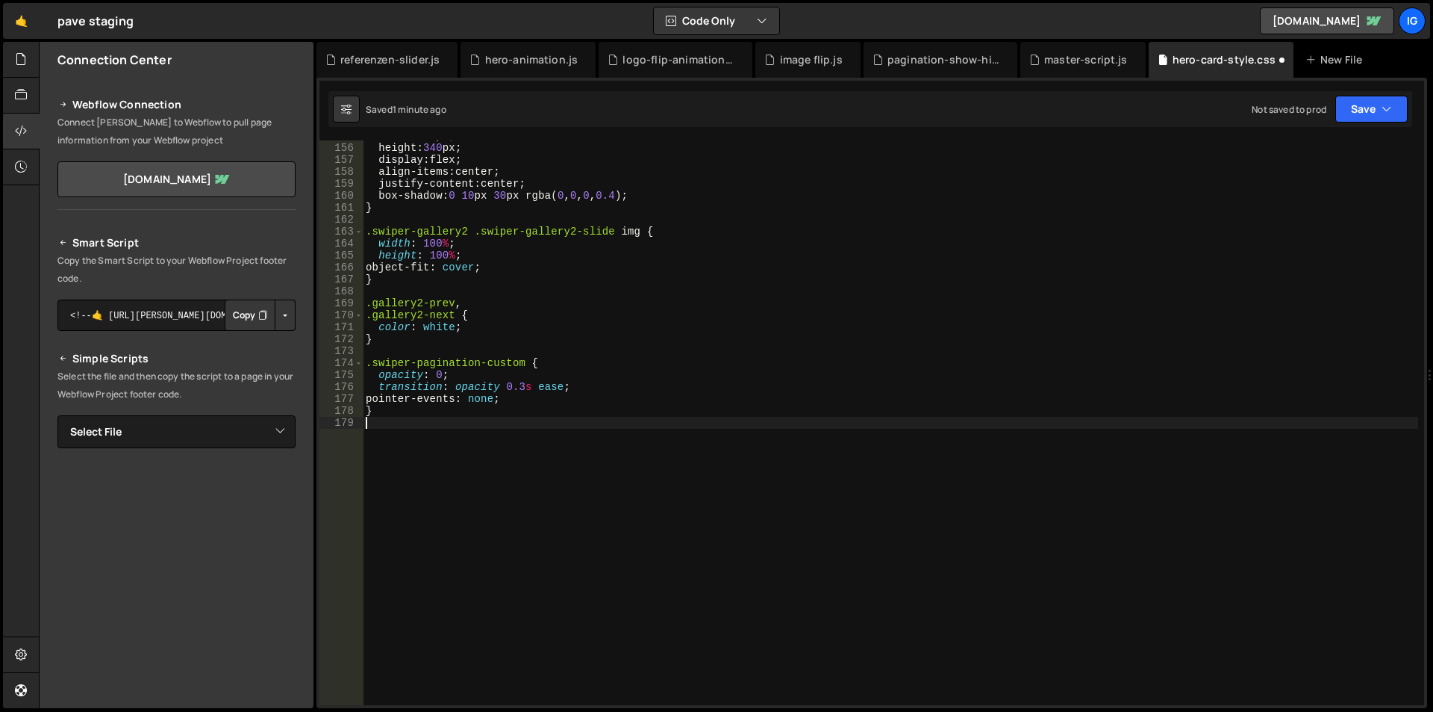
scroll to position [1850, 0]
click at [444, 452] on div "width : 600 px ; height : 340 px ; display : flex ; align-items : center ; just…" at bounding box center [891, 424] width 1056 height 588
paste textarea "}"
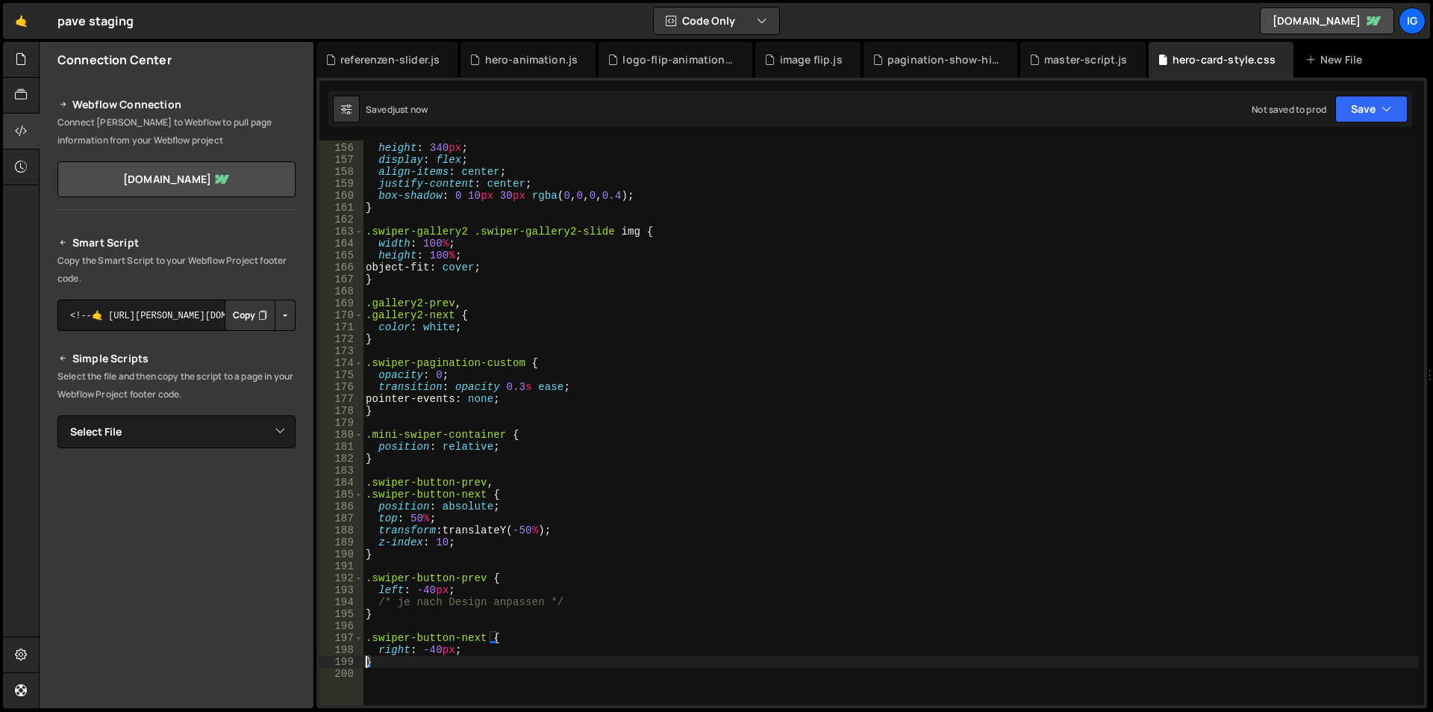
type textarea "}"
click at [387, 668] on div "width : 600 px ; height : 340 px ; display : flex ; align-items : center ; just…" at bounding box center [891, 424] width 1056 height 588
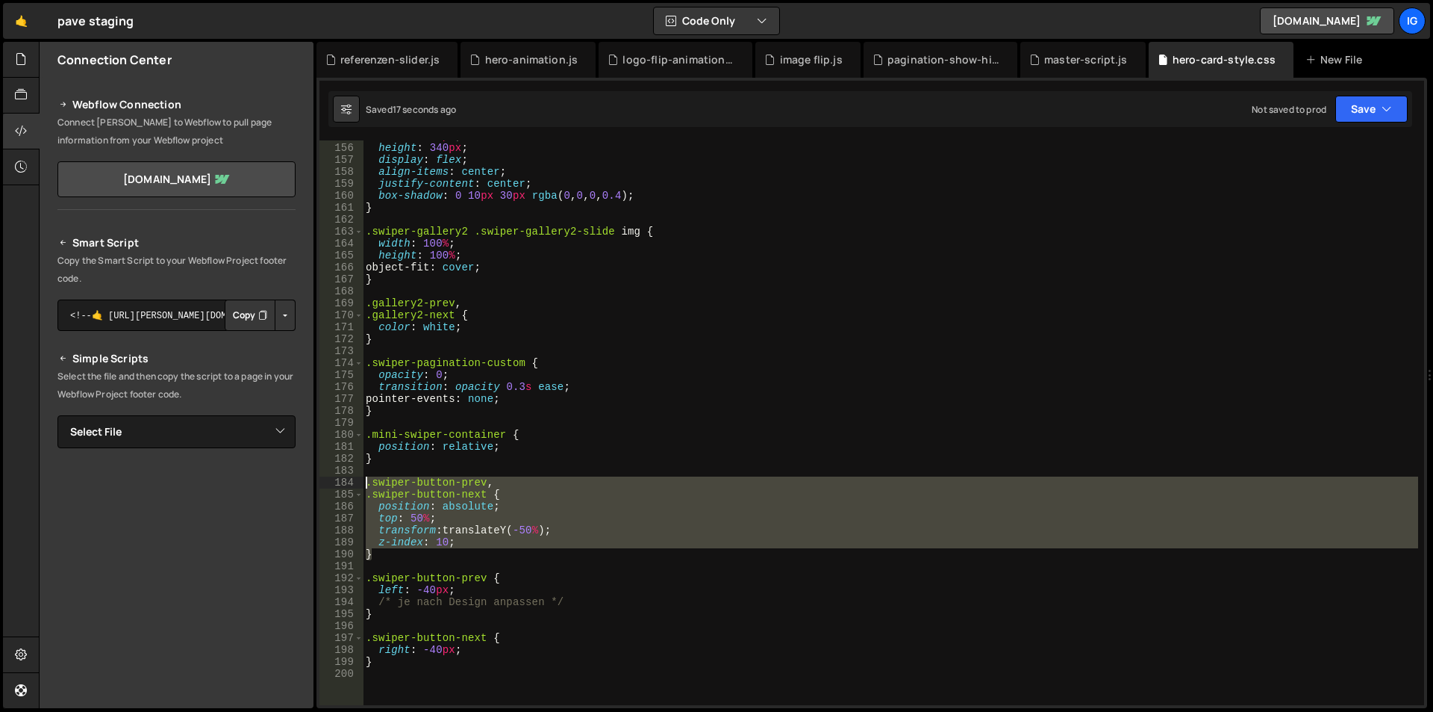
drag, startPoint x: 381, startPoint y: 550, endPoint x: 305, endPoint y: 482, distance: 101.5
click at [305, 482] on div "Files New File Javascript files 1 debug.js 0 1 grow-to-100.js 0 1 hero-animatio…" at bounding box center [736, 375] width 1395 height 667
type textarea ".swiper-button-prev, .swiper-button-next {"
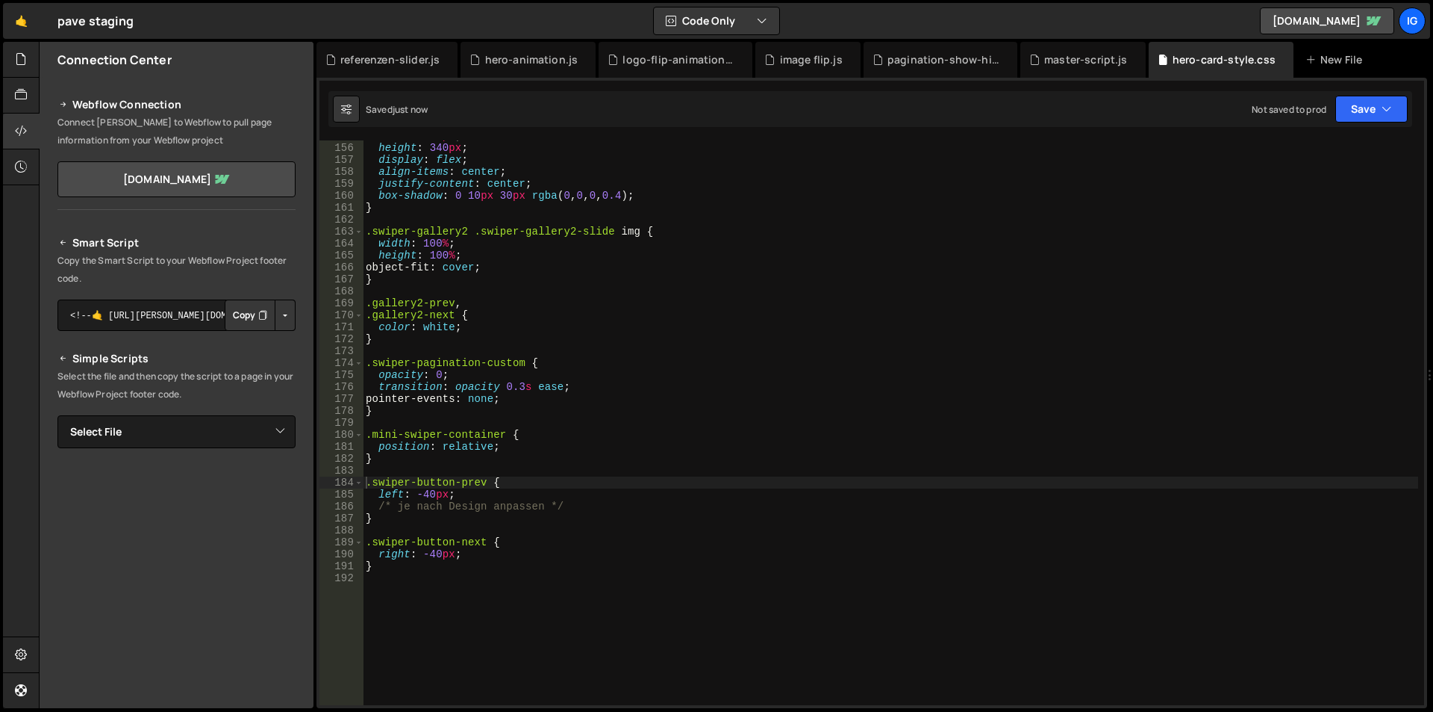
click at [390, 458] on div "width : 600 px ; height : 340 px ; display : flex ; align-items : center ; just…" at bounding box center [891, 424] width 1056 height 588
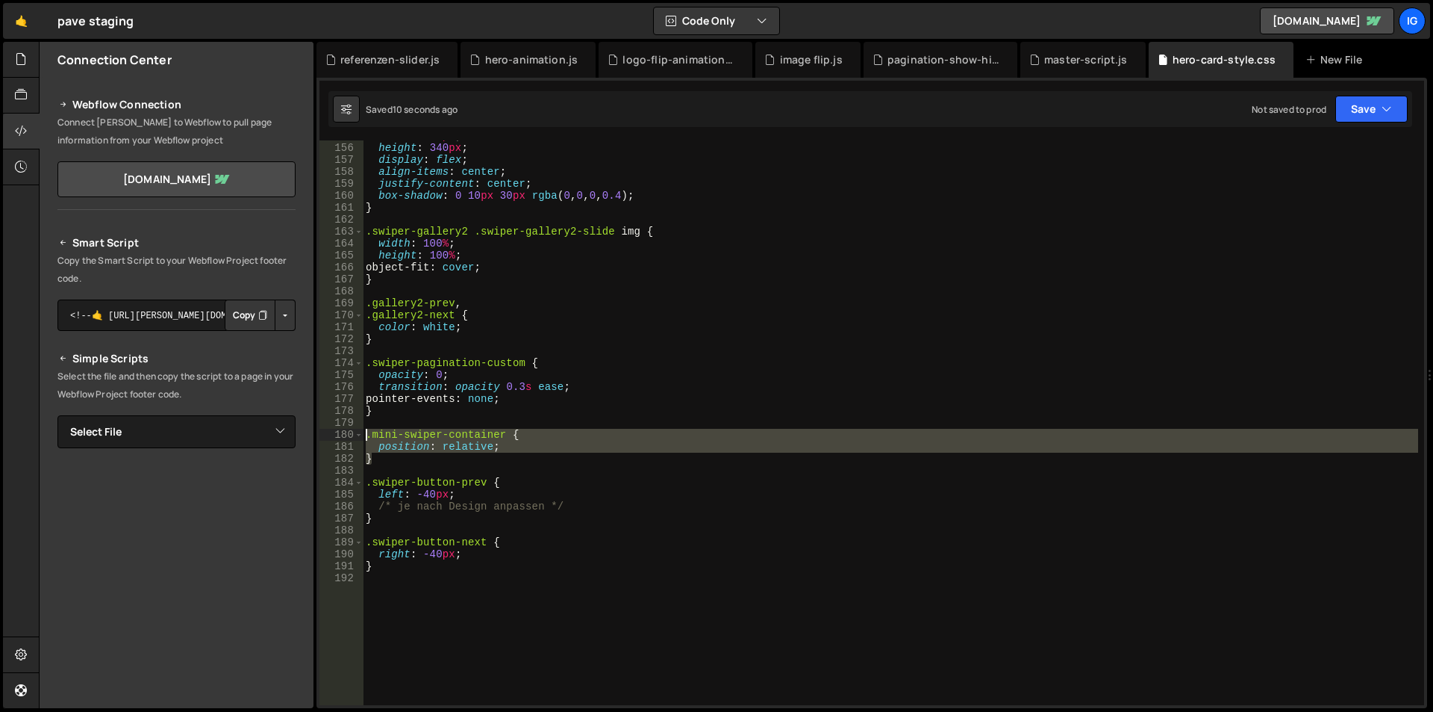
drag, startPoint x: 361, startPoint y: 445, endPoint x: 335, endPoint y: 435, distance: 27.2
click at [335, 435] on div "} 155 156 157 158 159 160 161 162 163 164 165 166 167 168 169 170 171 172 173 1…" at bounding box center [872, 422] width 1105 height 564
type textarea ".mini-swiper-container { position: relative;"
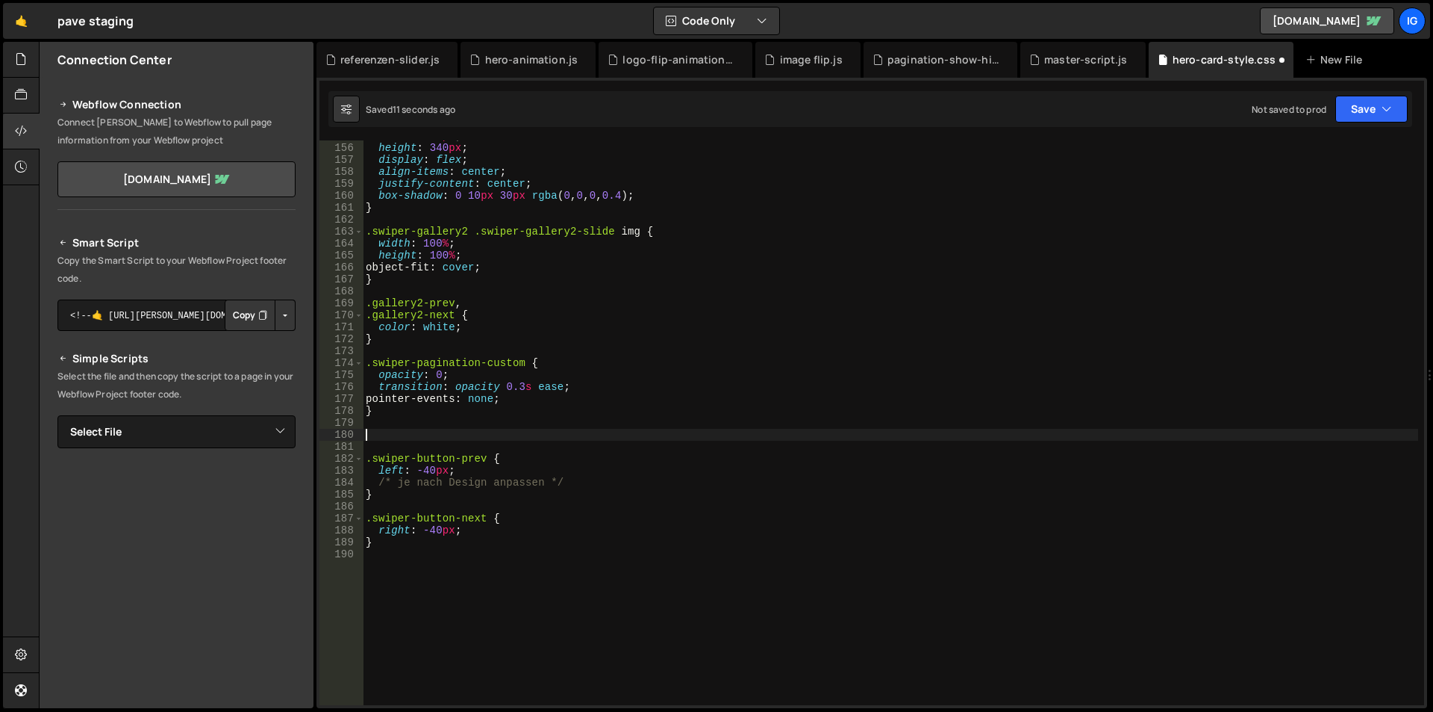
type textarea ".swiper-button-prev {"
click at [588, 561] on div "width : 600 px ; height : 340 px ; display : flex ; align-items : center ; just…" at bounding box center [891, 424] width 1056 height 588
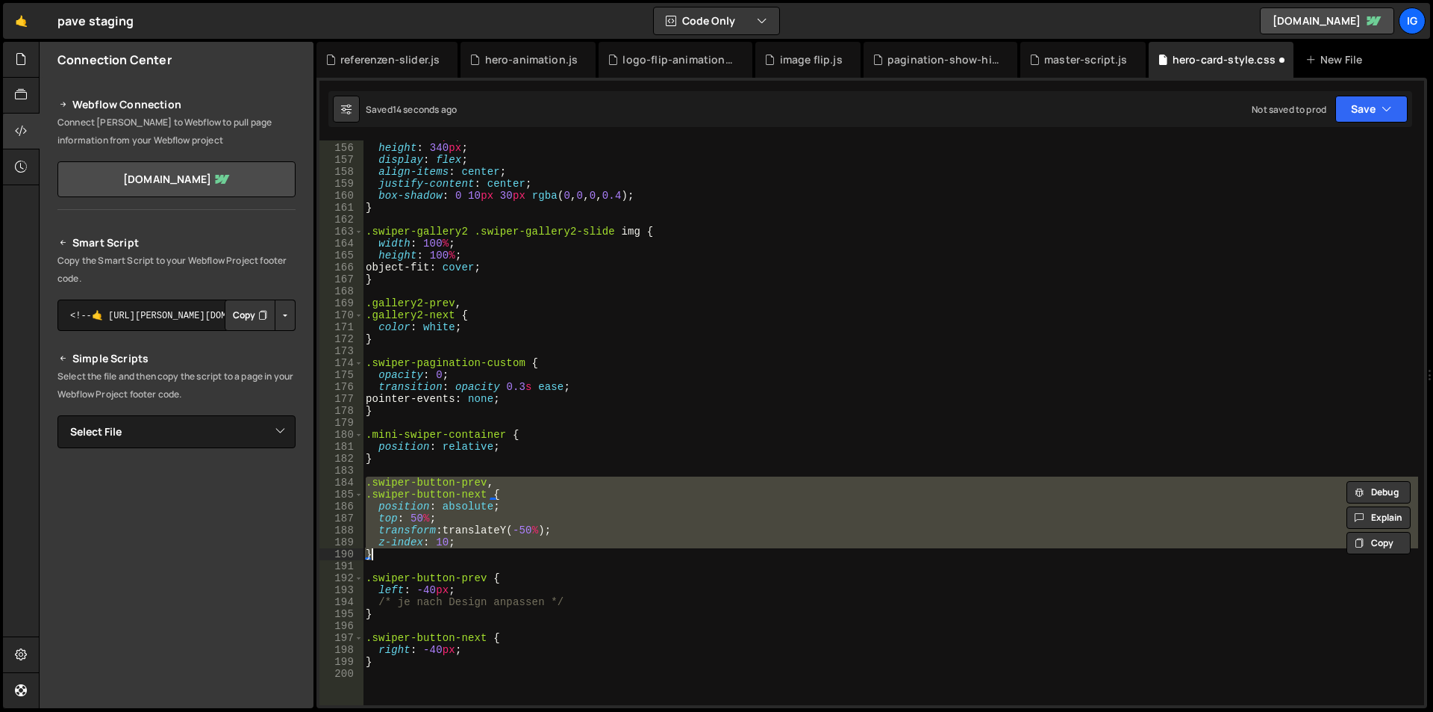
click at [493, 520] on div "width : 600 px ; height : 340 px ; display : flex ; align-items : center ; just…" at bounding box center [891, 422] width 1056 height 564
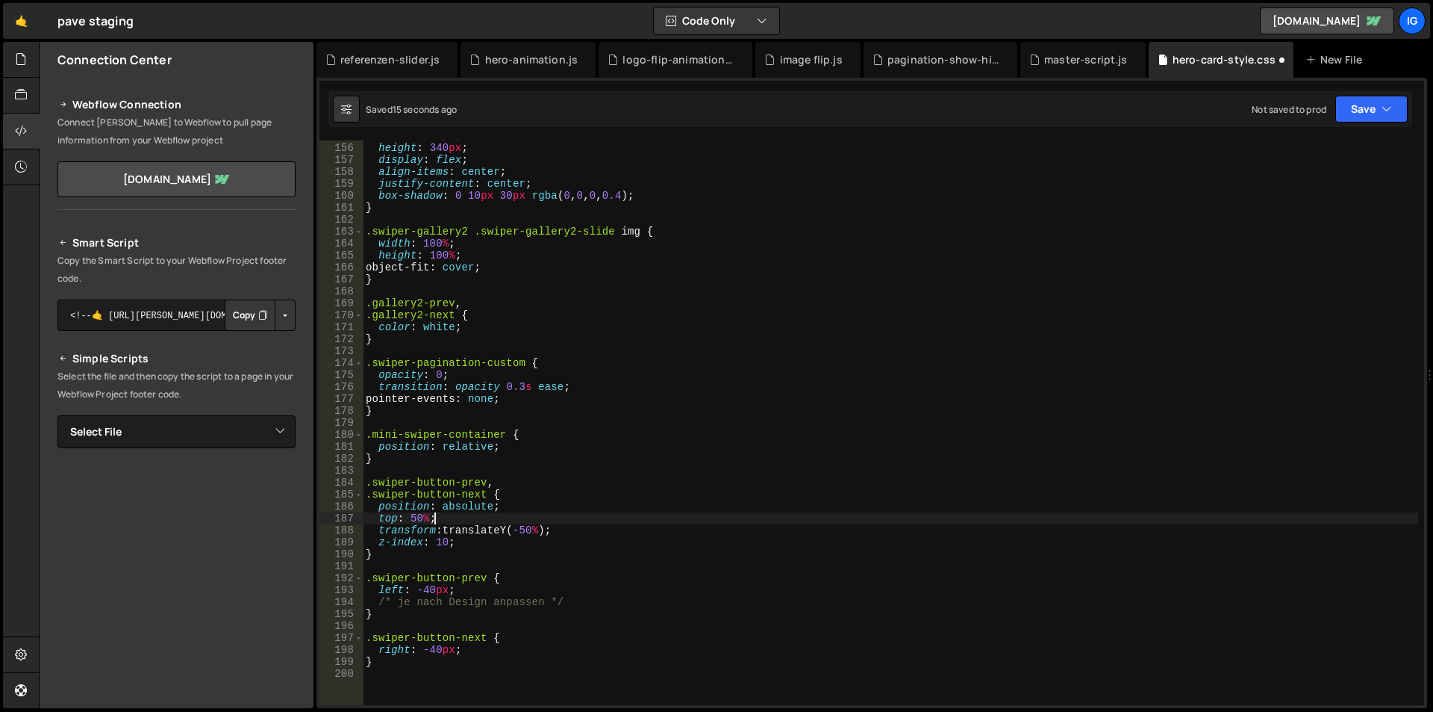
click at [478, 547] on div "width : 600 px ; height : 340 px ; display : flex ; align-items : center ; just…" at bounding box center [891, 424] width 1056 height 588
click at [487, 327] on div "width : 600 px ; height : 340 px ; display : flex ; align-items : center ; just…" at bounding box center [891, 424] width 1056 height 588
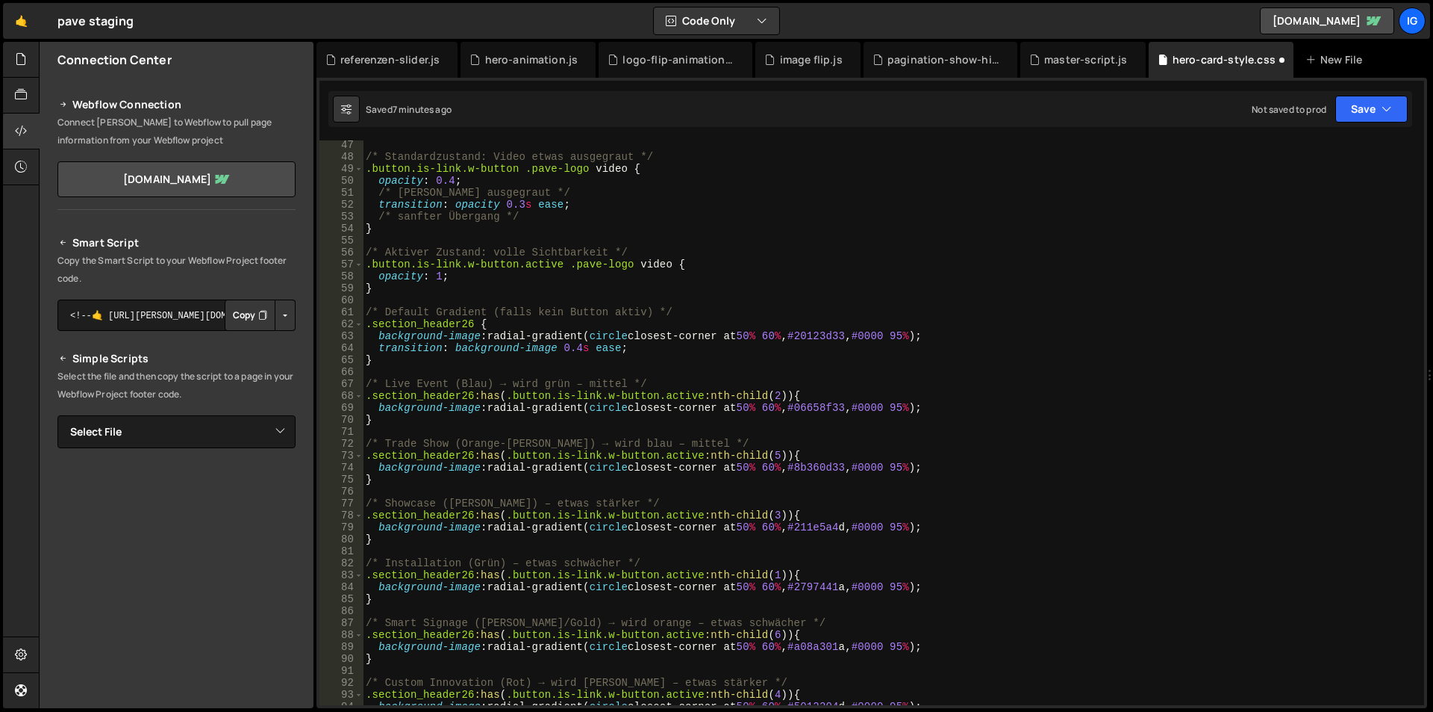
scroll to position [237, 0]
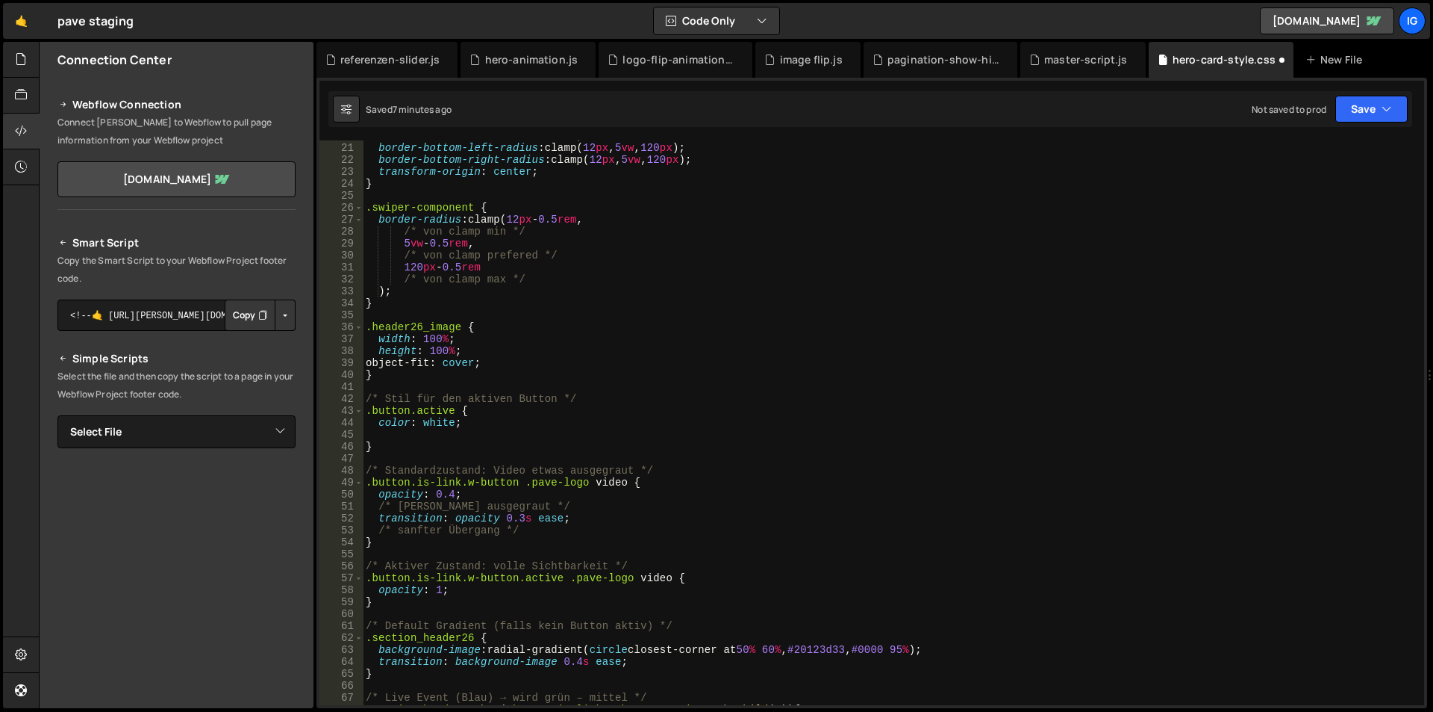
click at [1005, 249] on div "transition : transform 0.5 s ease ; border-bottom-left-radius : clamp( 12 px , …" at bounding box center [891, 424] width 1056 height 588
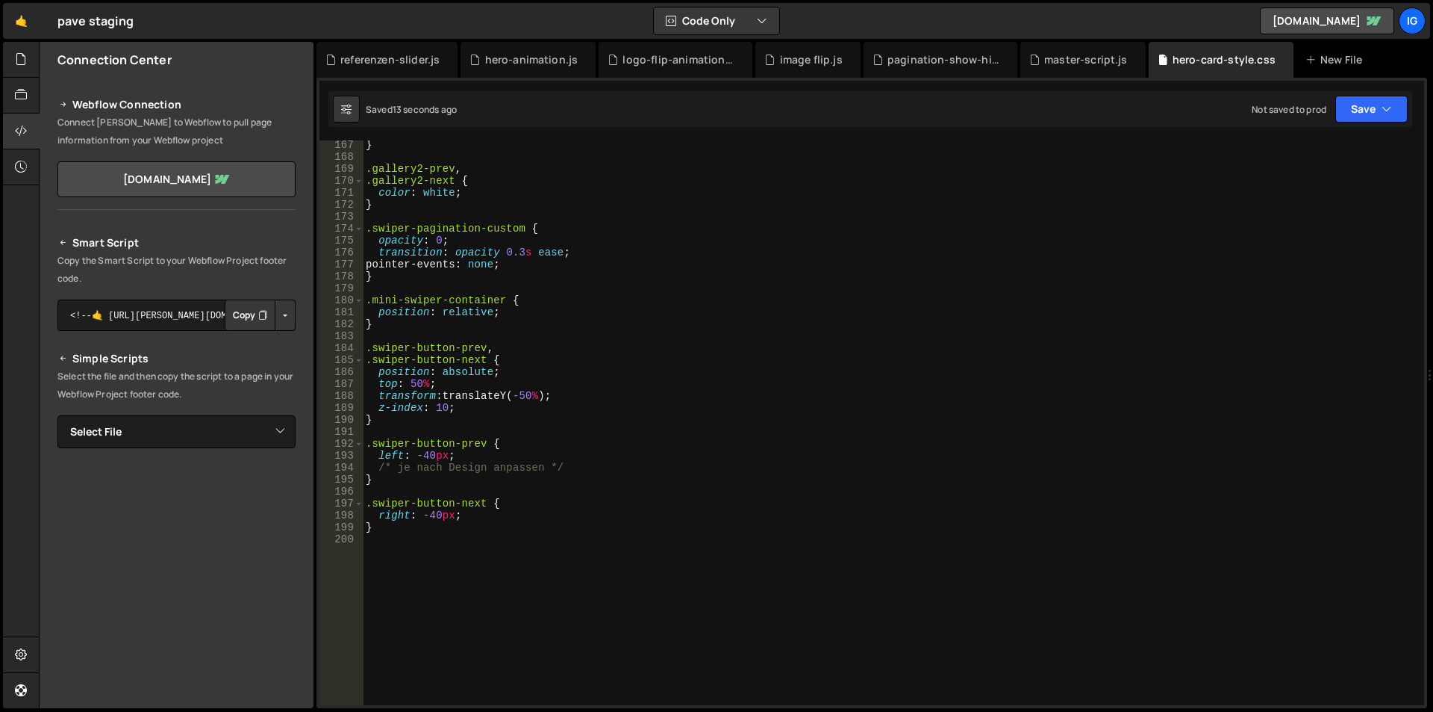
scroll to position [1940, 0]
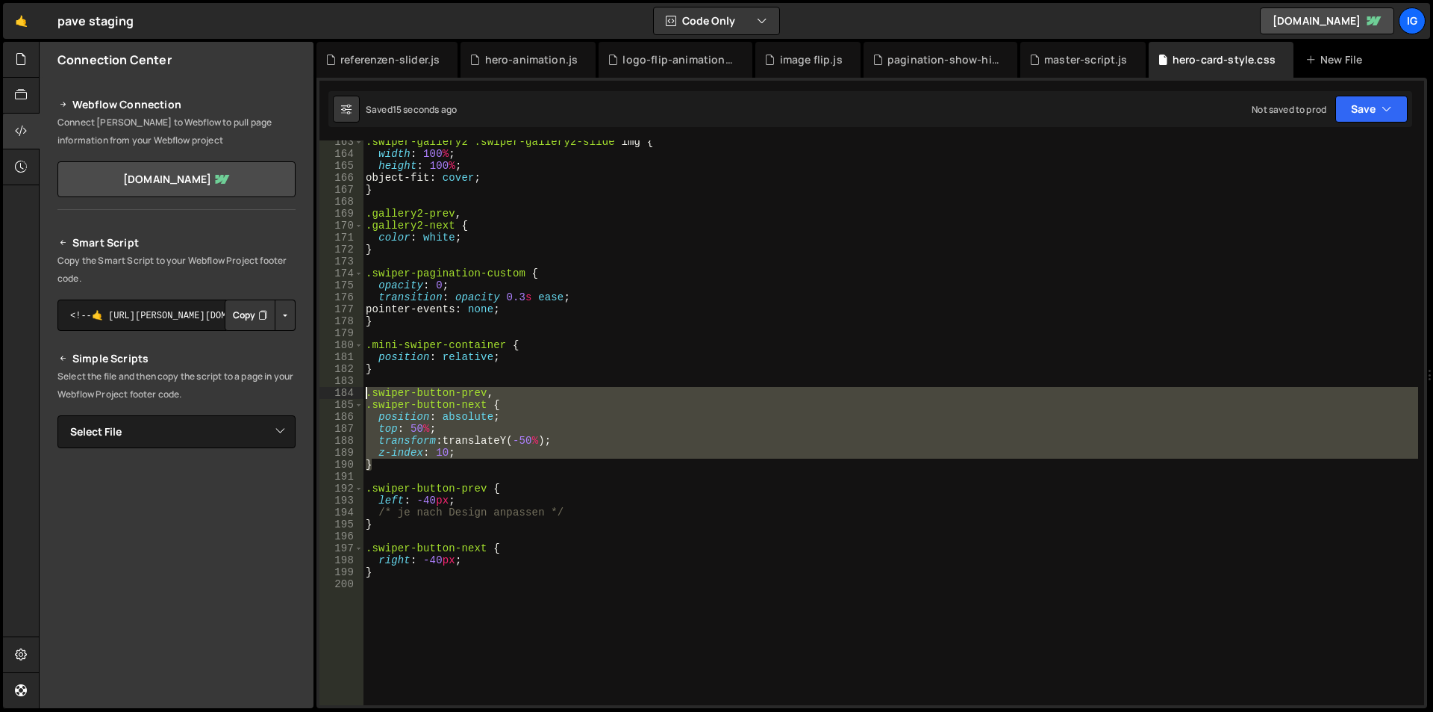
drag, startPoint x: 390, startPoint y: 467, endPoint x: 315, endPoint y: 394, distance: 104.5
click at [315, 394] on div "Files New File Javascript files 1 debug.js 0 1 grow-to-100.js 0 1 hero-animatio…" at bounding box center [736, 375] width 1395 height 667
type textarea ".swiper-button-prev, .swiper-button-next {"
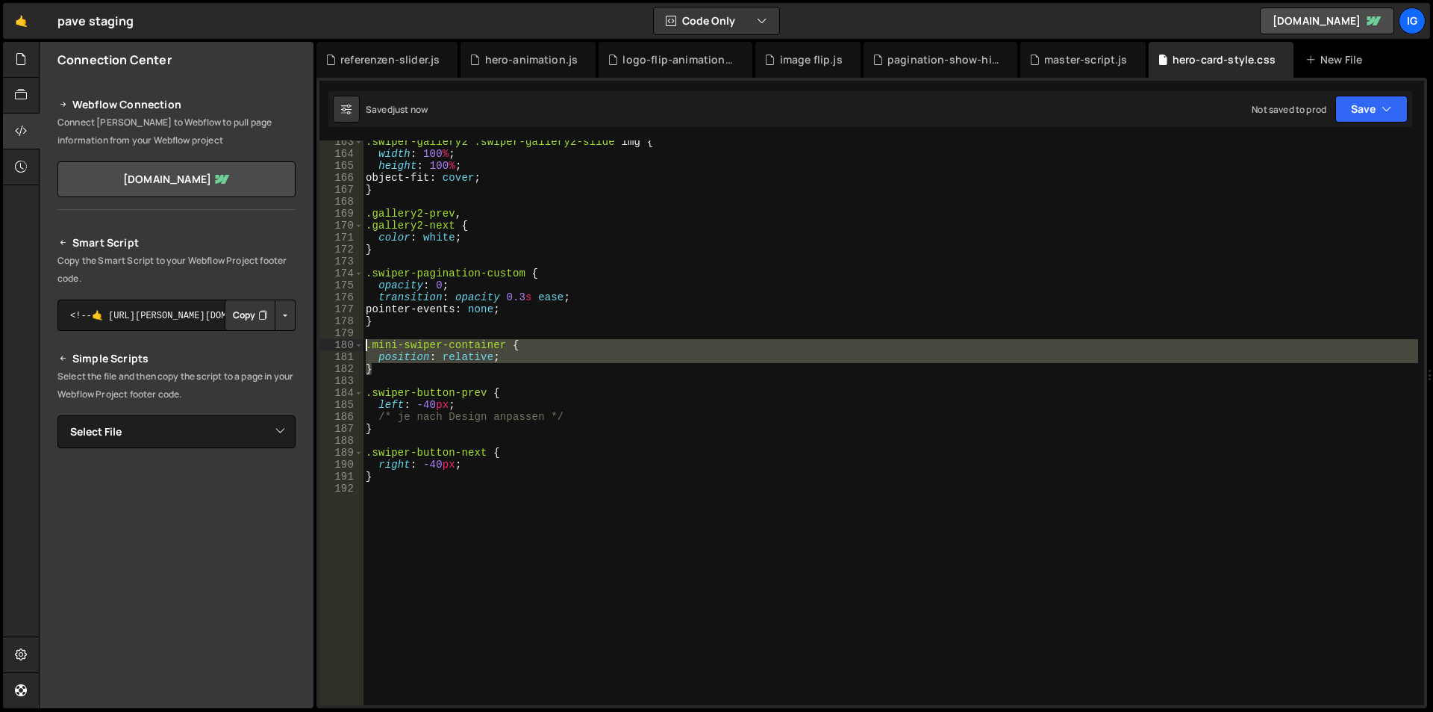
drag, startPoint x: 381, startPoint y: 371, endPoint x: 339, endPoint y: 342, distance: 51.0
click at [339, 342] on div ".swiper-button-prev { 163 164 165 166 167 168 169 170 171 172 173 174 175 176 1…" at bounding box center [872, 422] width 1105 height 564
type textarea ".mini-swiper-container { position: relative;"
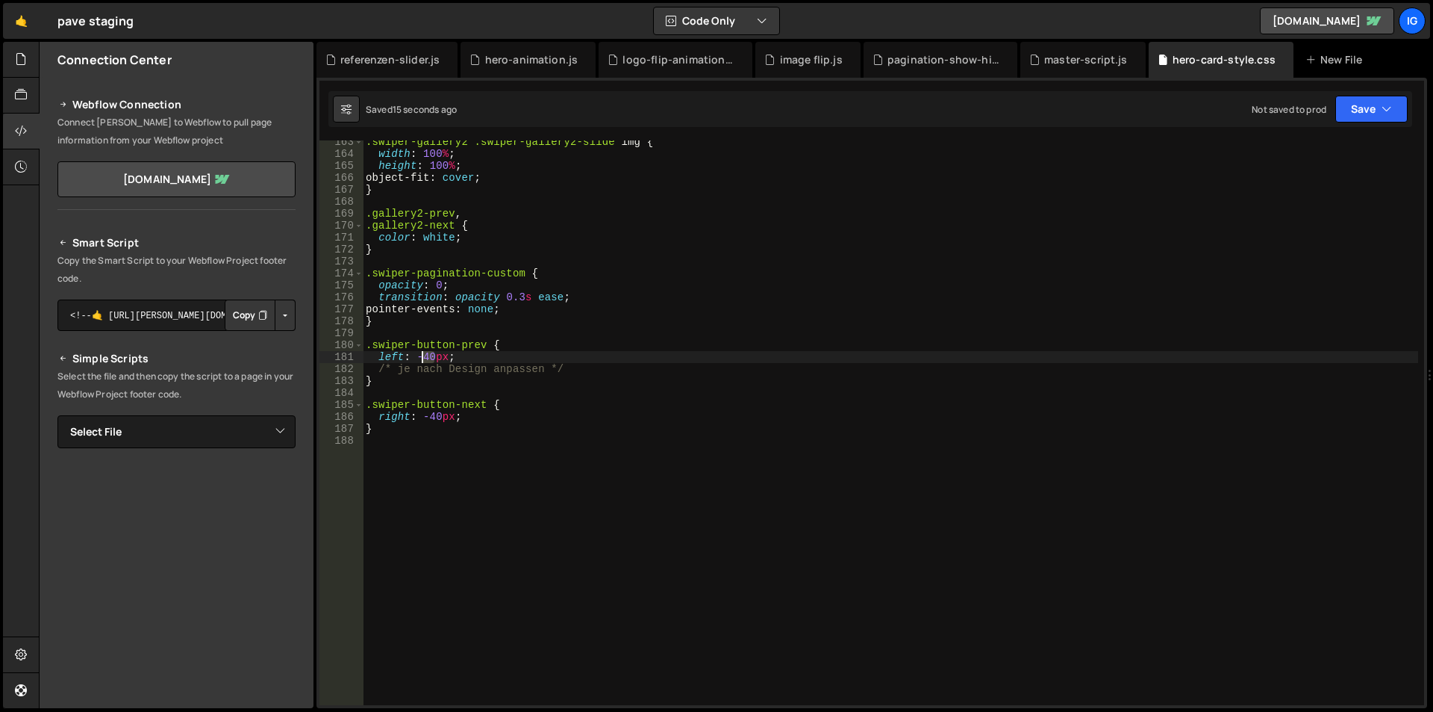
drag, startPoint x: 433, startPoint y: 358, endPoint x: 420, endPoint y: 358, distance: 13.5
click at [420, 358] on div ".swiper-gallery2 .swiper-gallery2-slide img { width : 100 % ; height : 100 % ; …" at bounding box center [891, 430] width 1056 height 588
drag, startPoint x: 442, startPoint y: 418, endPoint x: 426, endPoint y: 416, distance: 16.6
click at [426, 416] on div ".swiper-gallery2 .swiper-gallery2-slide img { width : 100 % ; height : 100 % ; …" at bounding box center [891, 430] width 1056 height 588
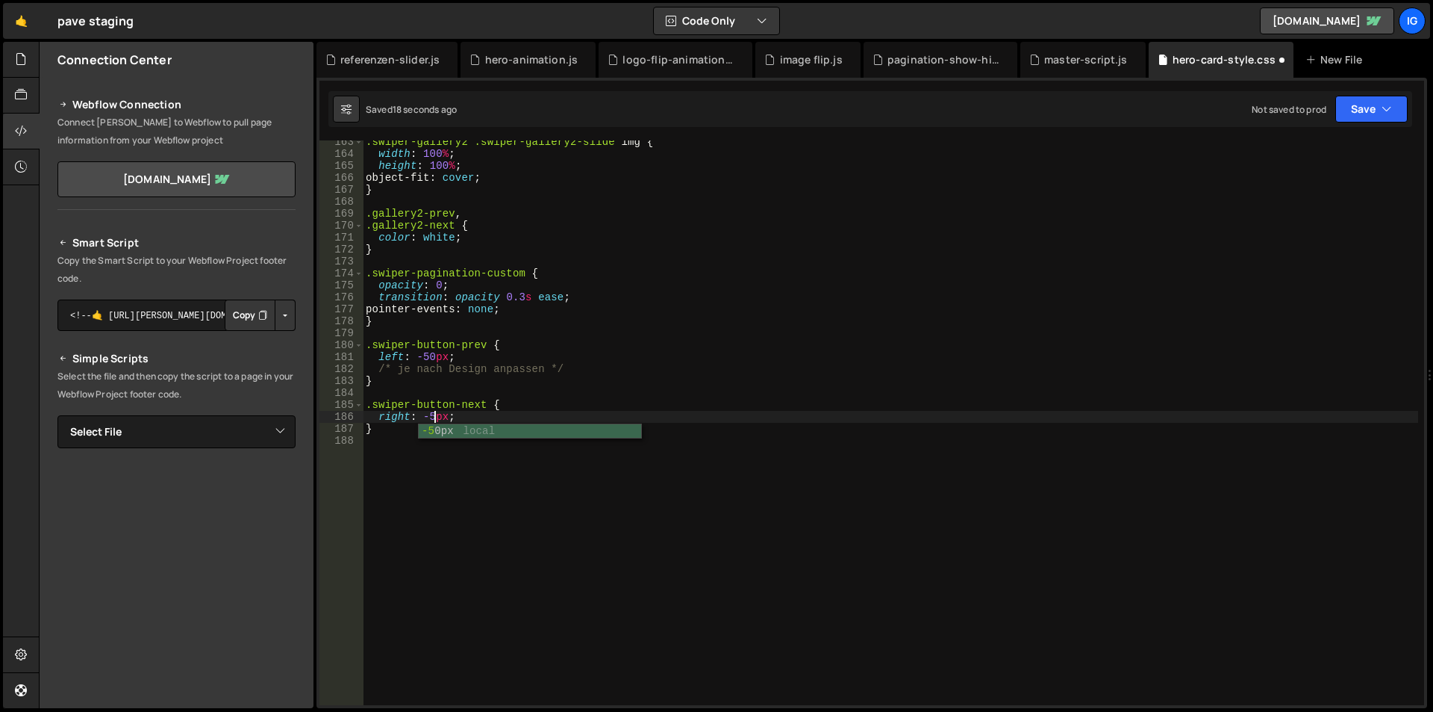
type textarea "right: -50px;"
click at [453, 464] on div ".swiper-gallery2 .swiper-gallery2-slide img { width : 100 % ; height : 100 % ; …" at bounding box center [891, 430] width 1056 height 588
click at [1064, 52] on div "master-script.js" at bounding box center [1087, 59] width 84 height 15
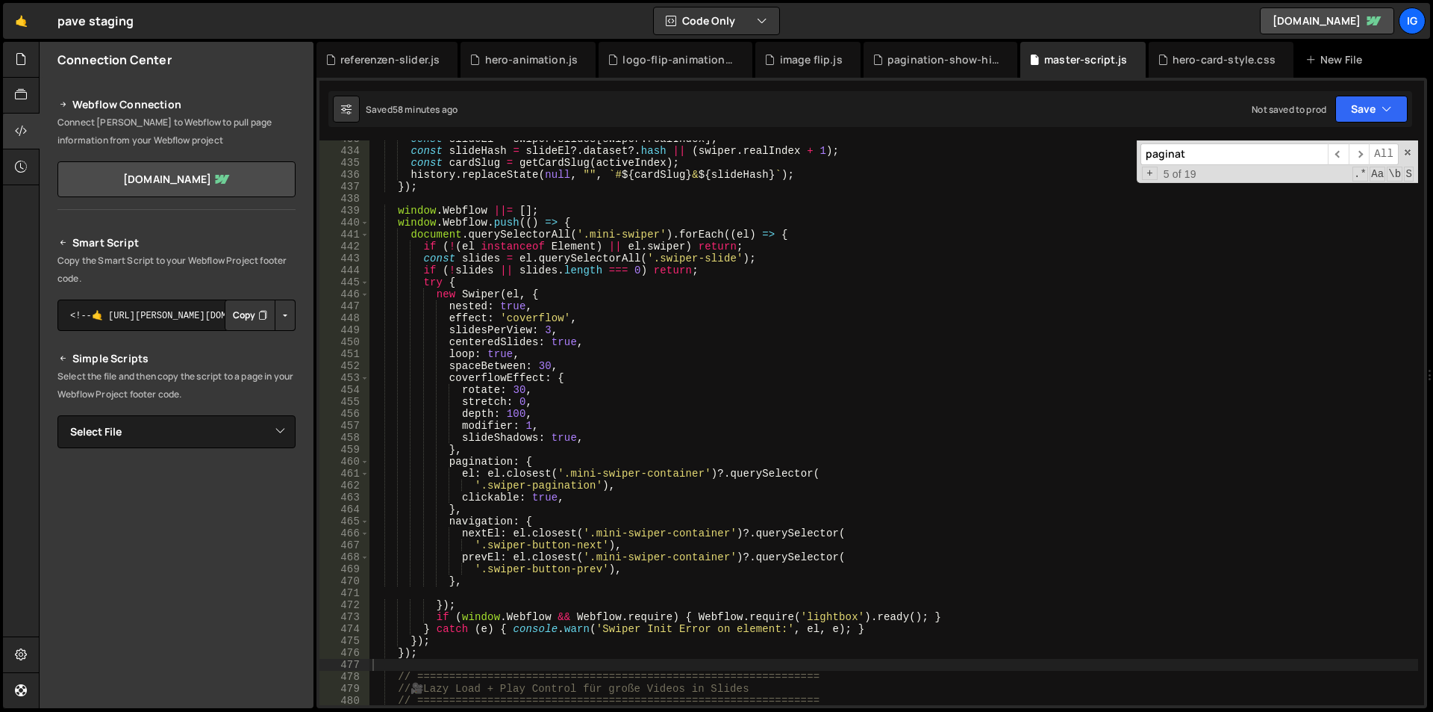
click at [782, 313] on div "const slideEl = swiper . slides [ swiper . realIndex ] ; const slideHash = slid…" at bounding box center [894, 427] width 1049 height 588
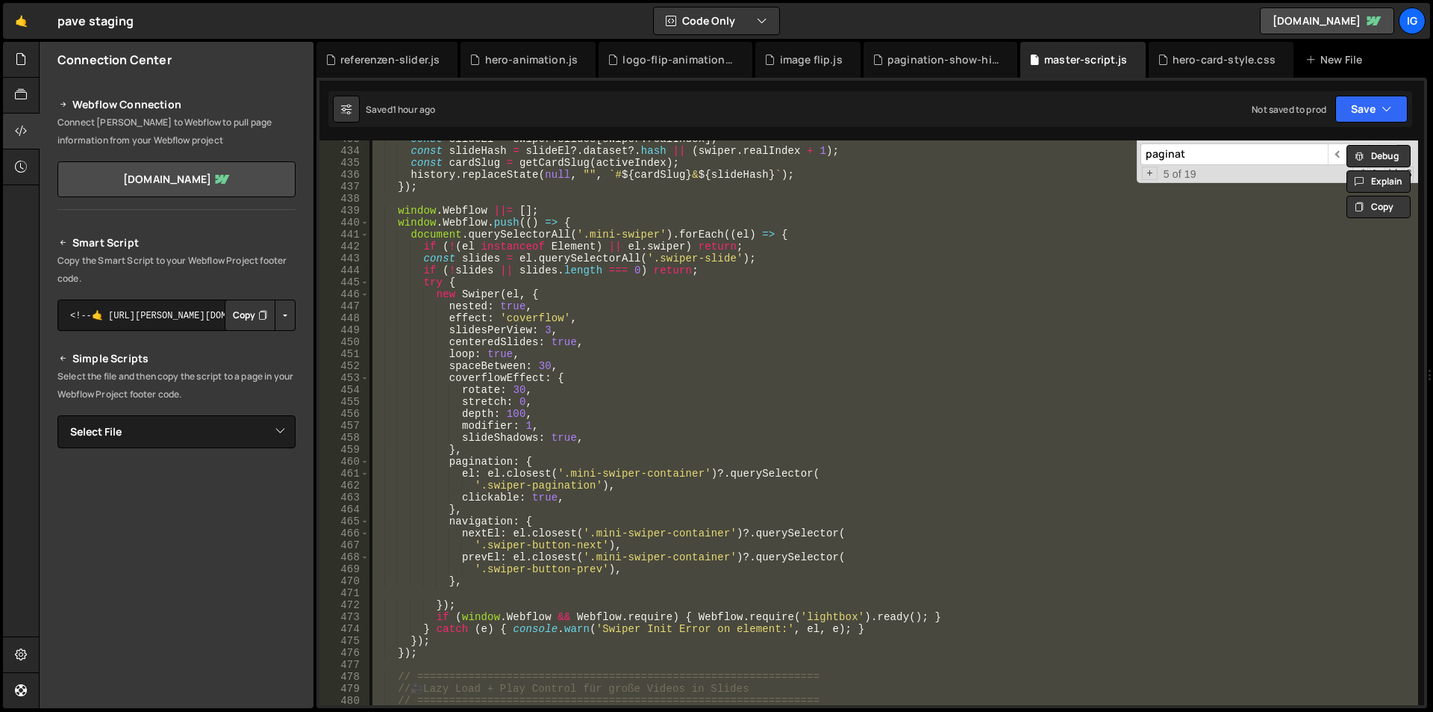
click at [820, 260] on div "const slideEl = swiper . slides [ swiper . realIndex ] ; const slideHash = slid…" at bounding box center [894, 422] width 1049 height 564
click at [419, 354] on div "const slideEl = swiper . slides [ swiper . realIndex ] ; const slideHash = slid…" at bounding box center [894, 422] width 1049 height 564
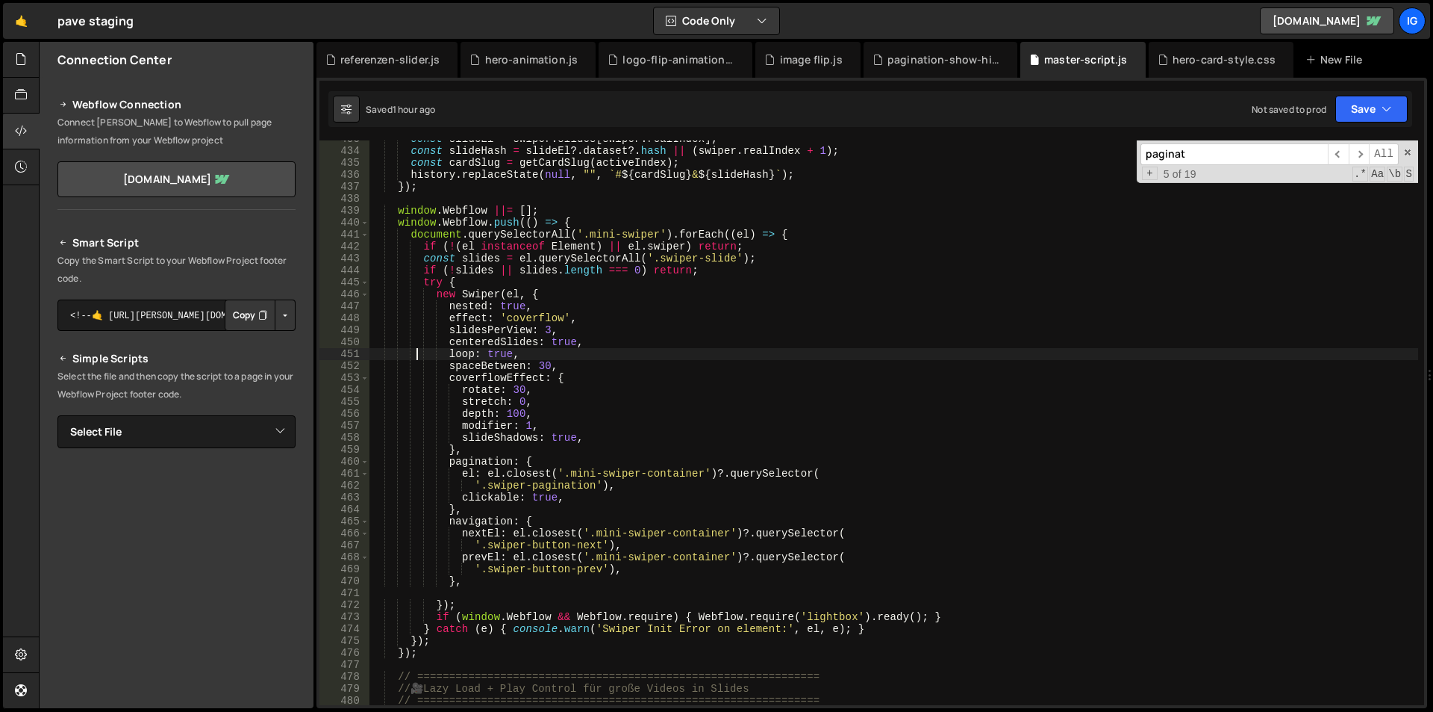
click at [435, 296] on div "const slideEl = swiper . slides [ swiper . realIndex ] ; const slideHash = slid…" at bounding box center [894, 427] width 1049 height 588
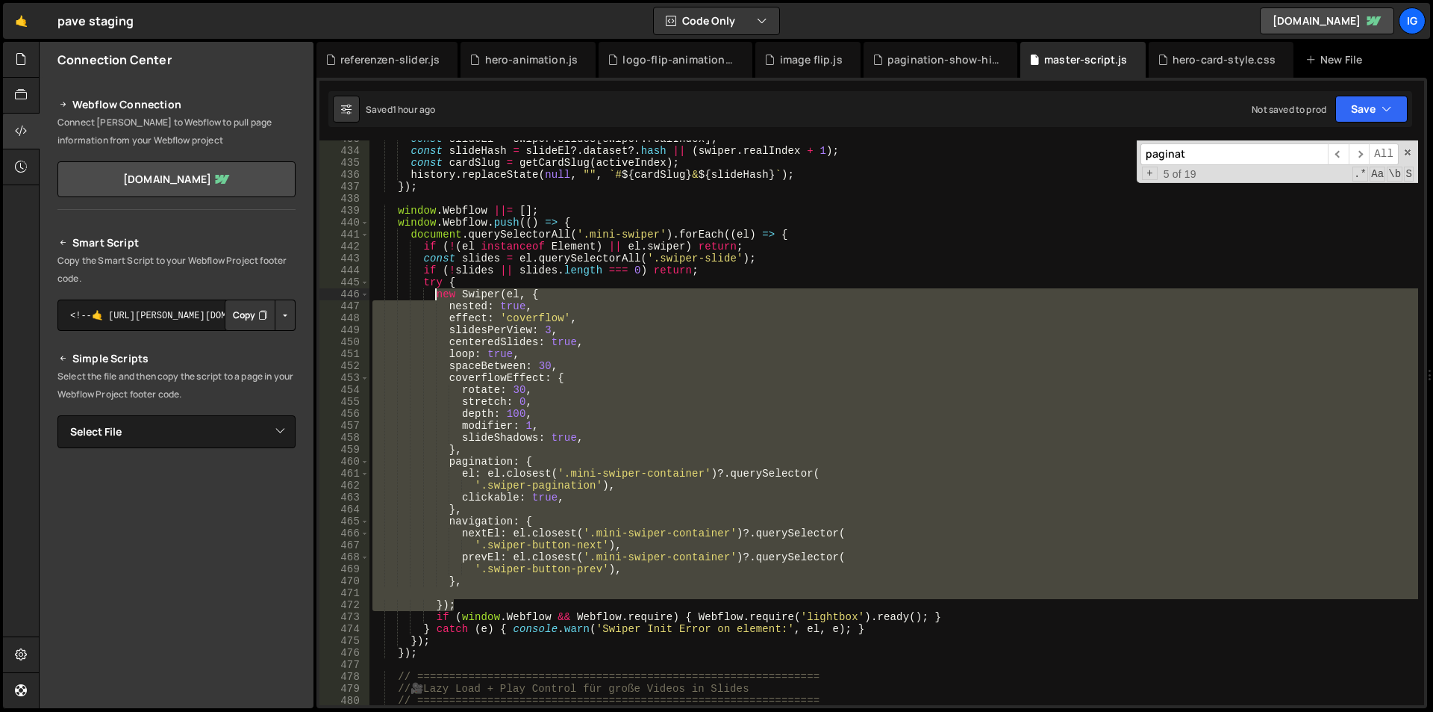
drag, startPoint x: 453, startPoint y: 601, endPoint x: 437, endPoint y: 299, distance: 302.1
click at [437, 299] on div "const slideEl = swiper . slides [ swiper . realIndex ] ; const slideHash = slid…" at bounding box center [894, 427] width 1049 height 588
type textarea "new Swiper(el, { nested: true,"
paste textarea
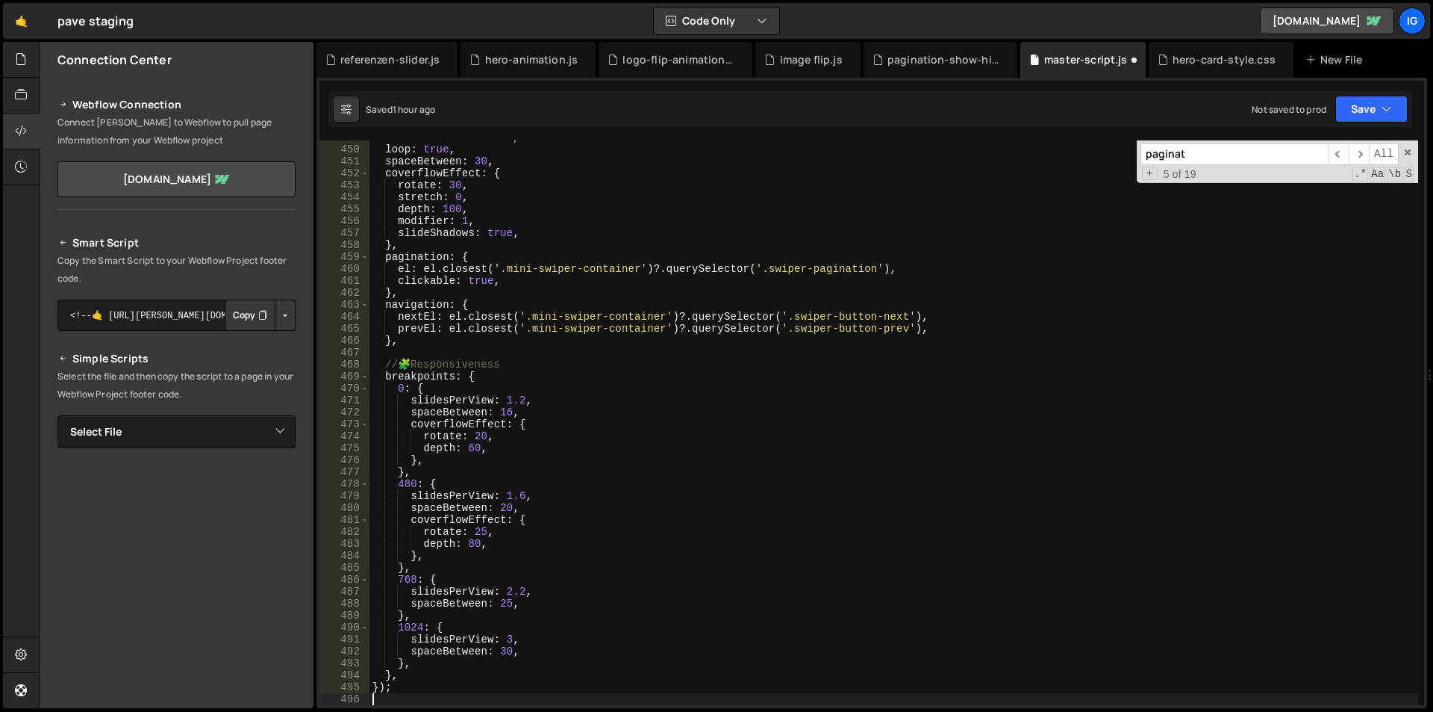
type textarea "},"
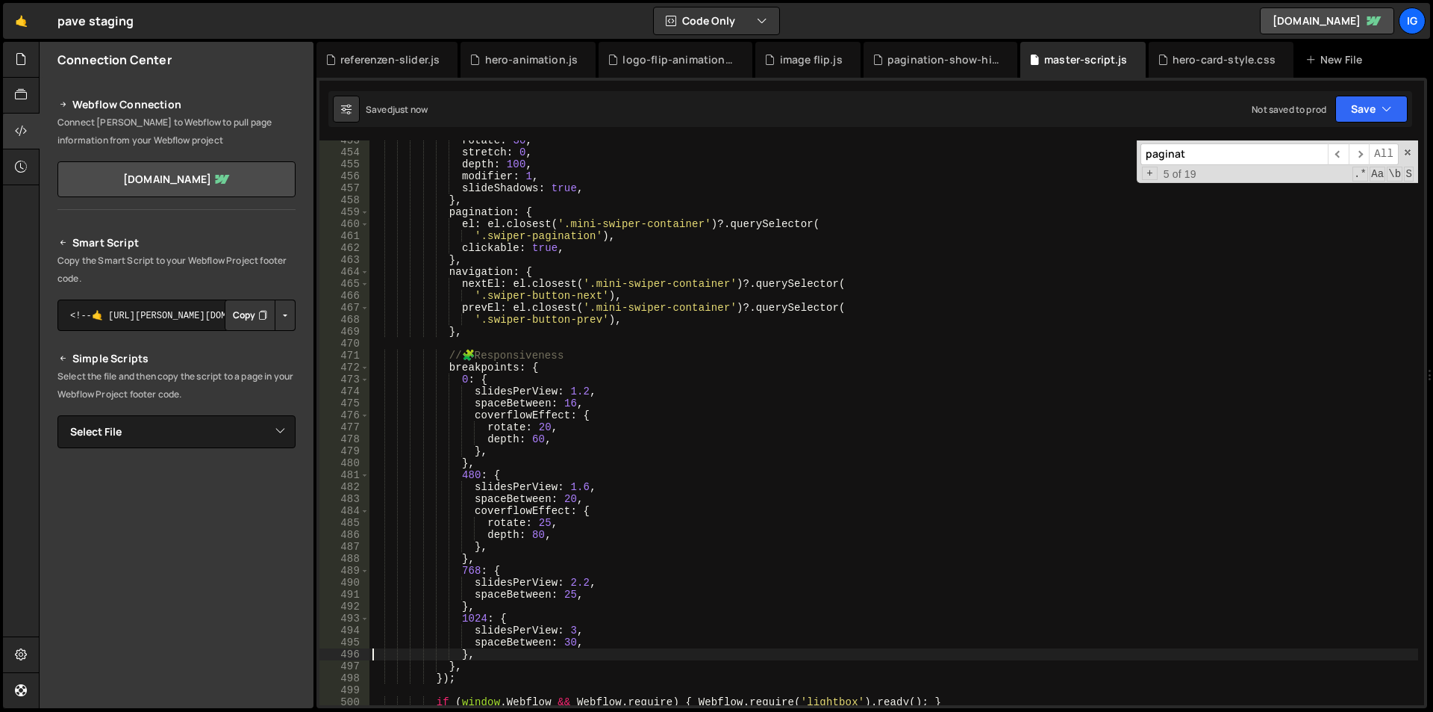
scroll to position [5495, 0]
